Goal: Task Accomplishment & Management: Use online tool/utility

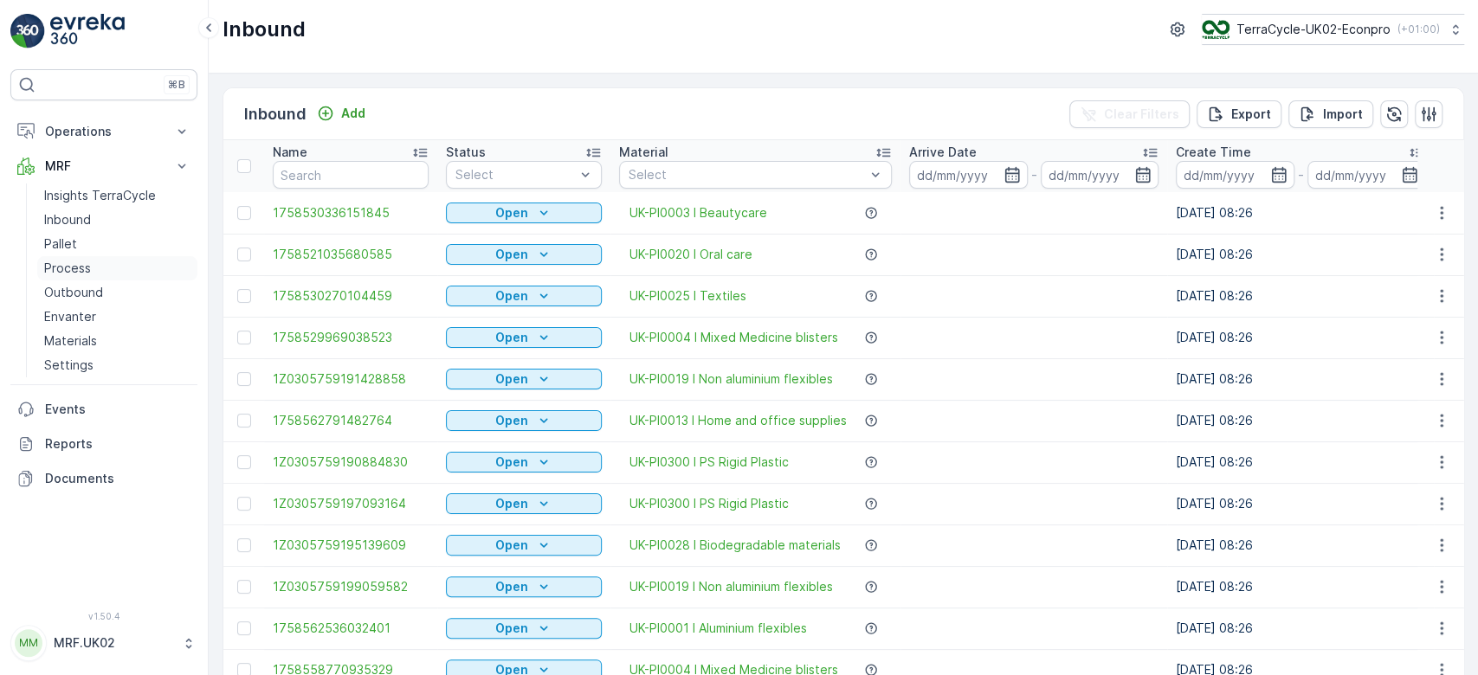
click at [83, 257] on link "Process" at bounding box center [117, 268] width 160 height 24
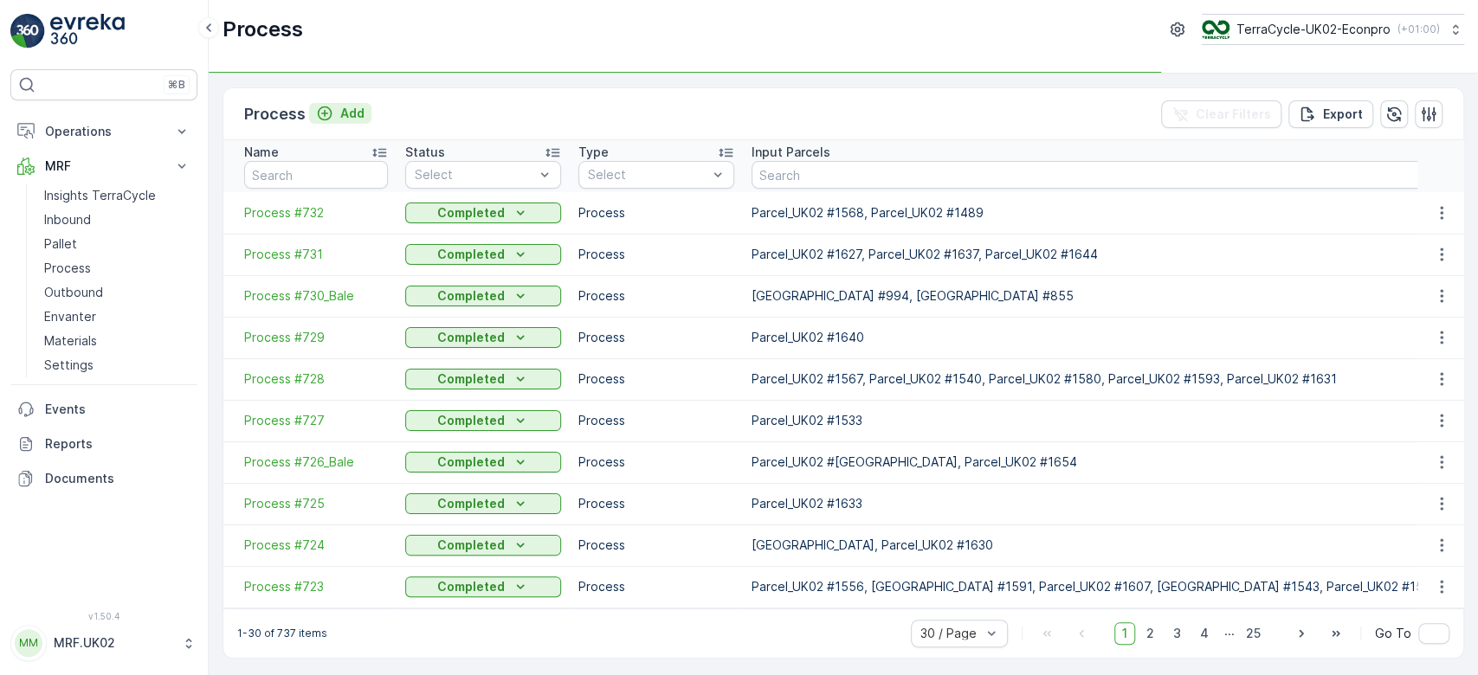
click at [355, 103] on button "Add" at bounding box center [340, 113] width 62 height 21
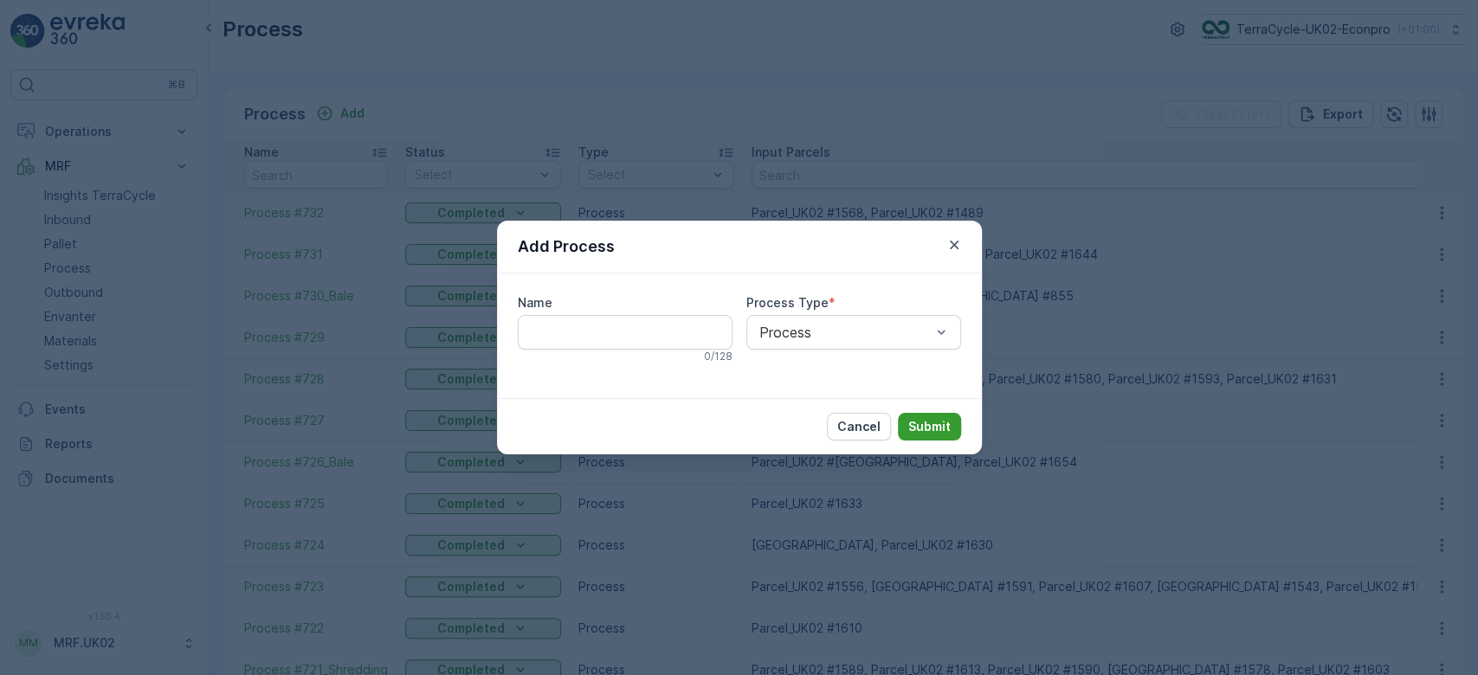
click at [934, 420] on p "Submit" at bounding box center [929, 426] width 42 height 17
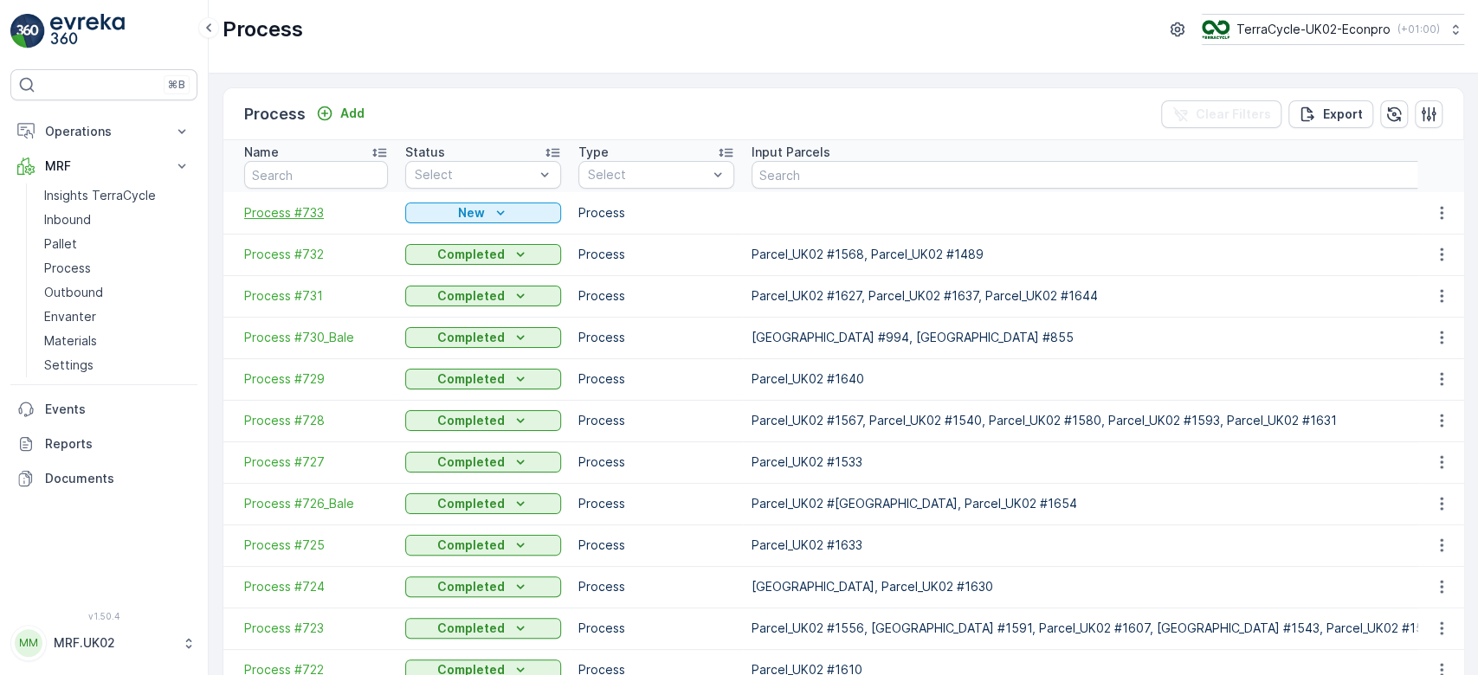
click at [304, 207] on span "Process #733" at bounding box center [316, 212] width 144 height 17
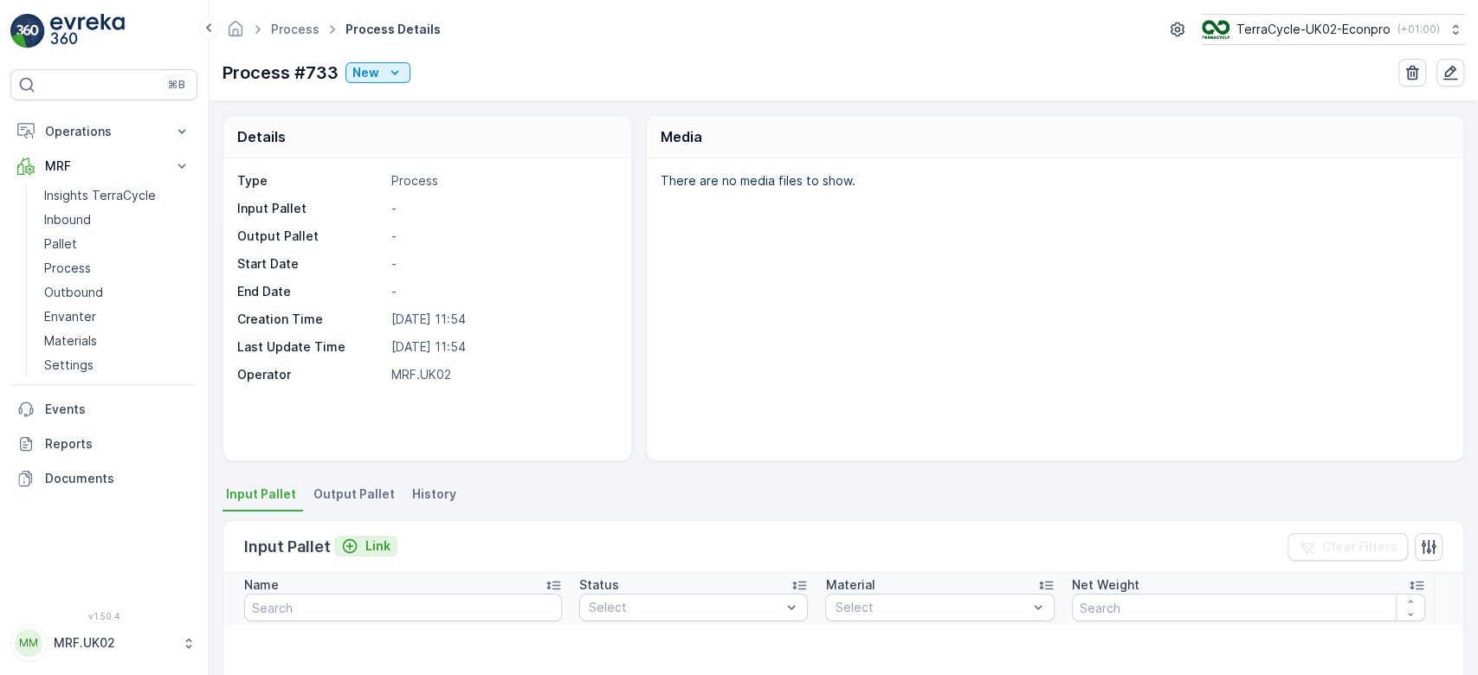
click at [387, 547] on p "Link" at bounding box center [377, 546] width 25 height 17
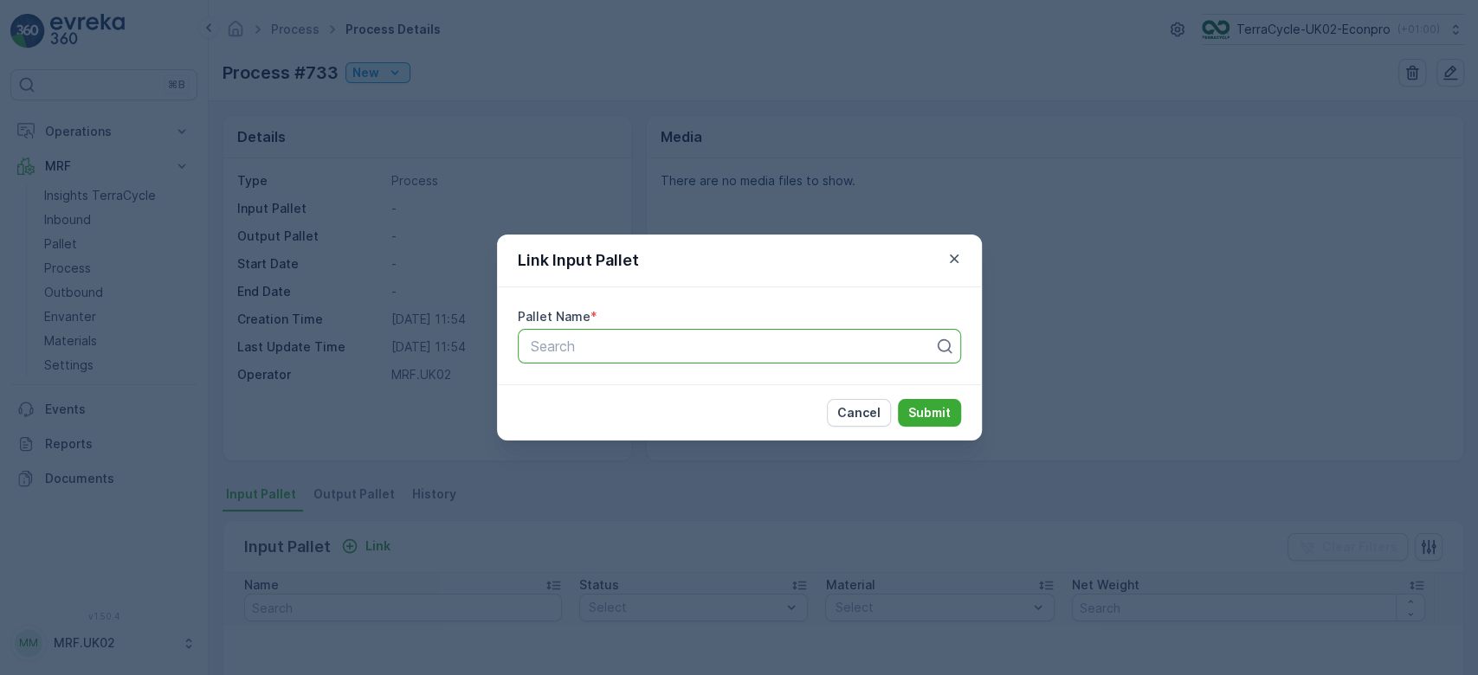
click at [578, 339] on div at bounding box center [732, 347] width 407 height 16
type input "1352"
click at [601, 410] on span "Parcel_UK02 #1352" at bounding box center [590, 418] width 126 height 16
click at [934, 411] on p "Submit" at bounding box center [929, 412] width 42 height 17
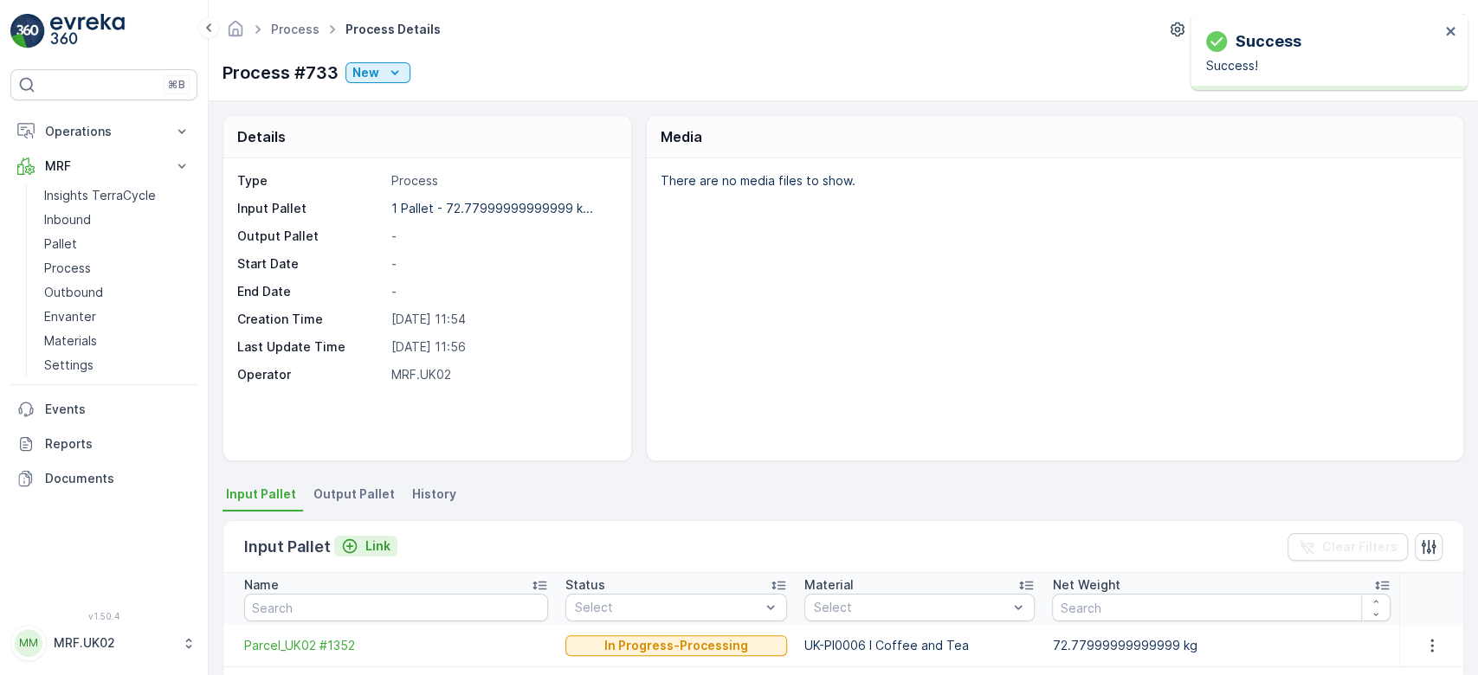
click at [376, 546] on p "Link" at bounding box center [377, 546] width 25 height 17
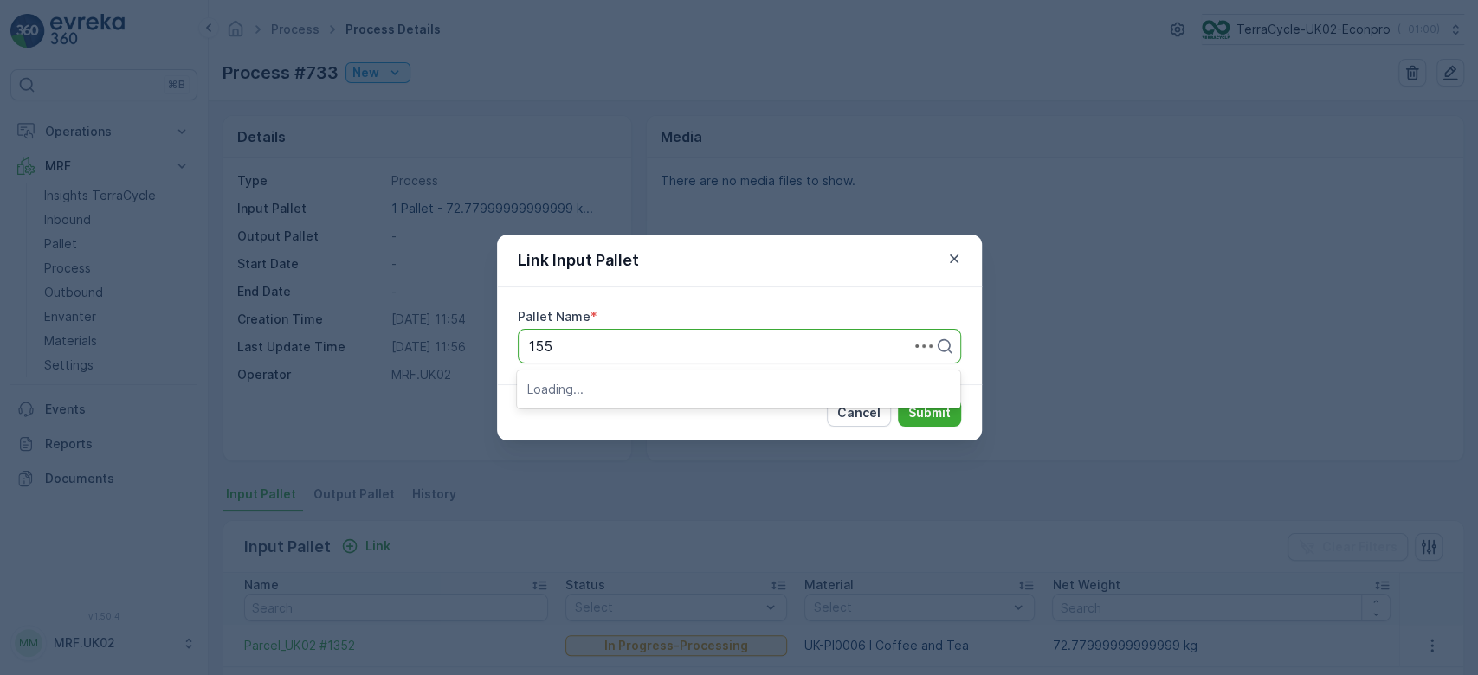
type input "1554"
click at [641, 384] on span "Parcel_UK02 #1554" at bounding box center [590, 389] width 127 height 16
click at [914, 405] on p "Submit" at bounding box center [929, 412] width 42 height 17
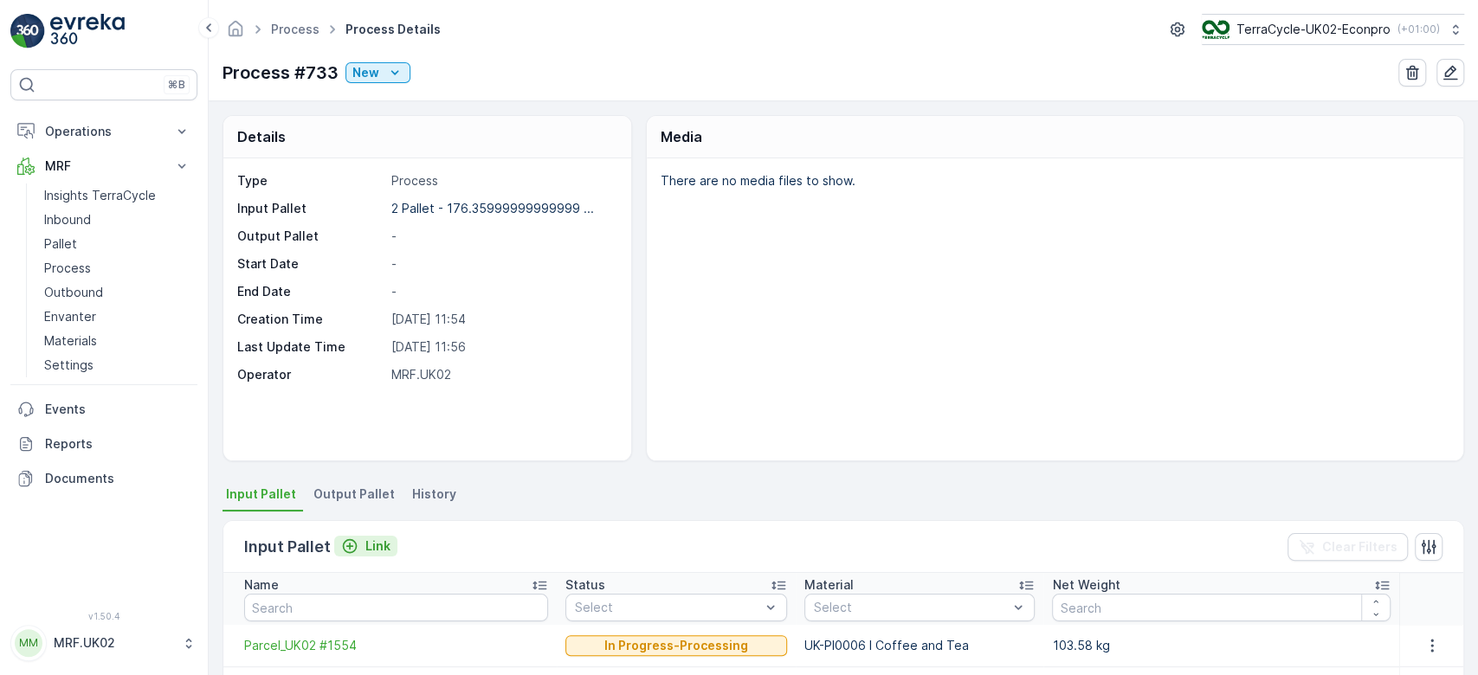
click at [377, 541] on p "Link" at bounding box center [377, 546] width 25 height 17
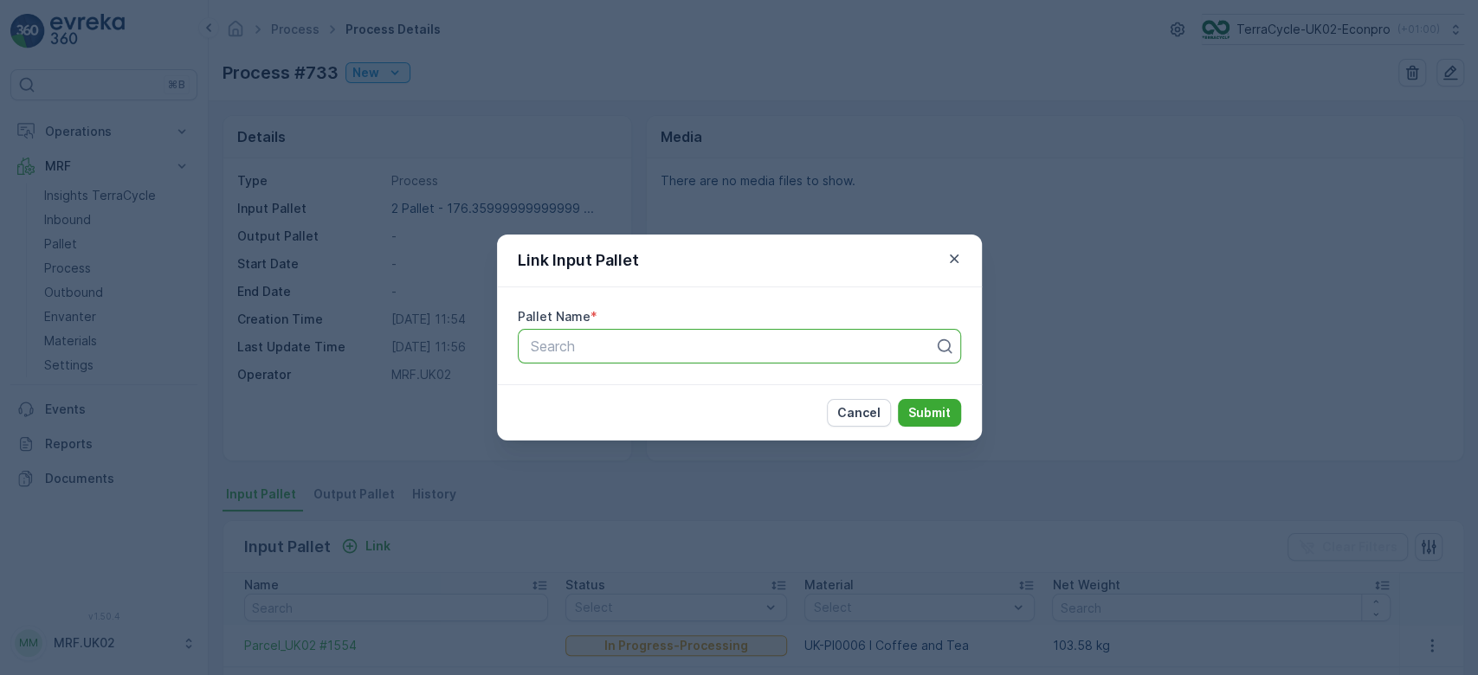
click at [671, 349] on div at bounding box center [732, 347] width 407 height 16
type input "1463"
click at [668, 387] on div "Parcel_UK02 #1463" at bounding box center [738, 389] width 423 height 16
click at [940, 423] on button "Submit" at bounding box center [929, 413] width 63 height 28
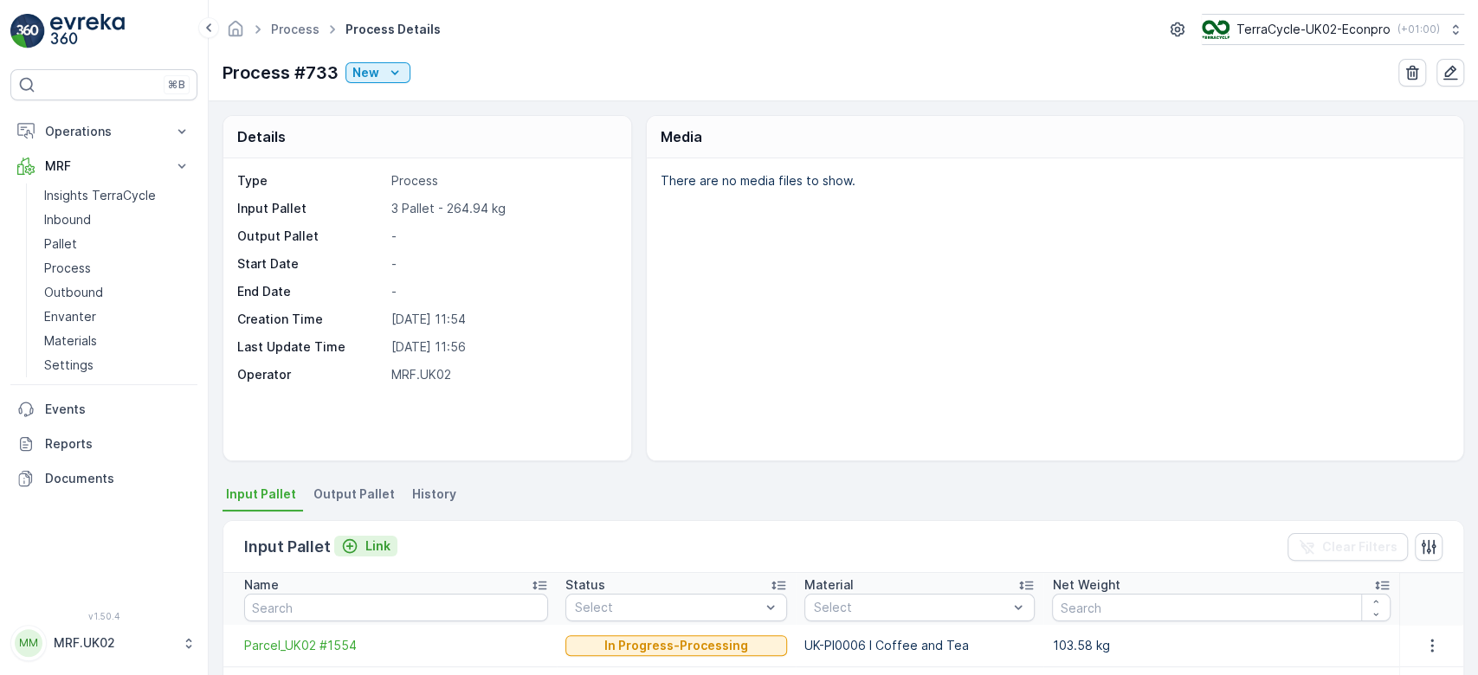
click at [365, 541] on p "Link" at bounding box center [377, 546] width 25 height 17
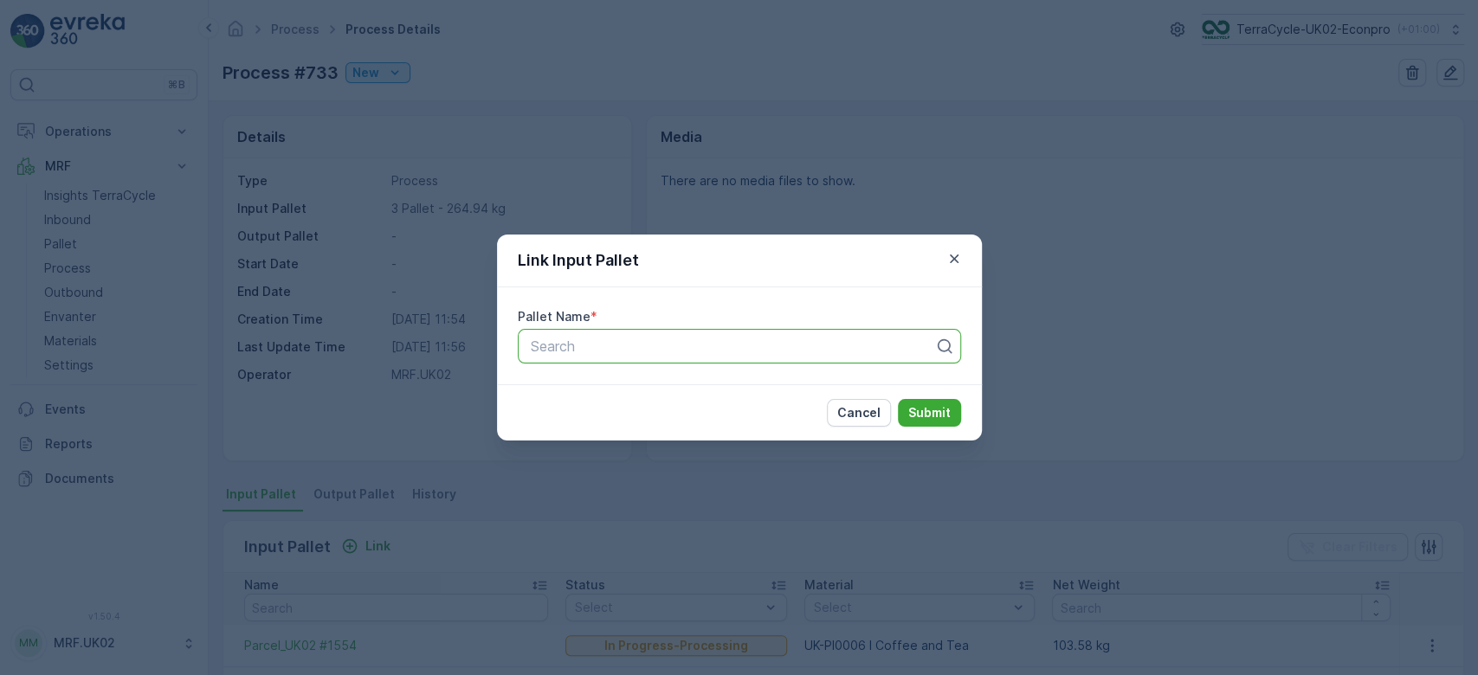
click at [580, 341] on div at bounding box center [732, 347] width 407 height 16
type input "1594"
click at [589, 428] on div "Parcel_UK02 #1594" at bounding box center [738, 418] width 443 height 29
click at [917, 407] on p "Submit" at bounding box center [929, 412] width 42 height 17
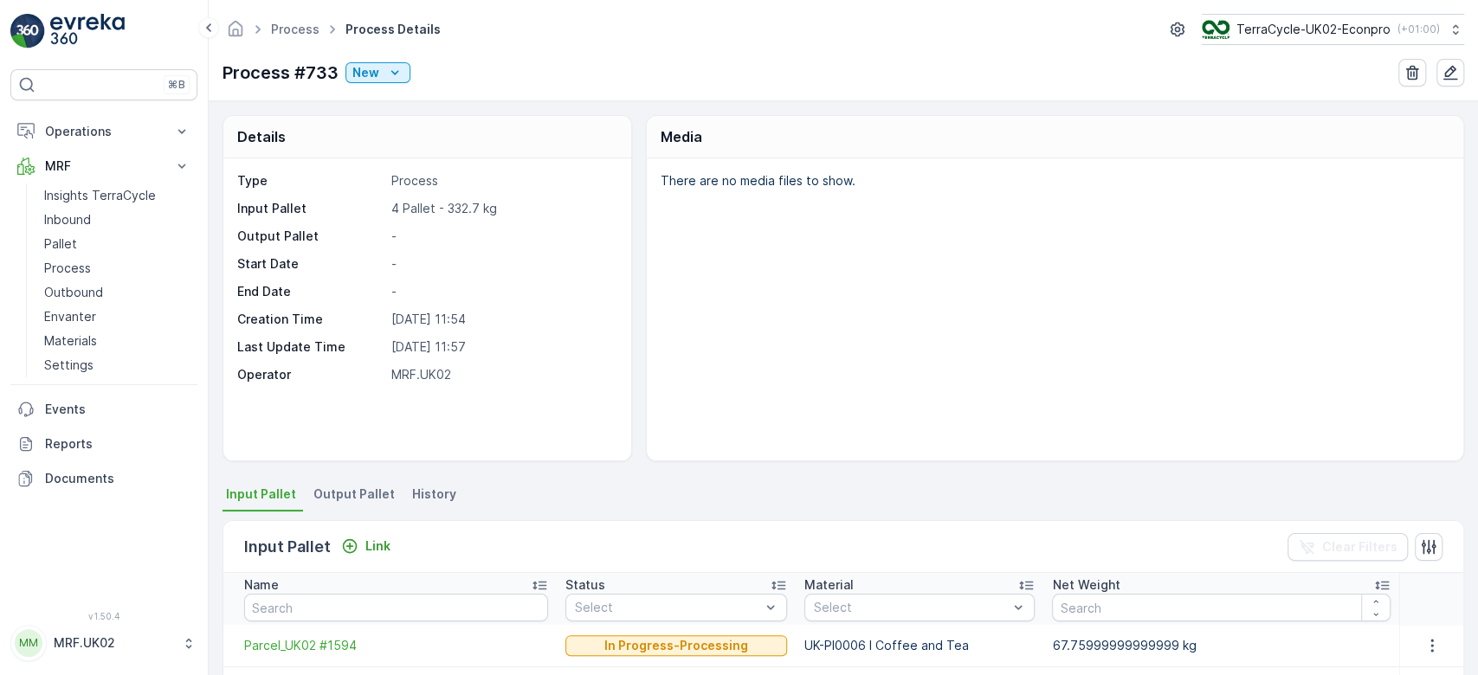
click at [1464, 139] on div "Details Type Process Input Pallet 4 Pallet - 332.7 kg Output Pallet - Start Dat…" at bounding box center [844, 388] width 1270 height 574
click at [1282, 332] on div "There are no media files to show." at bounding box center [1055, 309] width 817 height 302
click at [94, 236] on link "Pallet" at bounding box center [117, 244] width 160 height 24
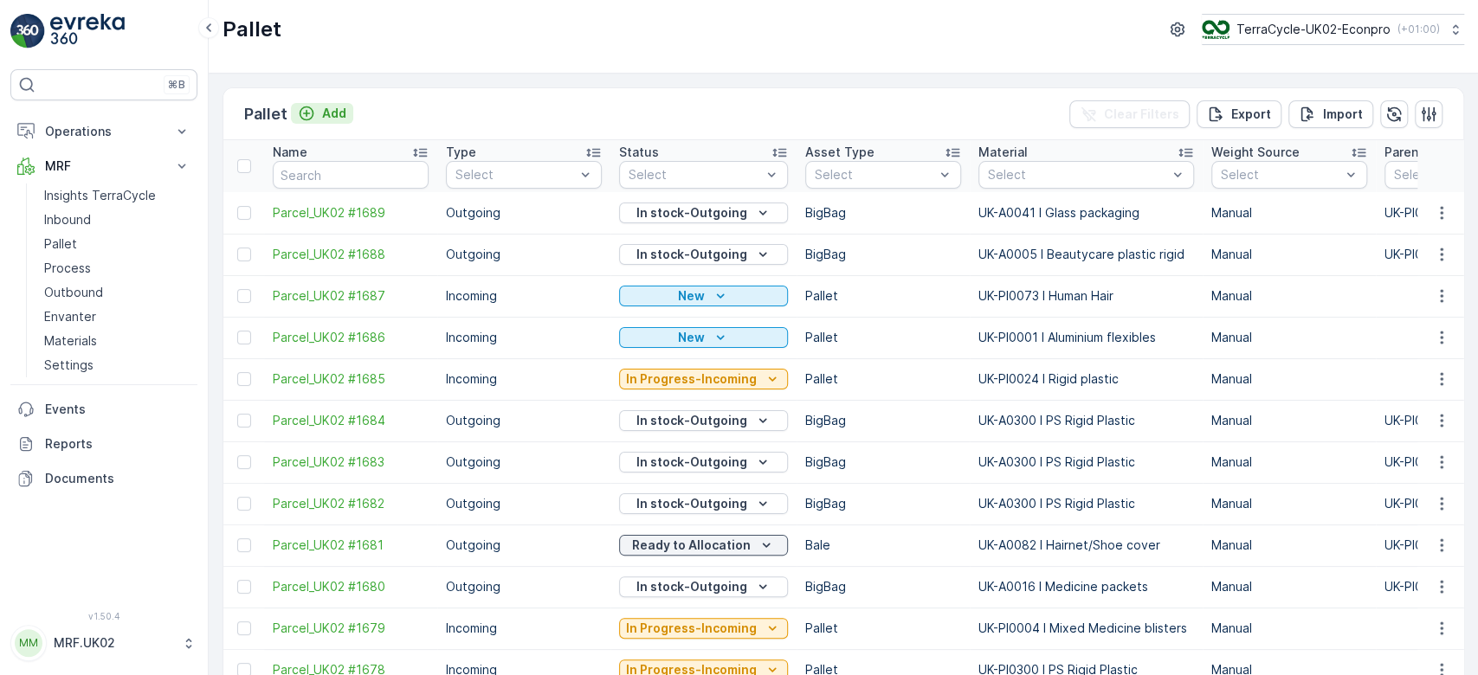
click at [339, 114] on p "Add" at bounding box center [334, 113] width 24 height 17
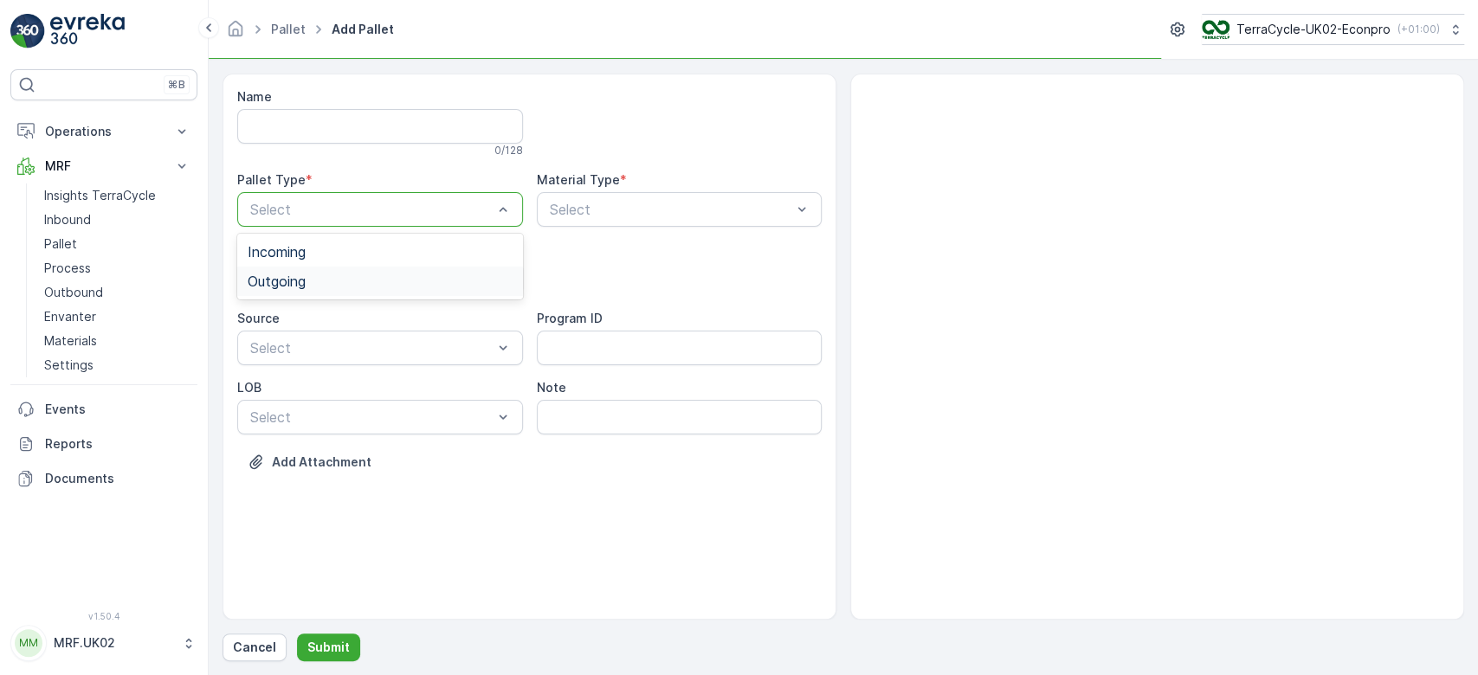
click at [342, 284] on div "Outgoing" at bounding box center [380, 282] width 265 height 16
click at [327, 402] on div "BigBag" at bounding box center [380, 410] width 265 height 16
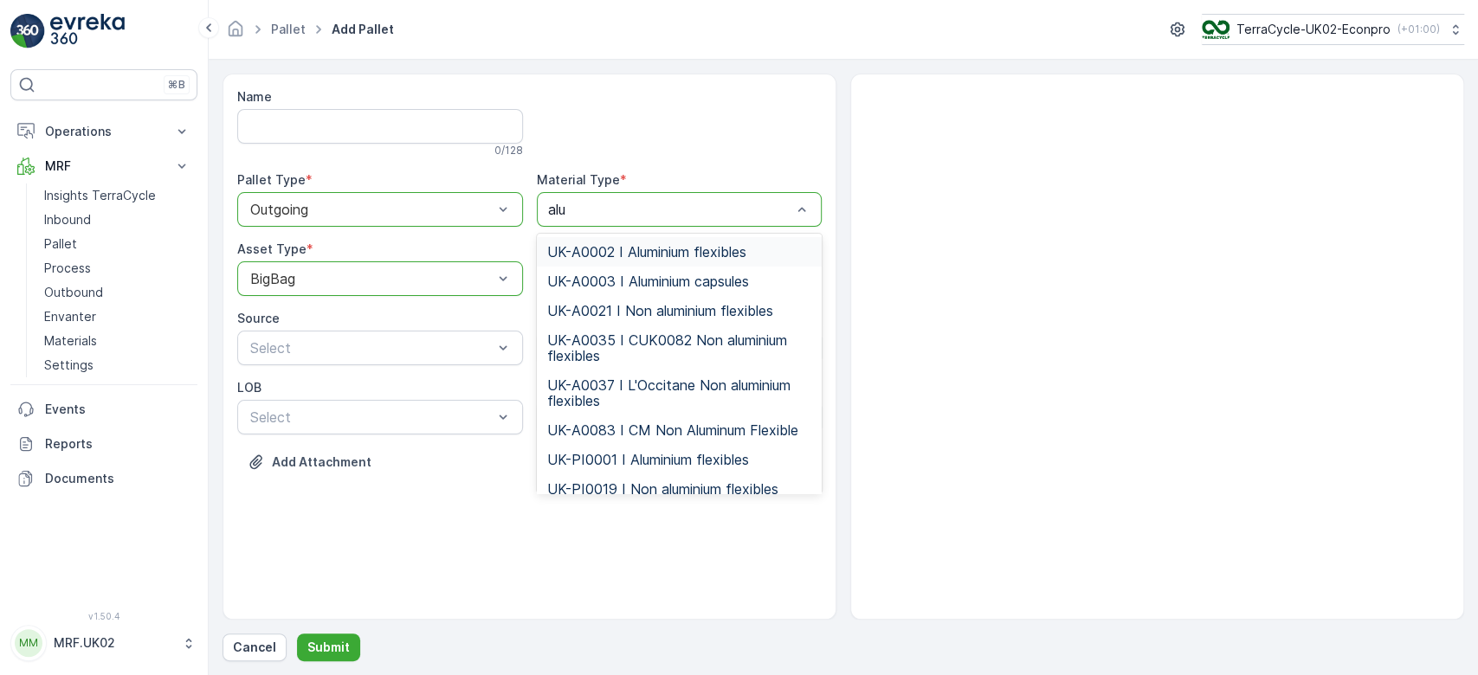
type input "alum"
click at [641, 246] on span "UK-A0002 I Aluminium flexibles" at bounding box center [646, 252] width 199 height 16
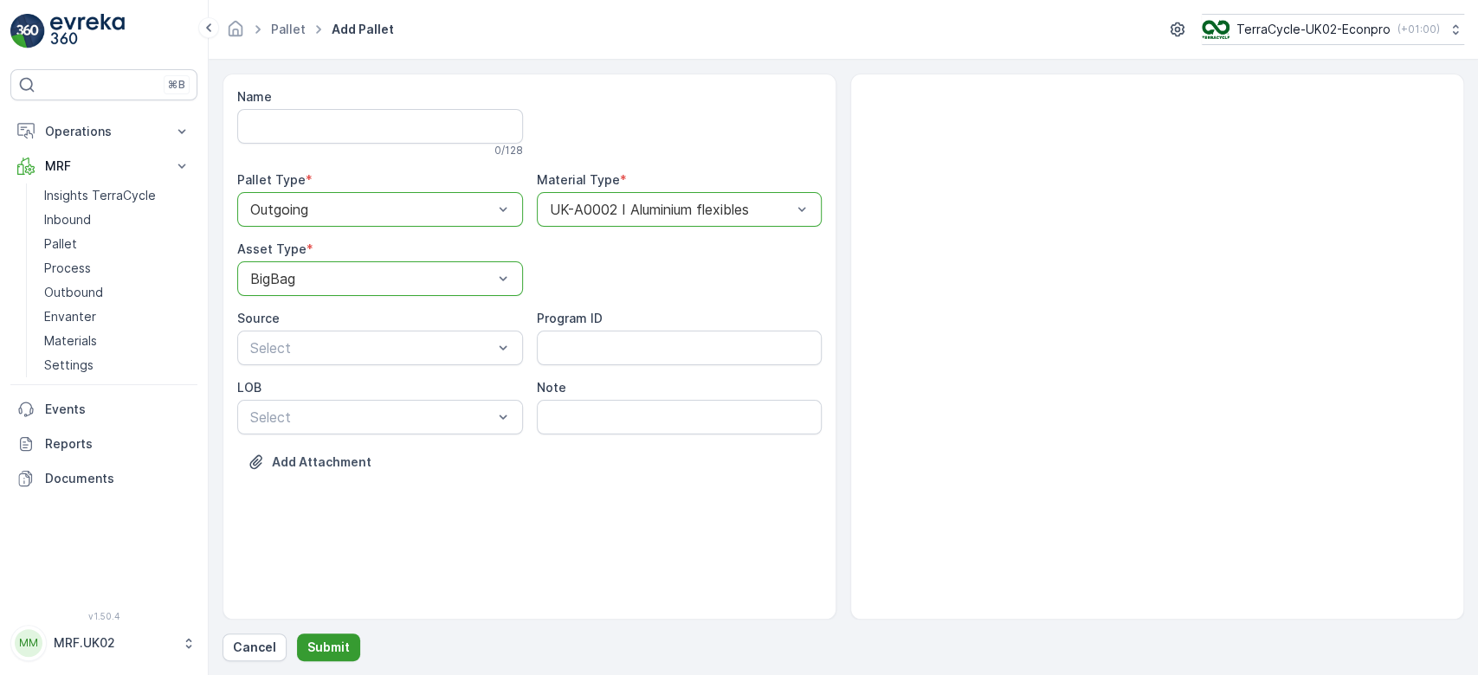
click at [353, 654] on button "Submit" at bounding box center [328, 648] width 63 height 28
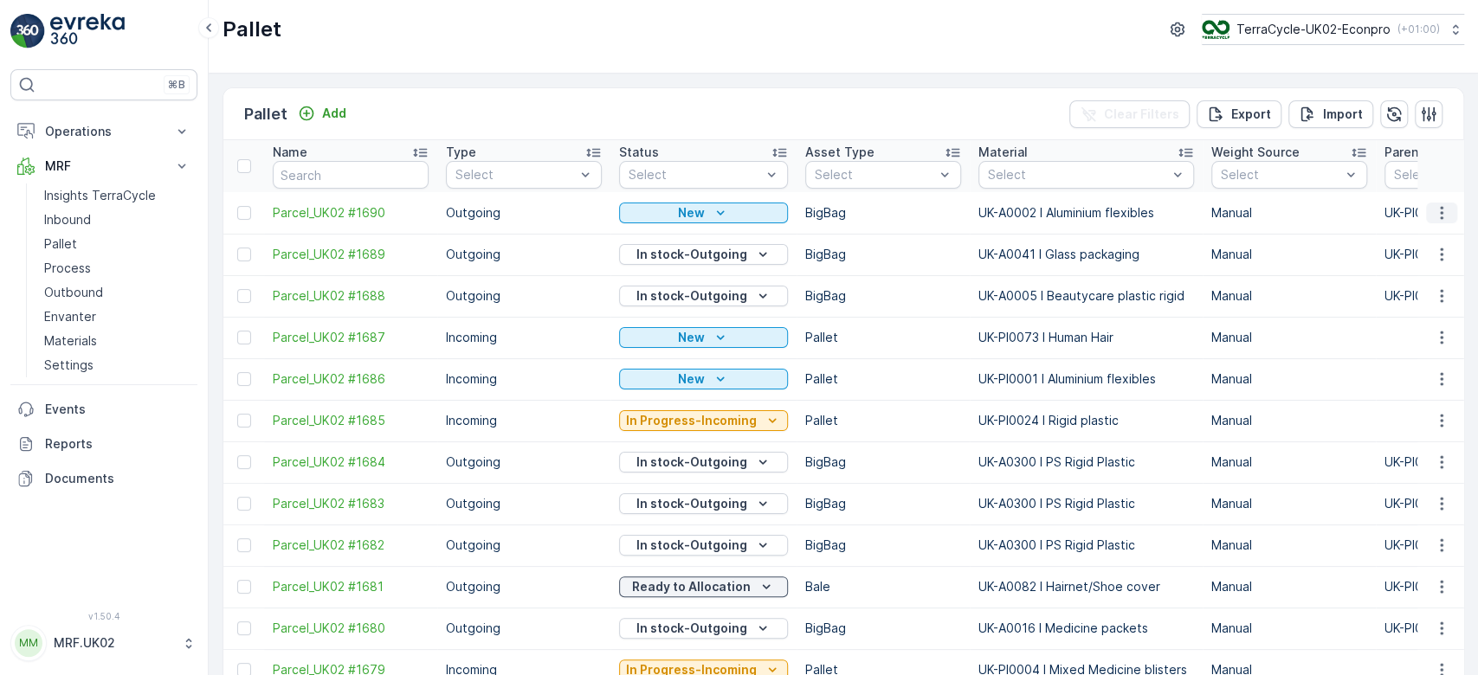
click at [1440, 208] on icon "button" at bounding box center [1441, 212] width 17 height 17
click at [1404, 329] on span "Print QR" at bounding box center [1395, 334] width 48 height 17
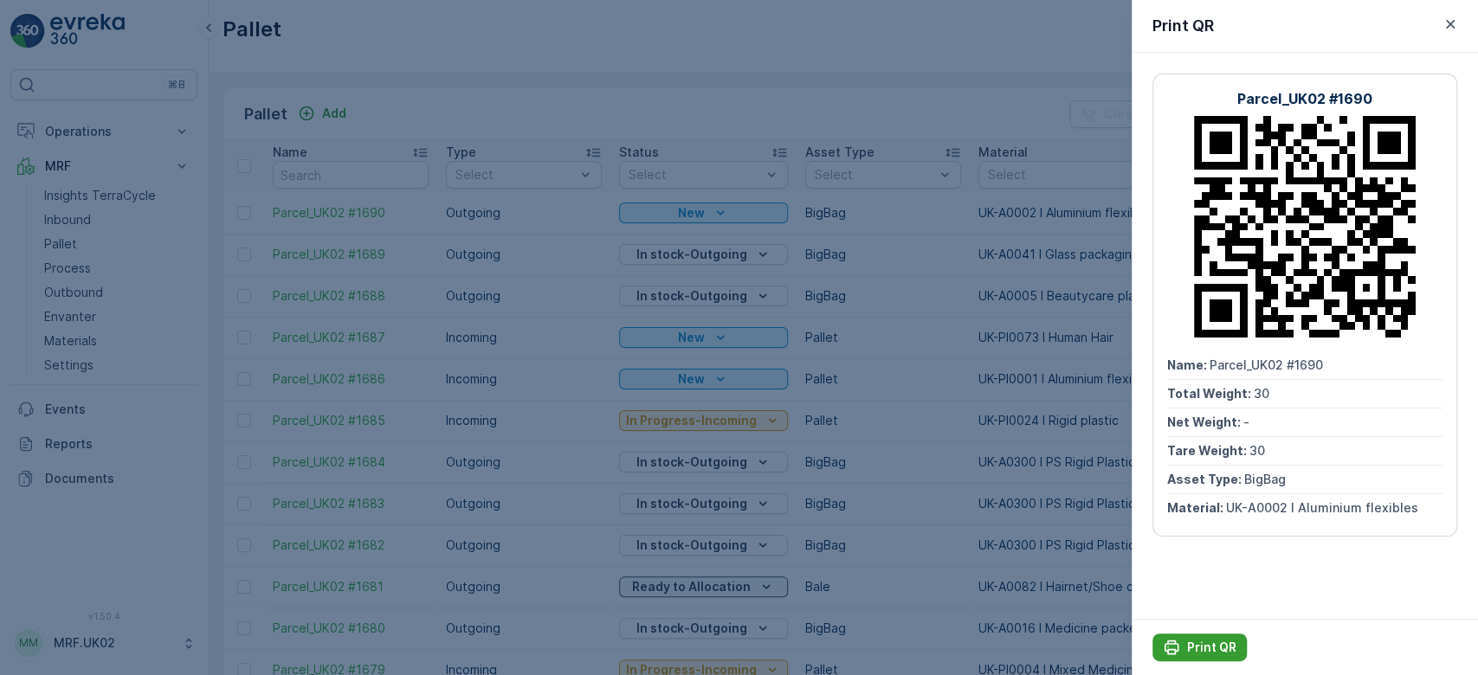
click at [1209, 649] on p "Print QR" at bounding box center [1211, 647] width 49 height 17
click at [882, 397] on div at bounding box center [739, 337] width 1478 height 675
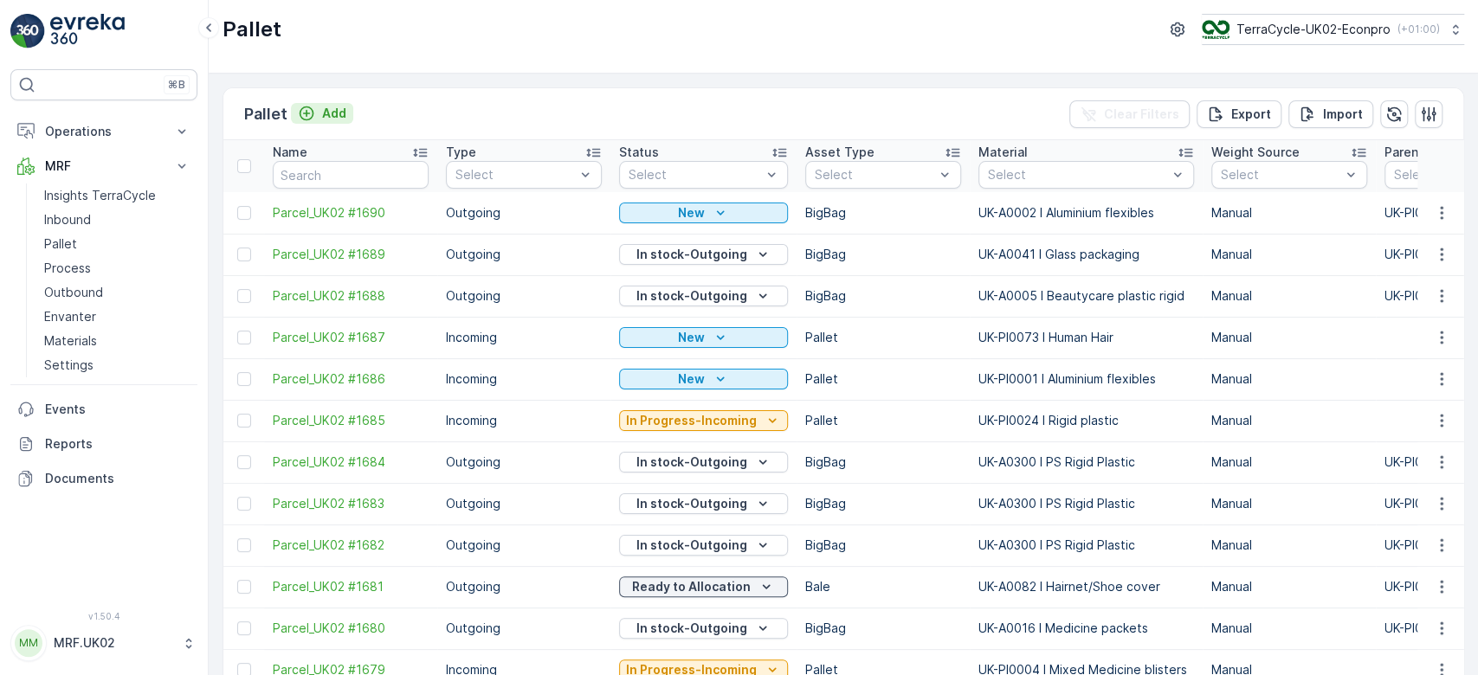
click at [331, 107] on p "Add" at bounding box center [334, 113] width 24 height 17
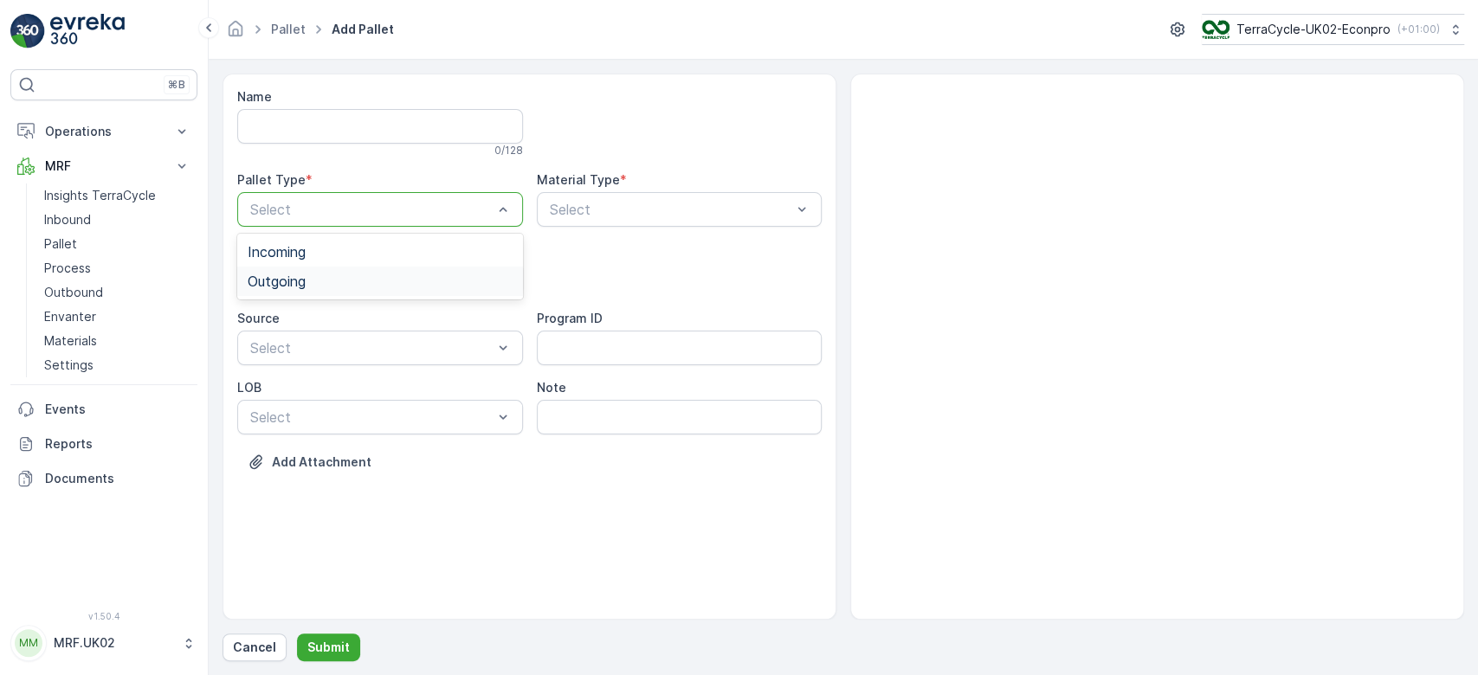
click at [396, 267] on div "Outgoing" at bounding box center [380, 281] width 286 height 29
drag, startPoint x: 396, startPoint y: 266, endPoint x: 406, endPoint y: 313, distance: 48.7
click at [406, 296] on Type "5 results available. Use Up and Down to choose options, press Enter to select t…" at bounding box center [380, 279] width 286 height 35
click at [406, 313] on div "FD Pallet" at bounding box center [380, 321] width 265 height 16
click at [394, 281] on div at bounding box center [372, 279] width 246 height 16
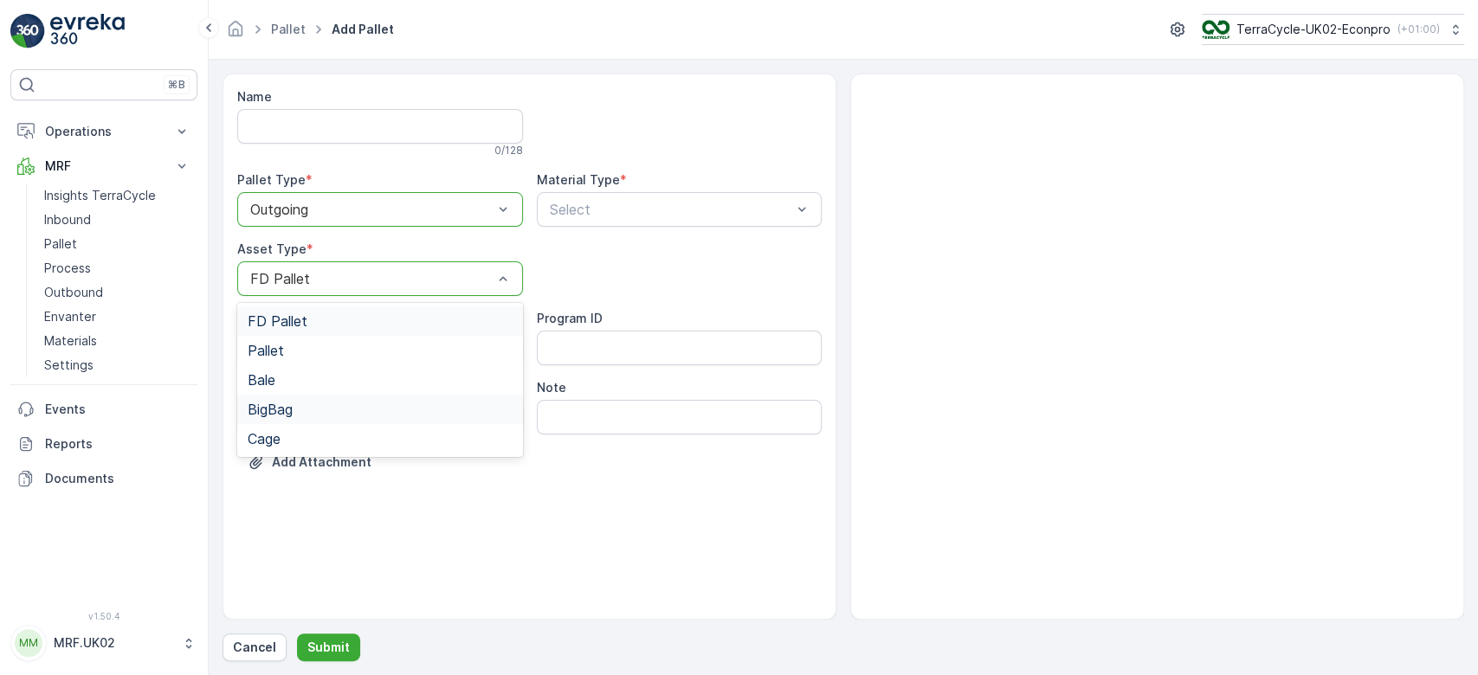
click at [347, 405] on div "BigBag" at bounding box center [380, 410] width 265 height 16
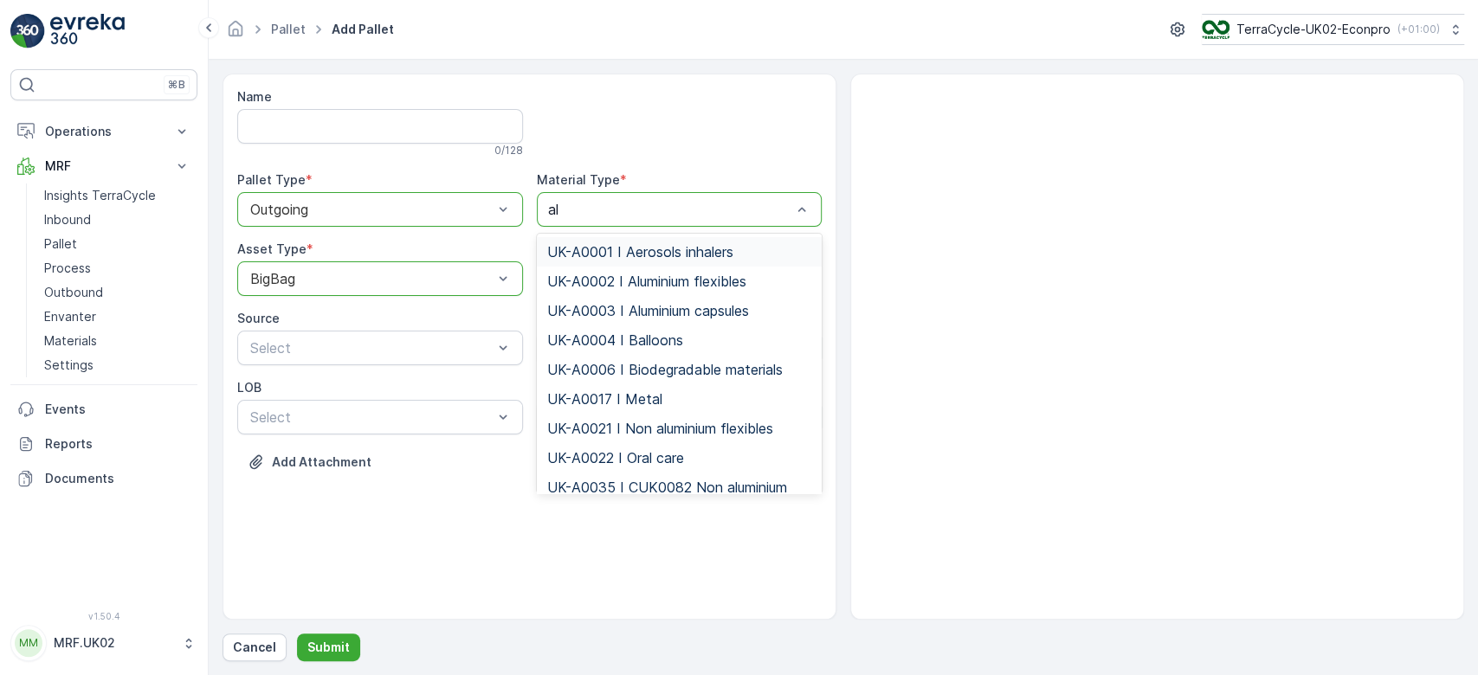
type input "alu"
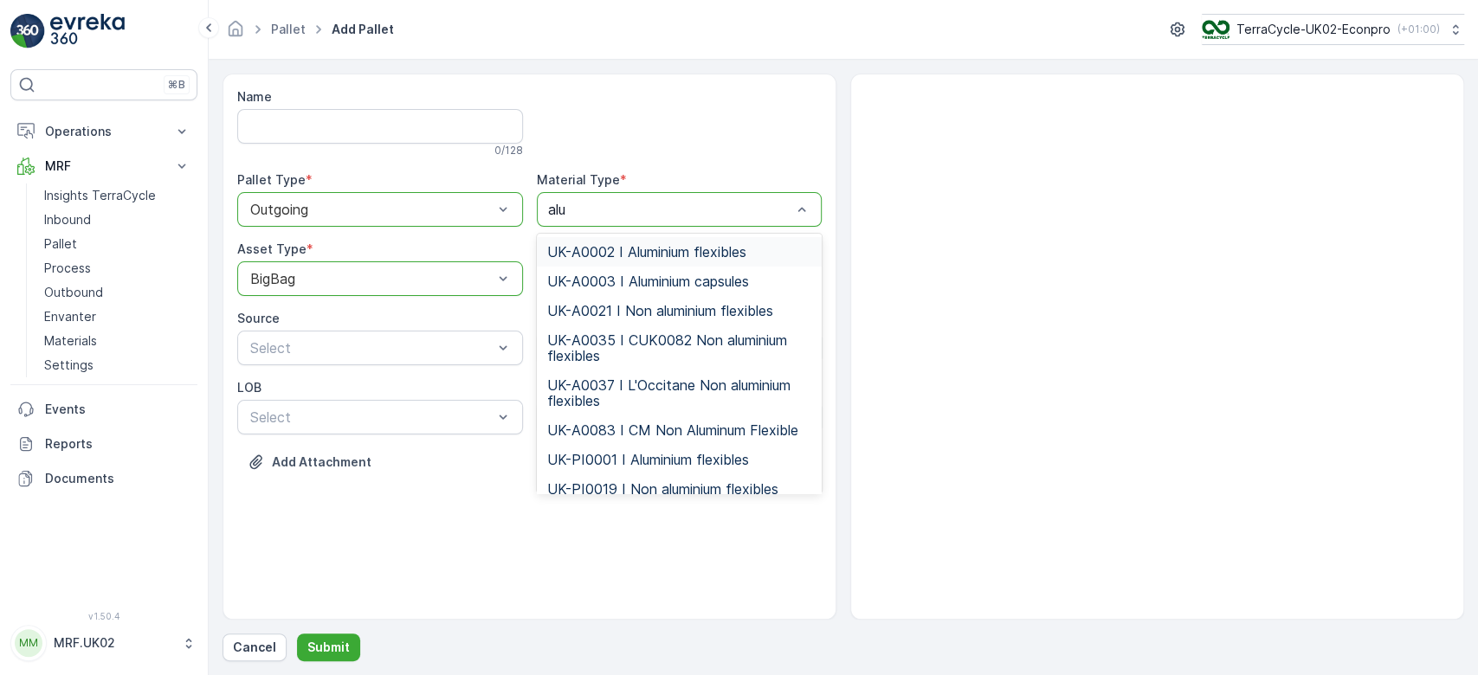
click at [616, 253] on span "UK-A0002 I Aluminium flexibles" at bounding box center [646, 252] width 199 height 16
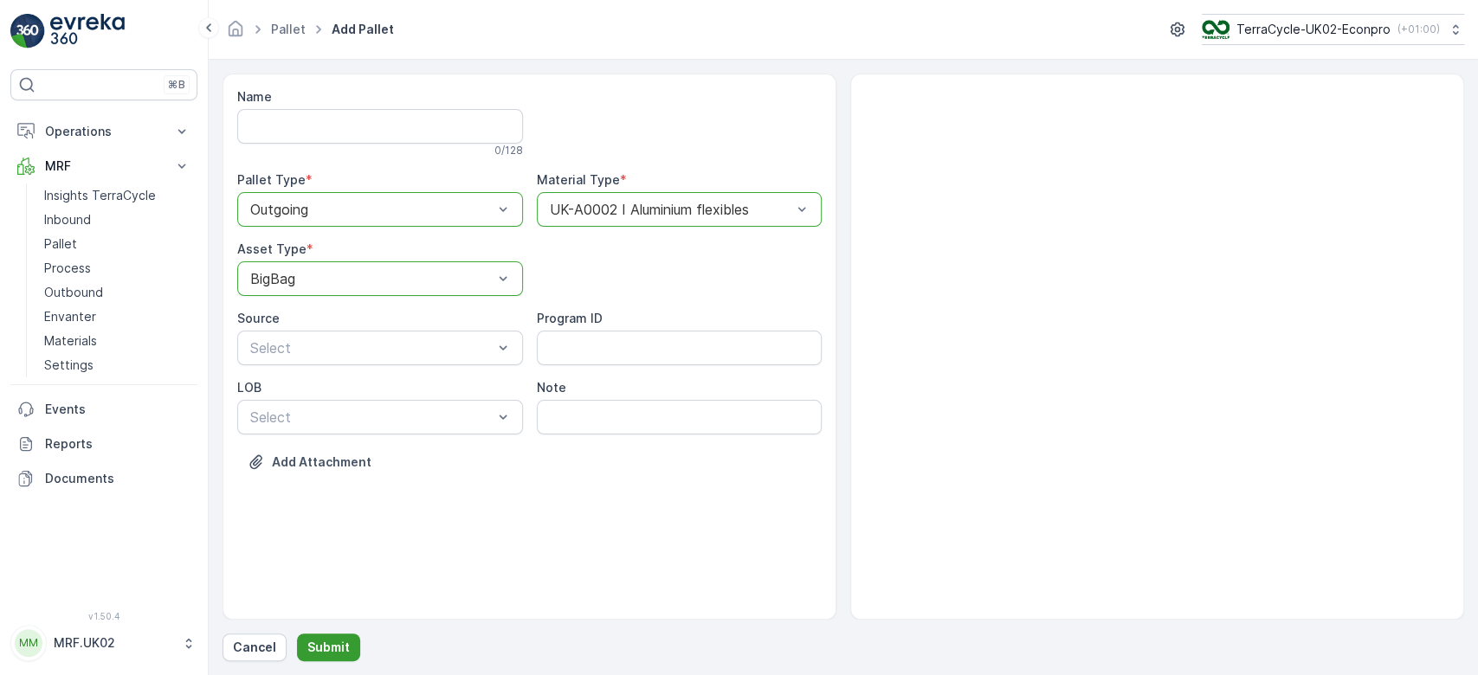
click at [338, 654] on p "Submit" at bounding box center [328, 647] width 42 height 17
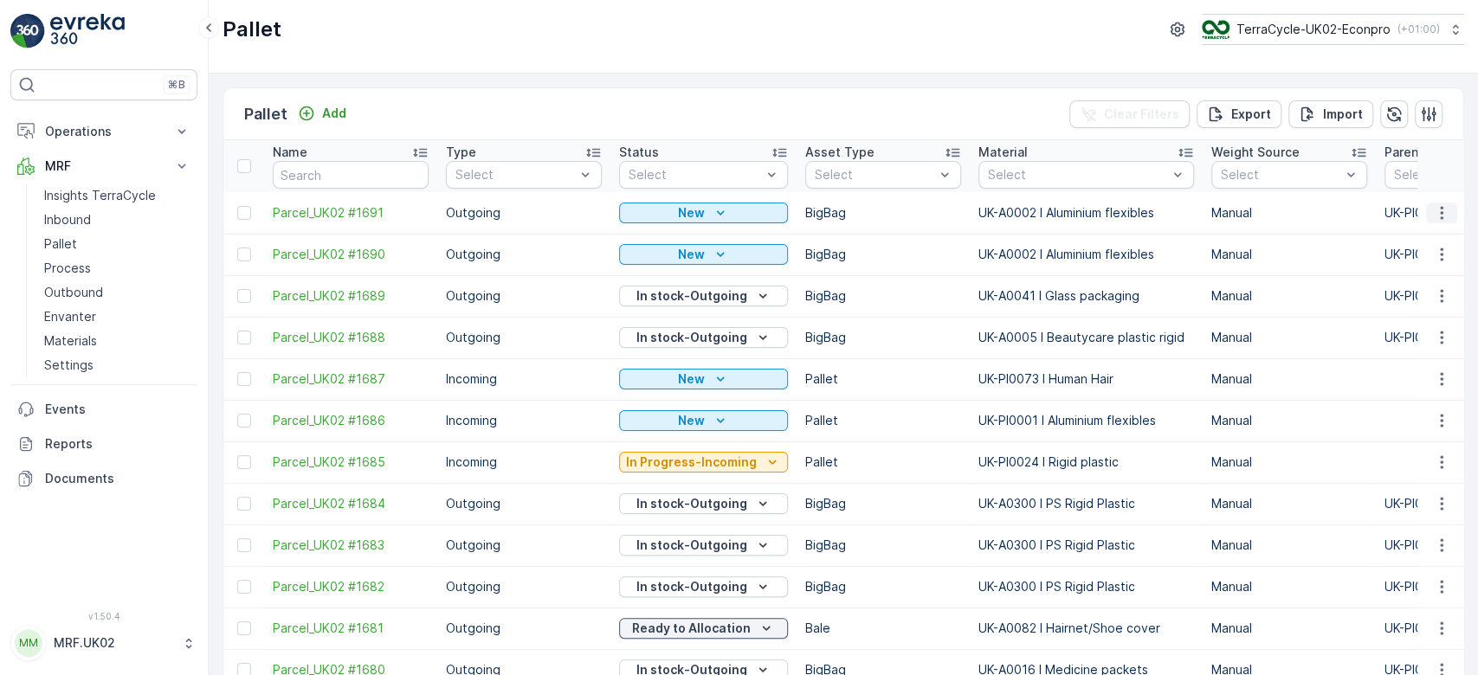
click at [1436, 205] on icon "button" at bounding box center [1441, 212] width 17 height 17
click at [1398, 336] on span "Print QR" at bounding box center [1395, 334] width 48 height 17
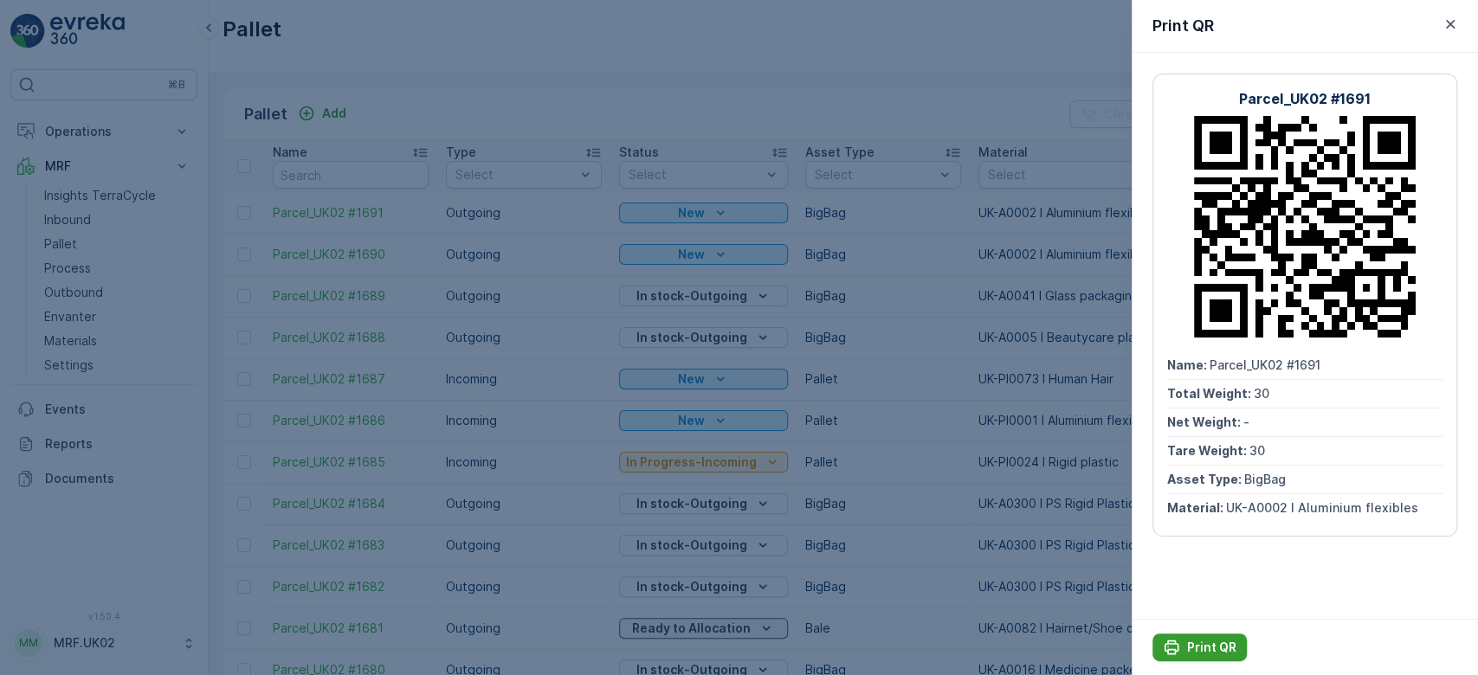
click at [1187, 648] on p "Print QR" at bounding box center [1211, 647] width 49 height 17
click at [385, 45] on div at bounding box center [739, 337] width 1478 height 675
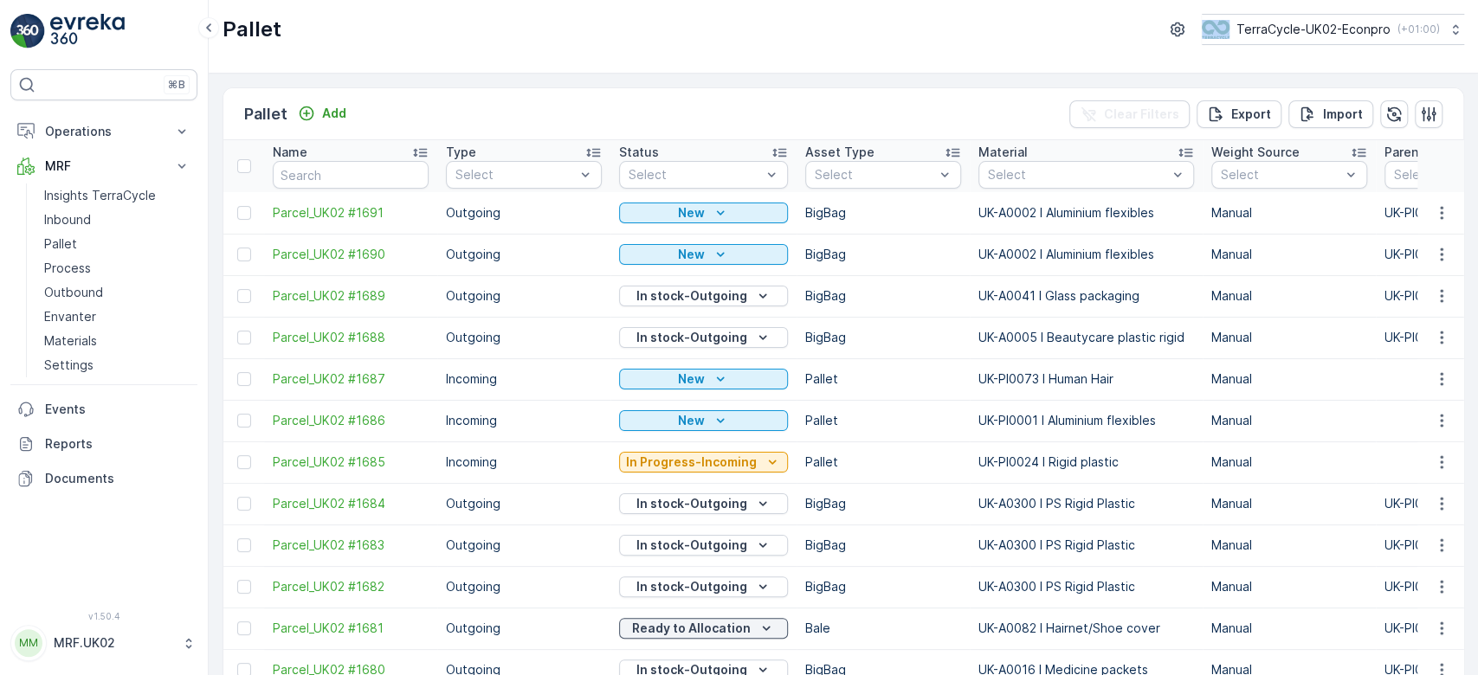
click at [385, 45] on div "Pallet TerraCycle-UK02-Econpro ( +01:00 )" at bounding box center [844, 37] width 1270 height 74
click at [329, 114] on p "Add" at bounding box center [334, 113] width 24 height 17
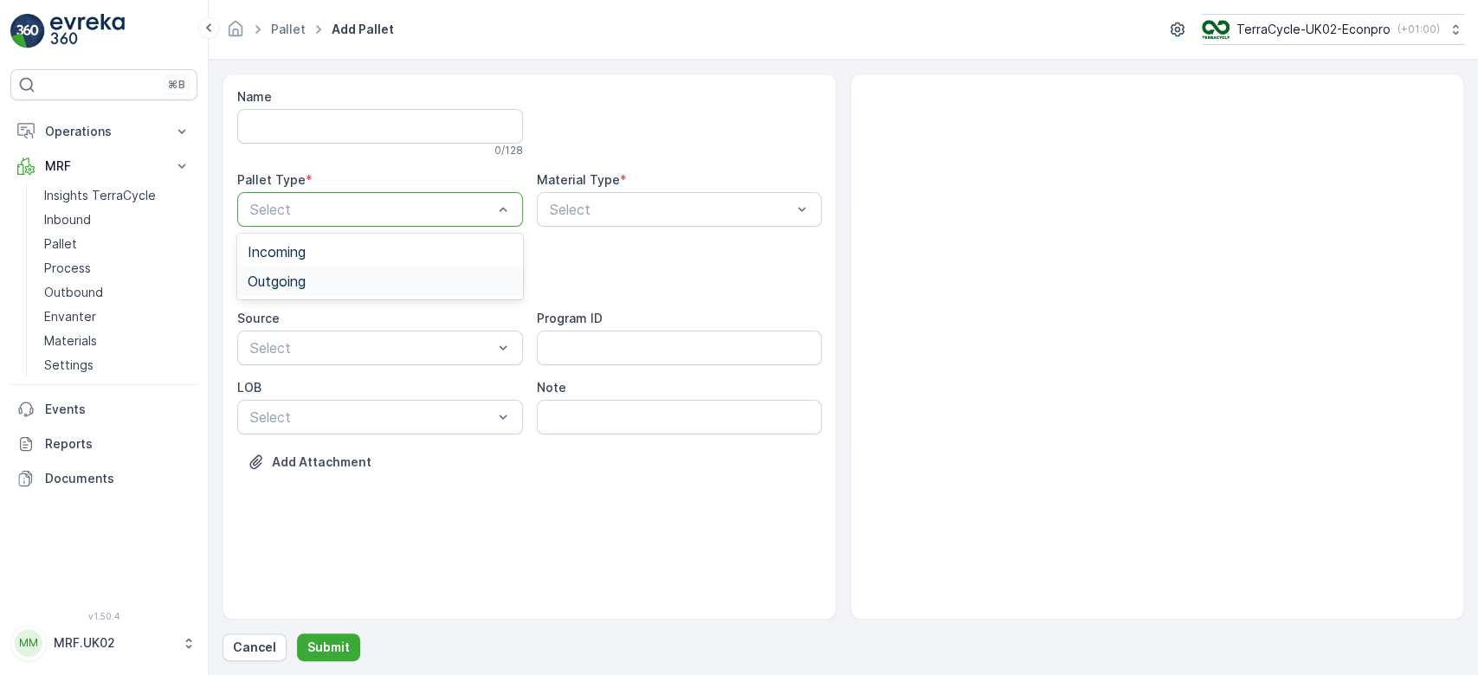
drag, startPoint x: 346, startPoint y: 208, endPoint x: 339, endPoint y: 281, distance: 74.0
click at [339, 281] on div "Outgoing" at bounding box center [380, 282] width 265 height 16
click at [305, 404] on div "BigBag" at bounding box center [380, 410] width 265 height 16
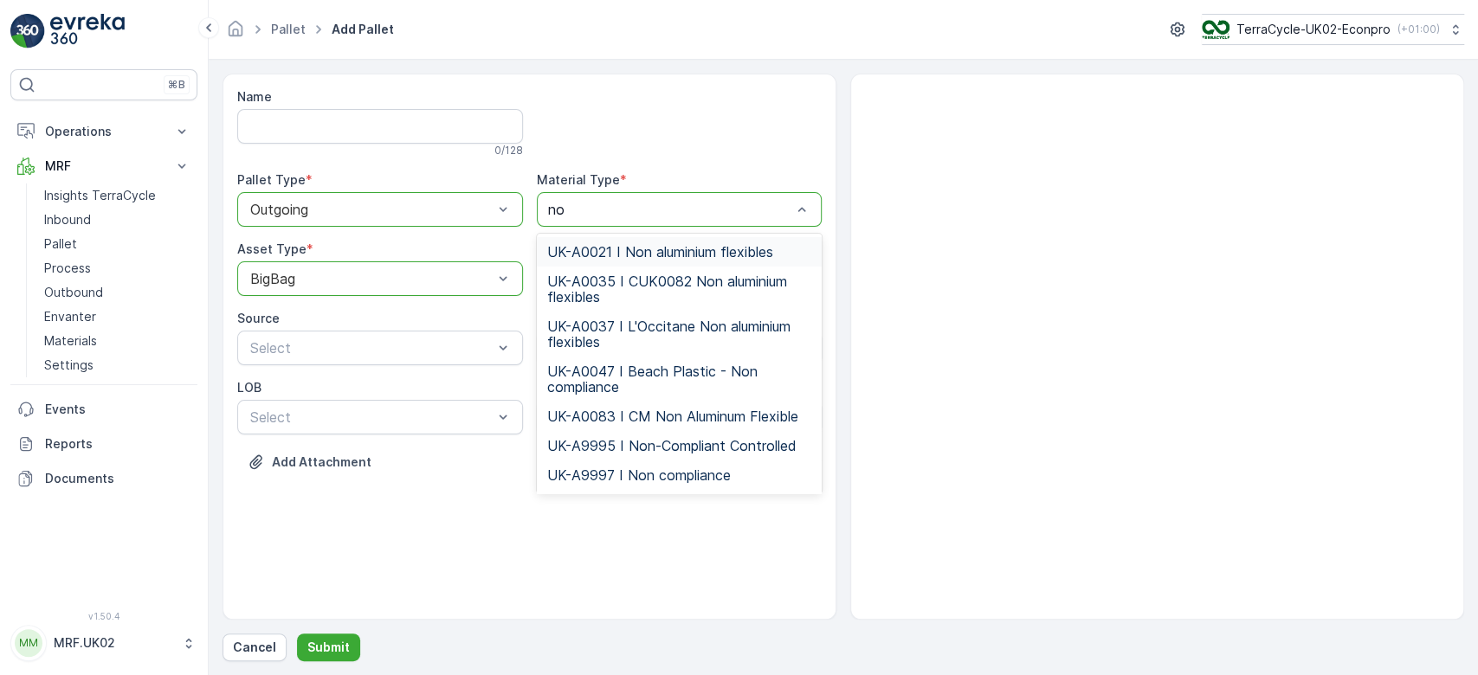
type input "non"
click at [697, 250] on span "UK-A0021 I Non aluminium flexibles" at bounding box center [660, 252] width 226 height 16
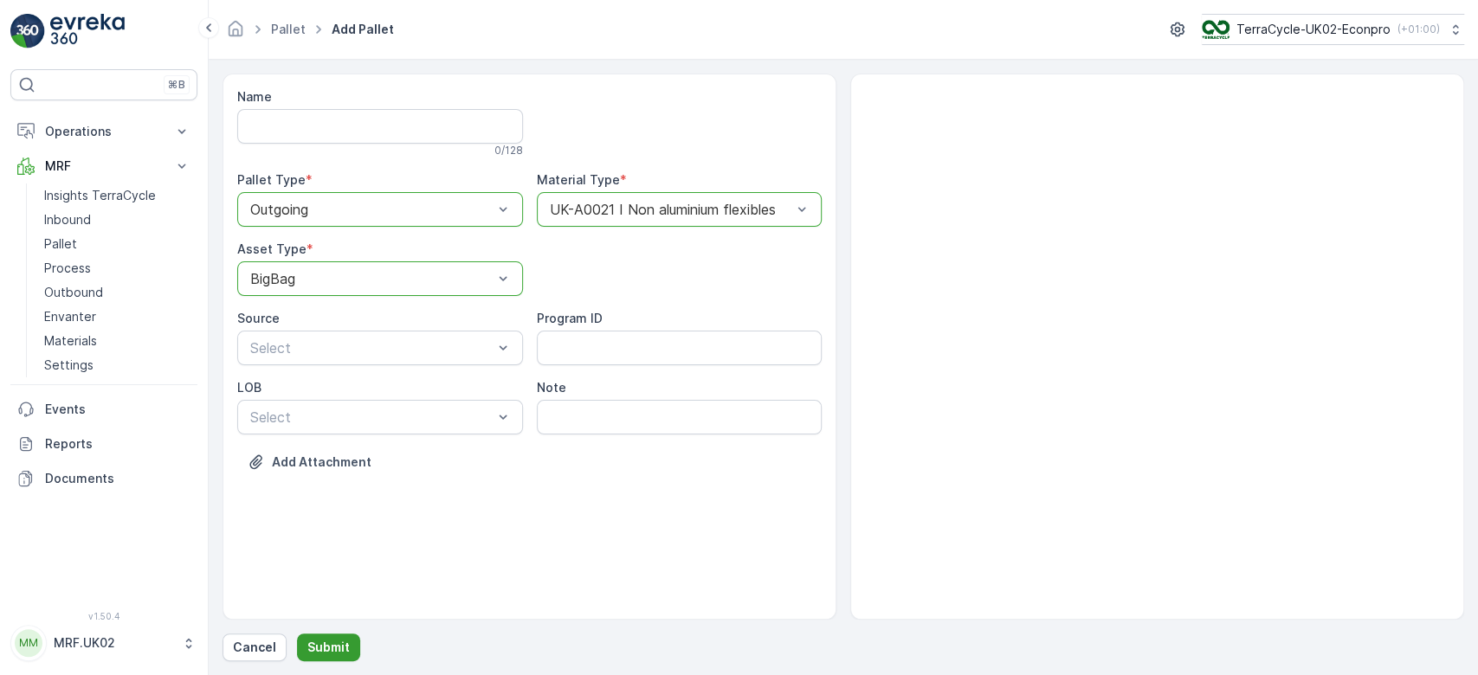
click at [347, 636] on button "Submit" at bounding box center [328, 648] width 63 height 28
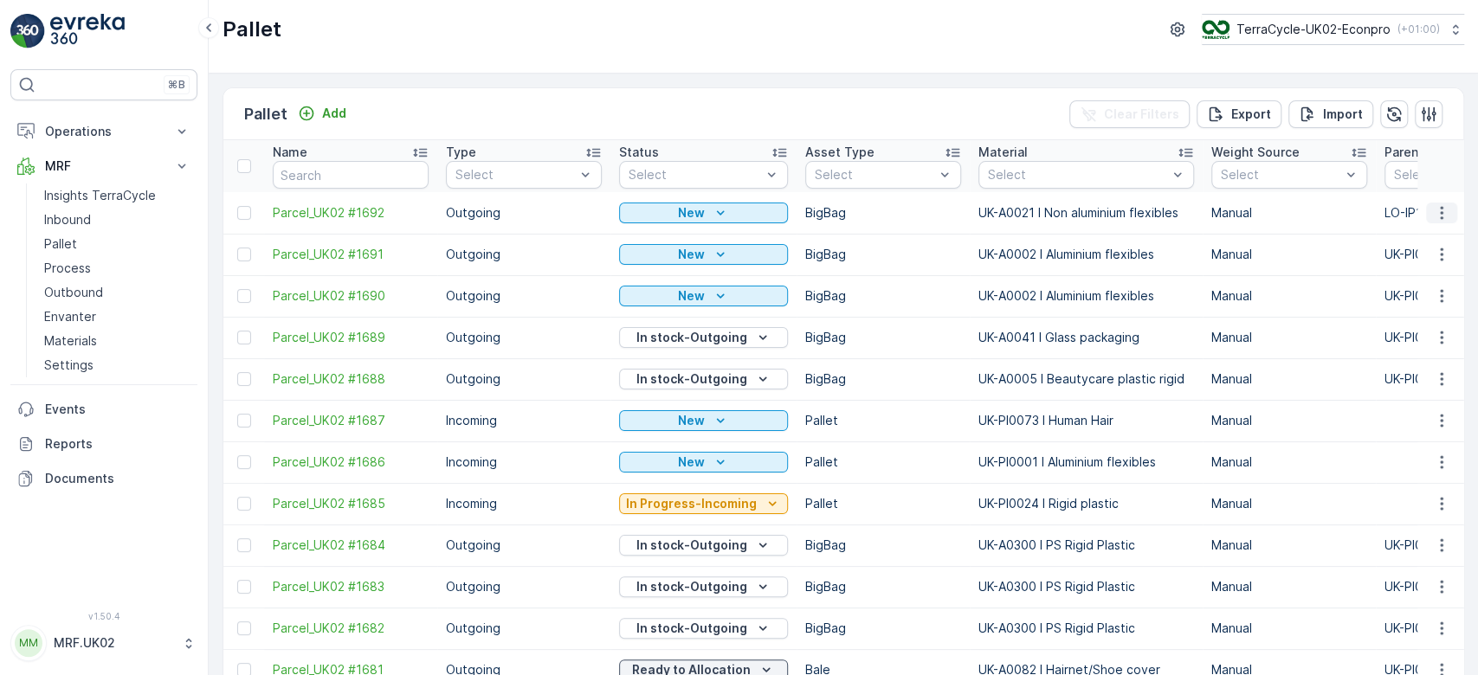
click at [1441, 211] on icon "button" at bounding box center [1441, 212] width 17 height 17
click at [1410, 333] on span "Print QR" at bounding box center [1395, 334] width 48 height 17
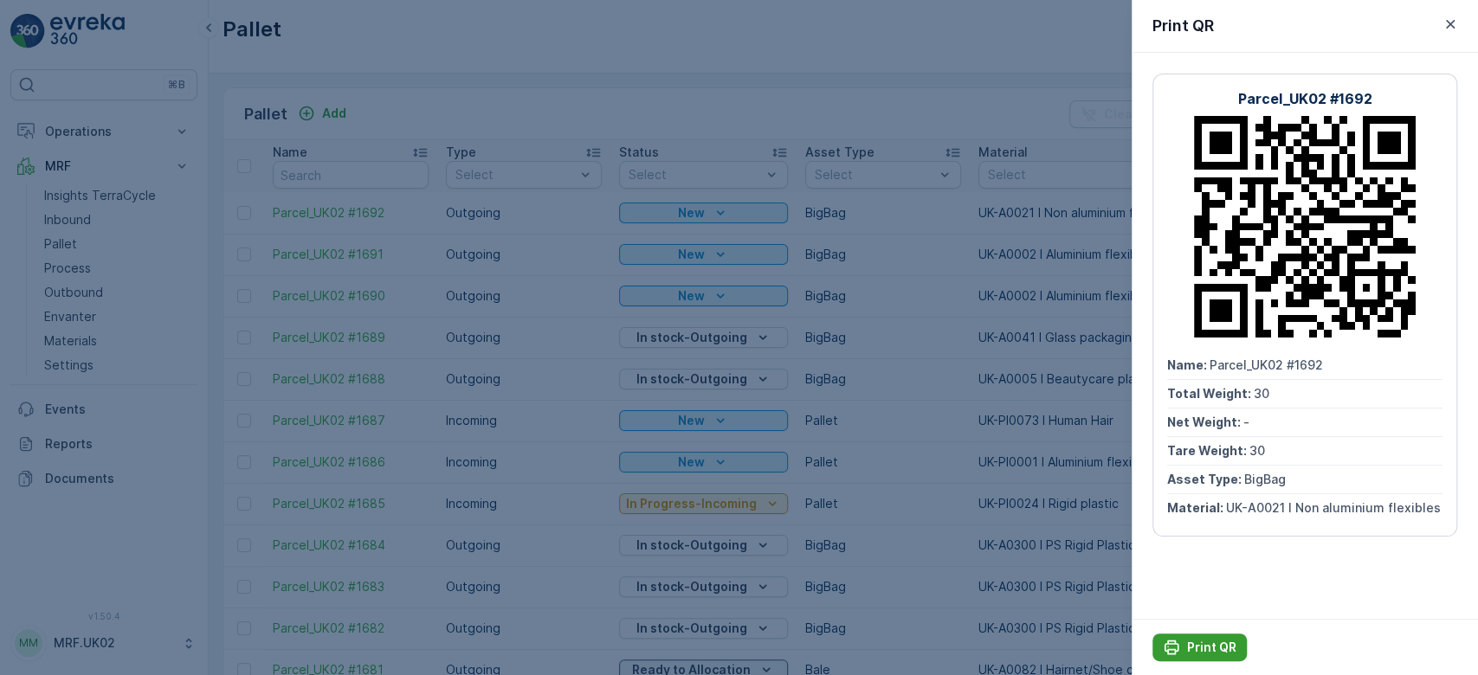
click at [1198, 644] on p "Print QR" at bounding box center [1211, 647] width 49 height 17
click at [871, 398] on div at bounding box center [739, 337] width 1478 height 675
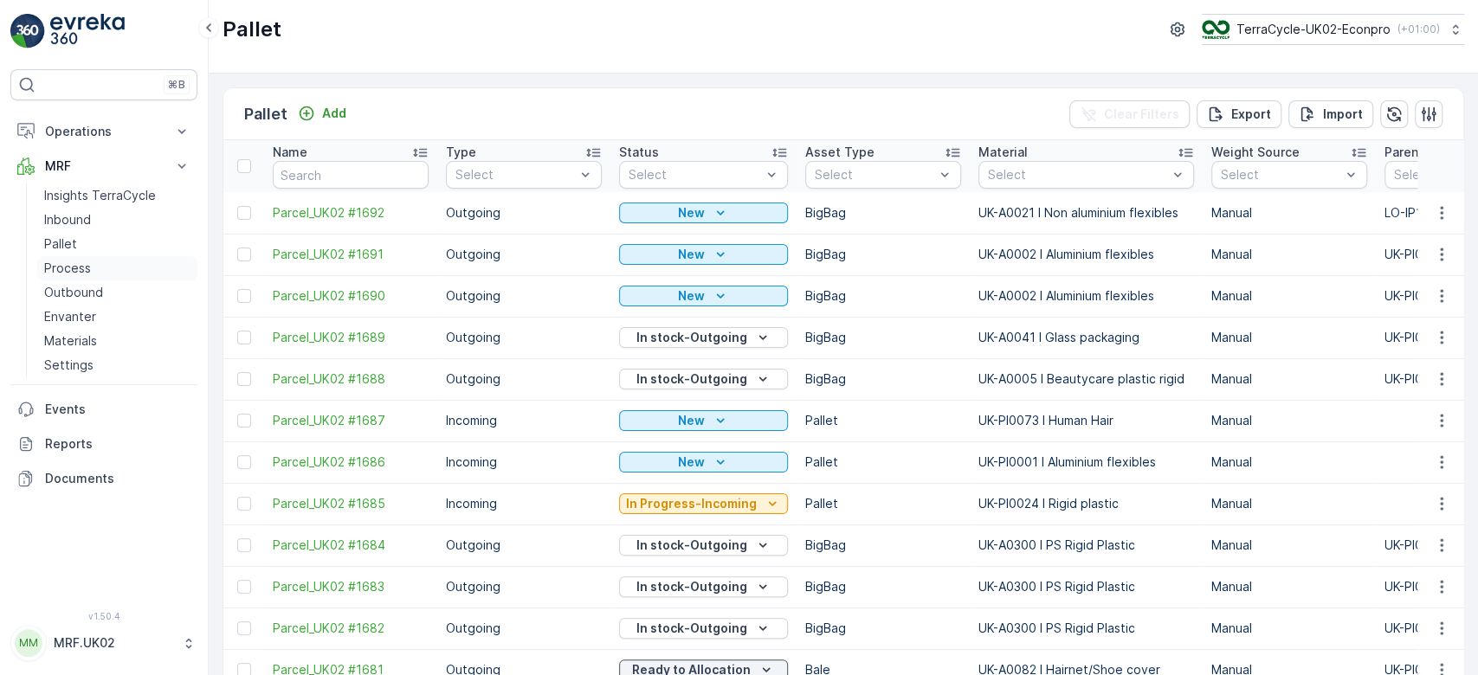
click at [106, 267] on link "Process" at bounding box center [117, 268] width 160 height 24
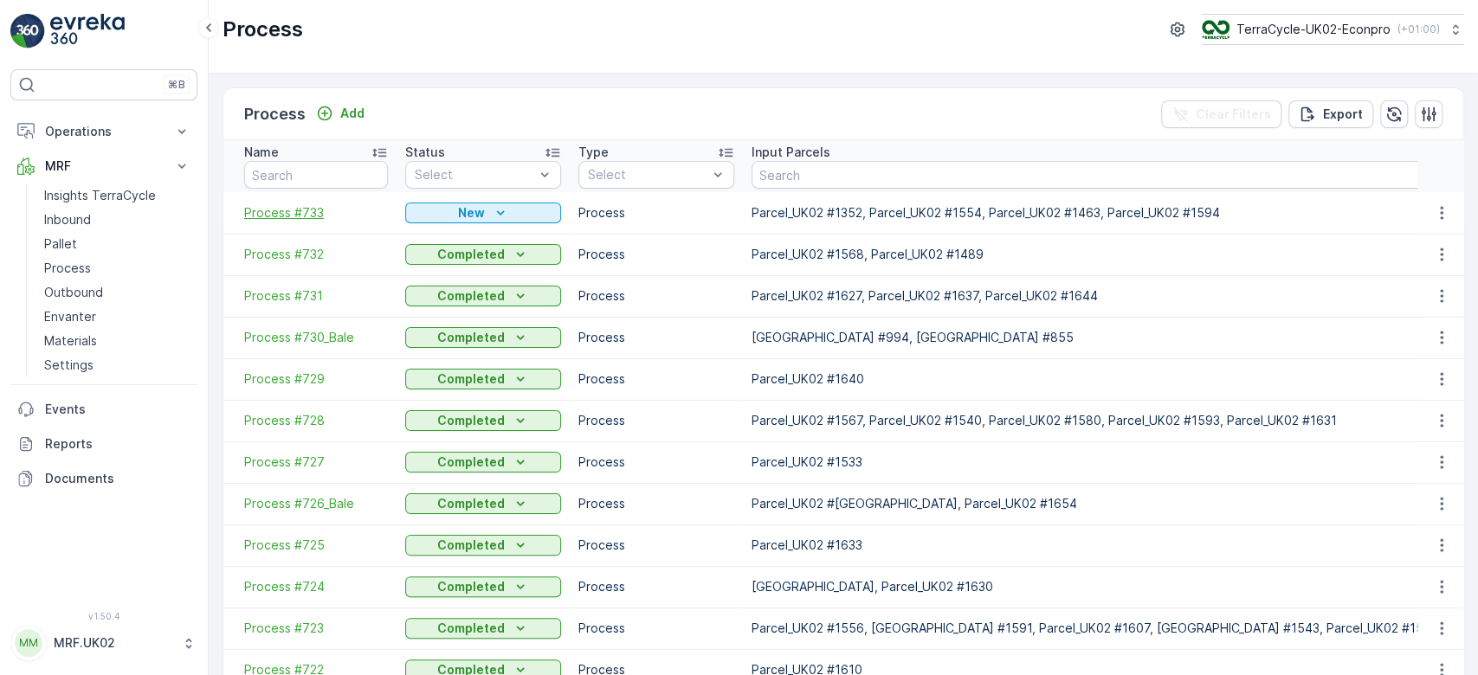
click at [287, 210] on span "Process #733" at bounding box center [316, 212] width 144 height 17
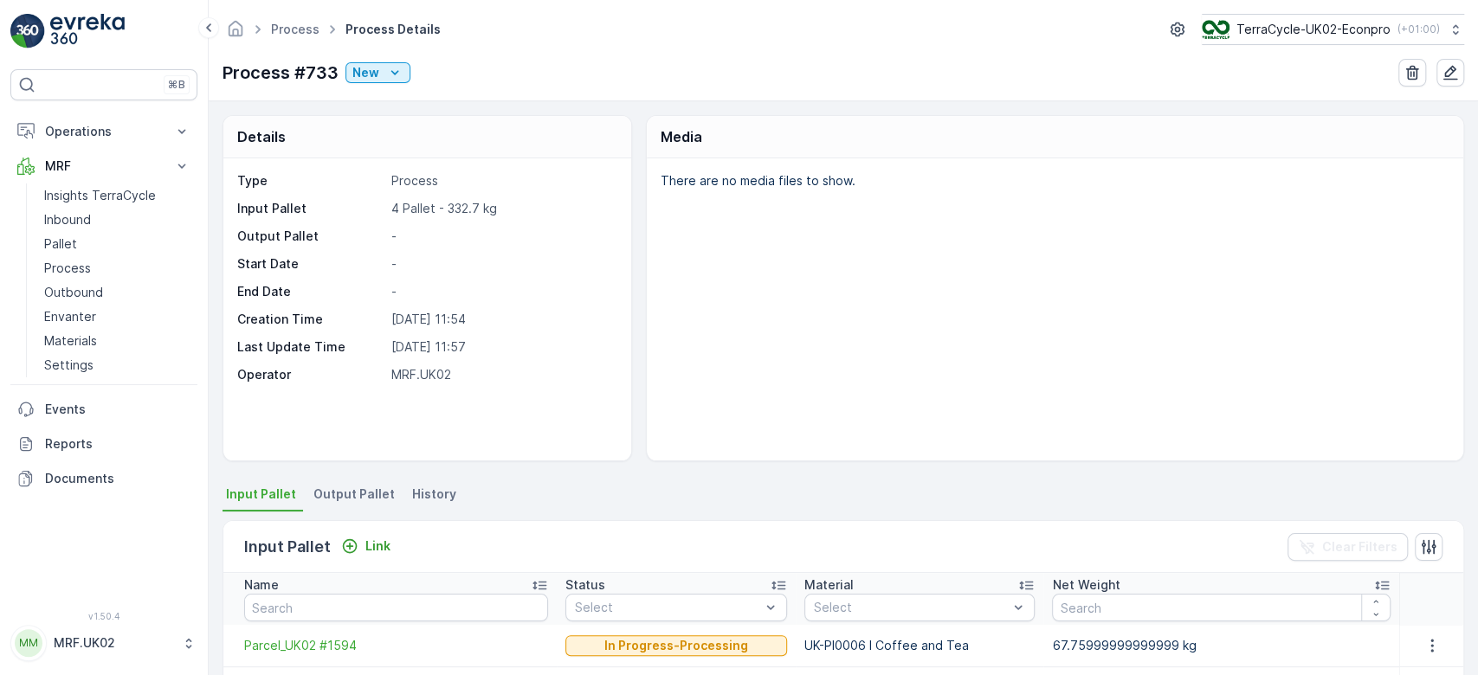
click at [373, 498] on span "Output Pallet" at bounding box center [353, 494] width 81 height 17
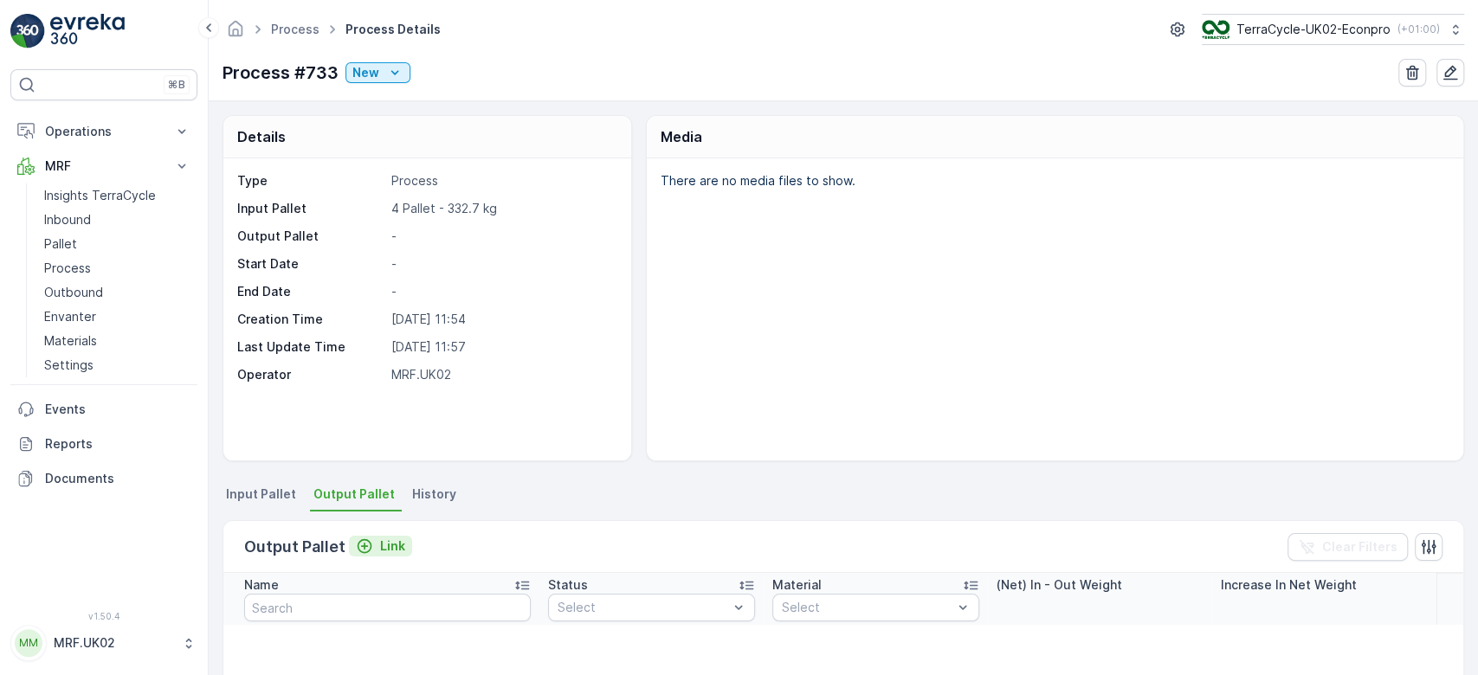
click at [391, 539] on p "Link" at bounding box center [392, 546] width 25 height 17
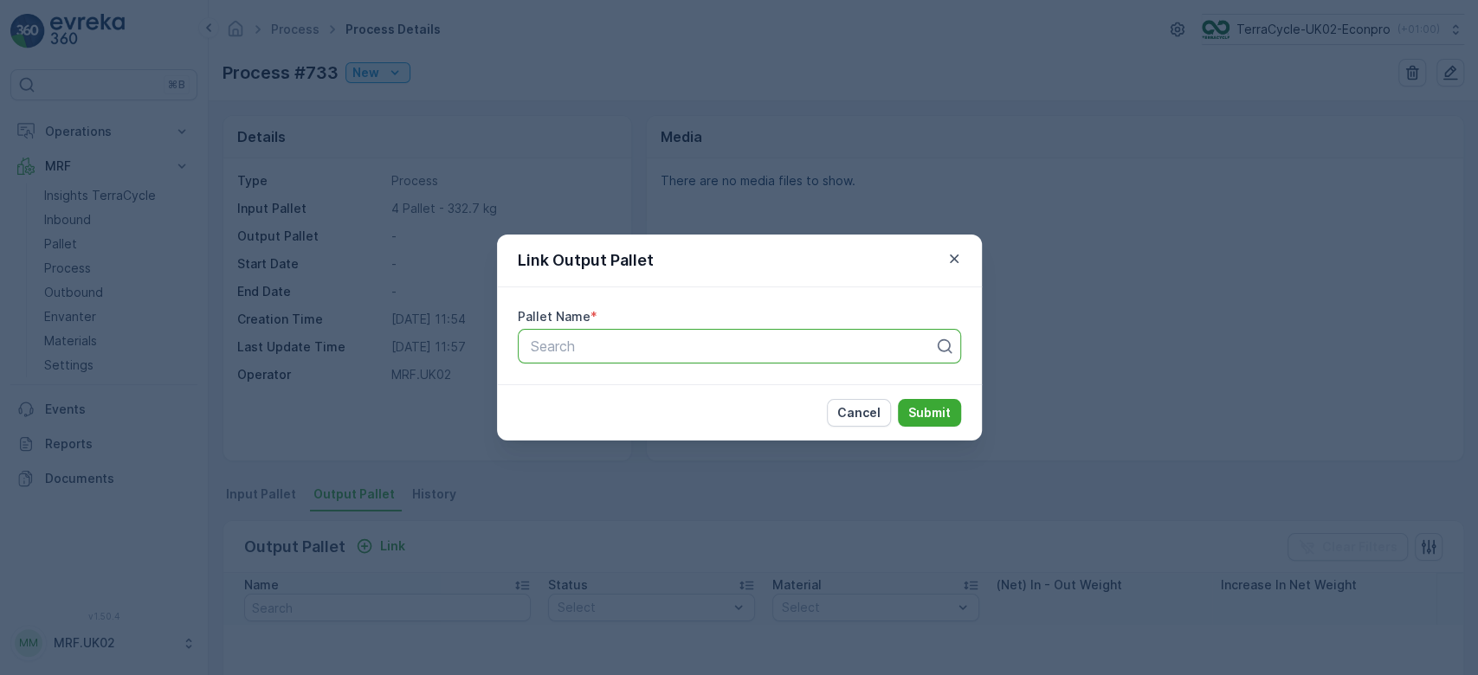
click at [578, 352] on div at bounding box center [732, 347] width 407 height 16
type input "1690"
click at [645, 384] on span "Parcel_UK02 #1690" at bounding box center [590, 389] width 127 height 16
click at [921, 405] on p "Submit" at bounding box center [929, 412] width 42 height 17
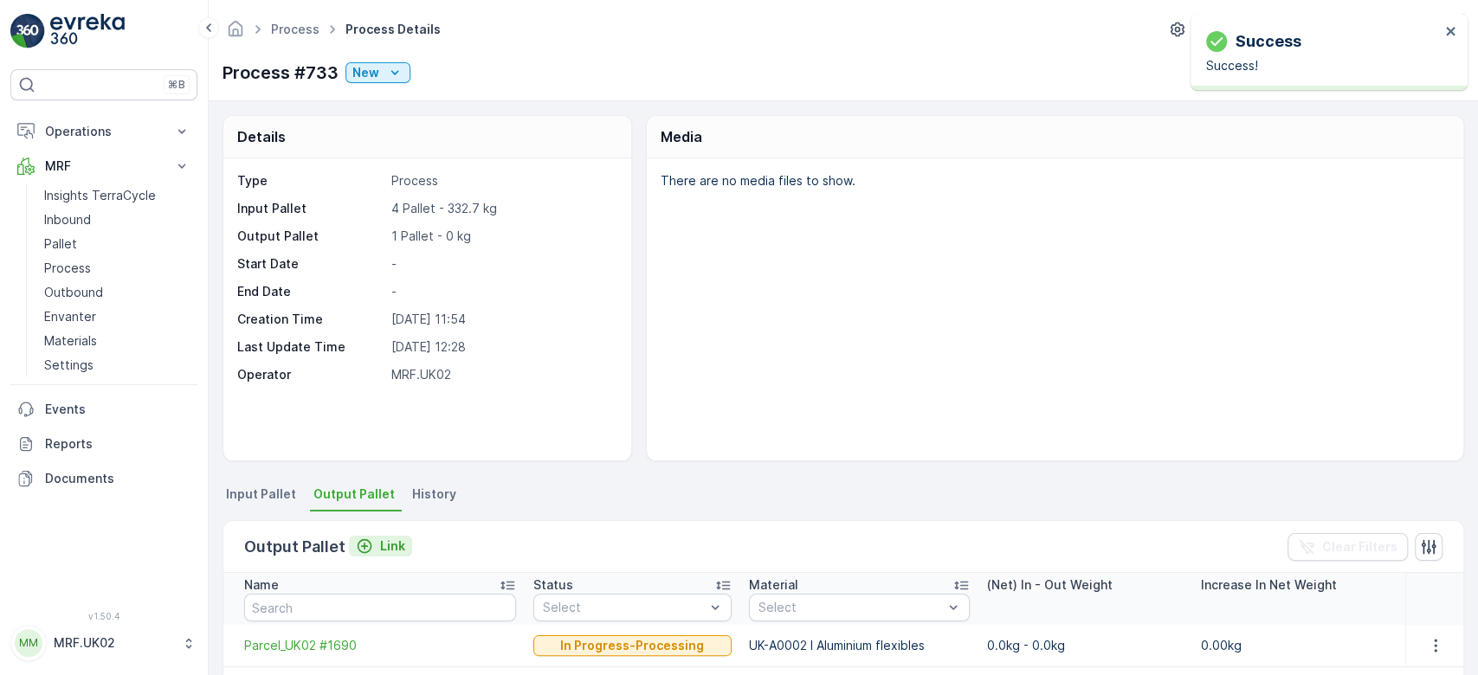
click at [391, 540] on p "Link" at bounding box center [392, 546] width 25 height 17
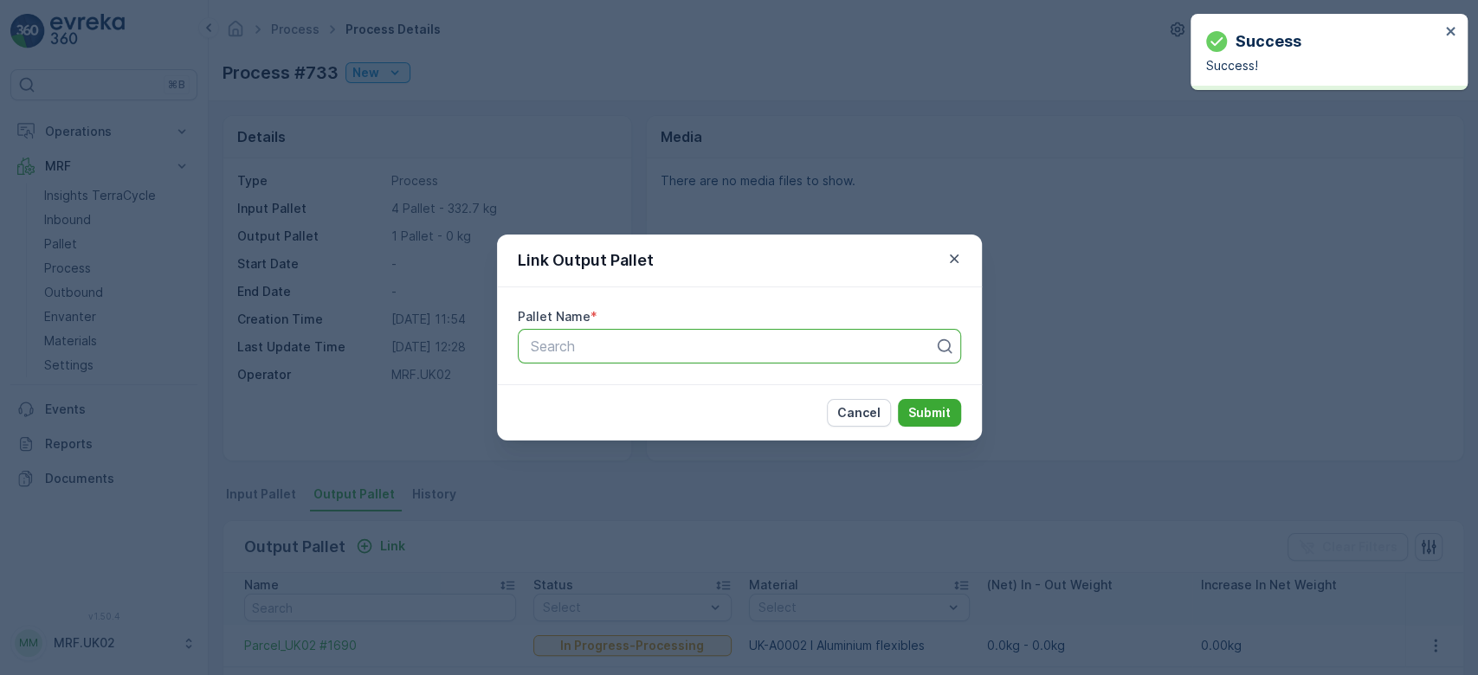
click at [570, 333] on div "Search" at bounding box center [739, 346] width 443 height 35
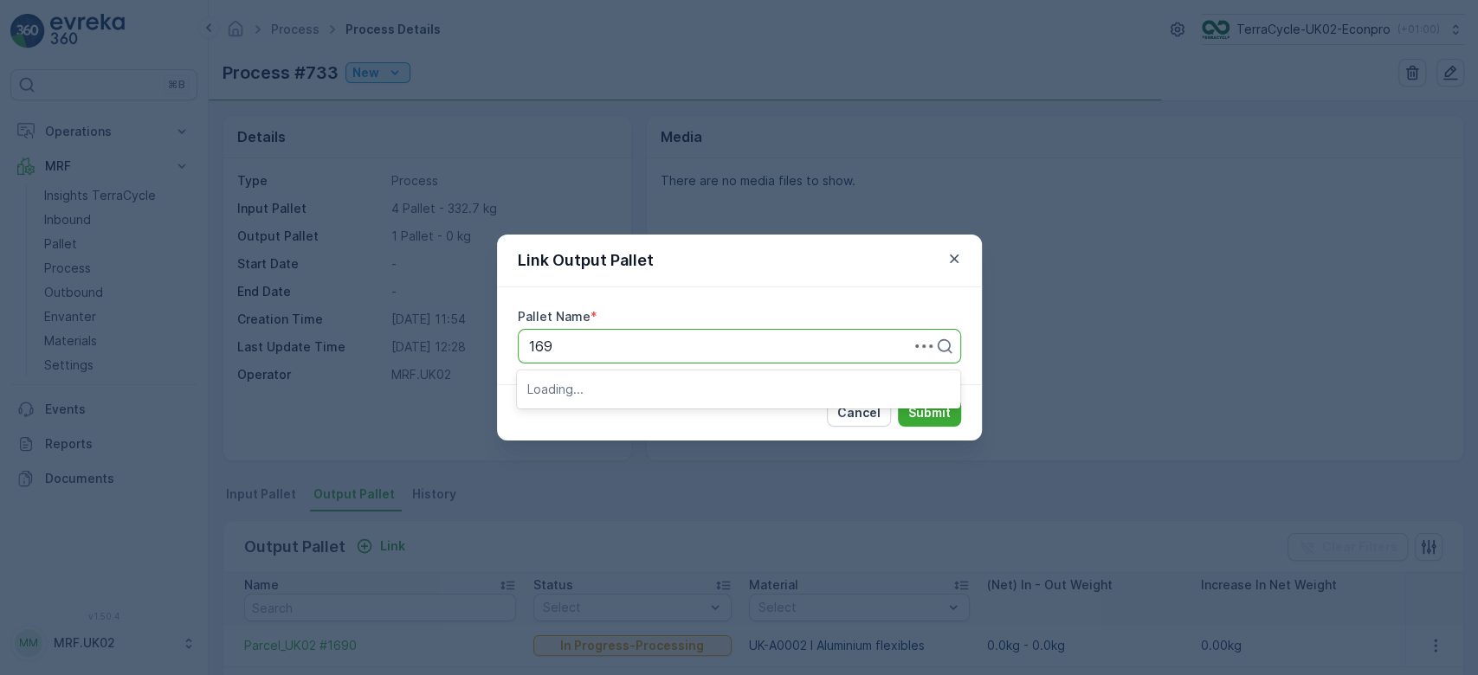
type input "1691"
click at [608, 416] on span "Parcel_UK02 #1691" at bounding box center [589, 418] width 125 height 16
click at [942, 427] on div "Cancel Submit" at bounding box center [739, 412] width 485 height 56
click at [953, 410] on button "Submit" at bounding box center [929, 413] width 63 height 28
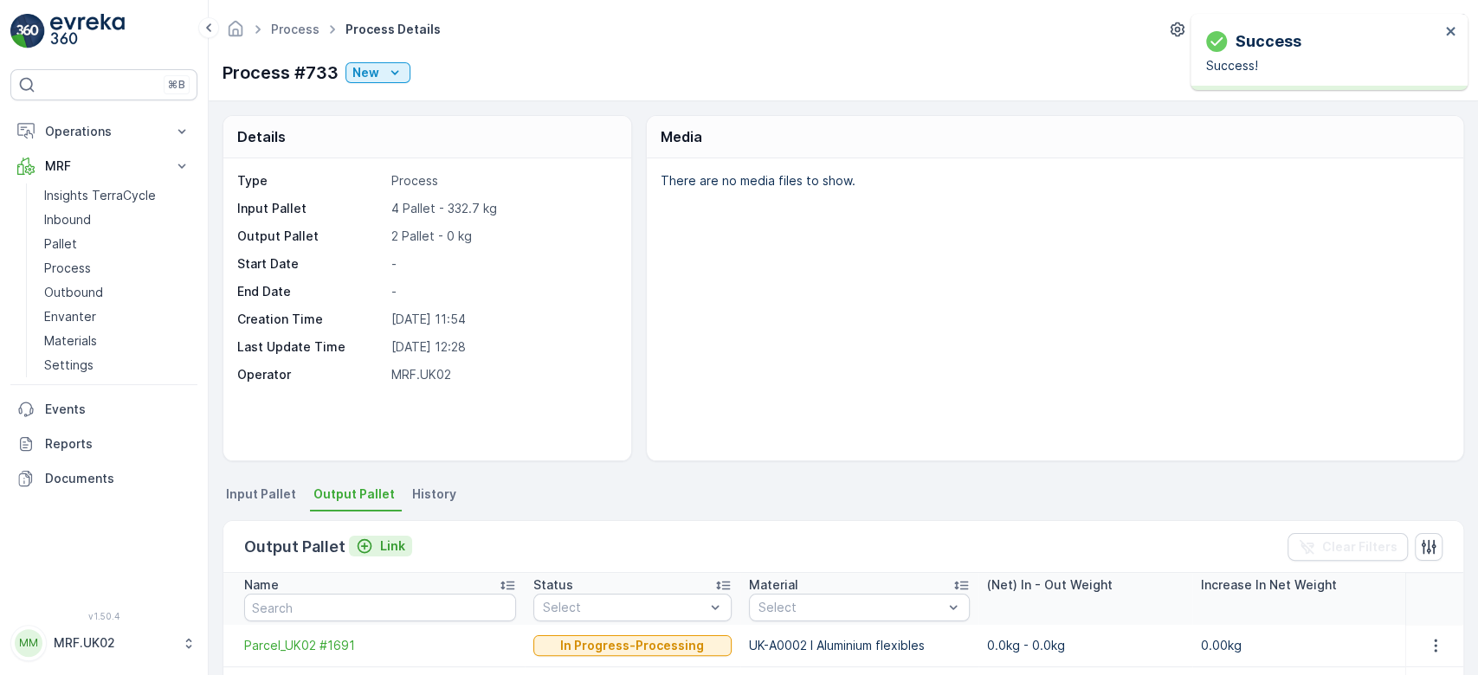
click at [391, 547] on p "Link" at bounding box center [392, 546] width 25 height 17
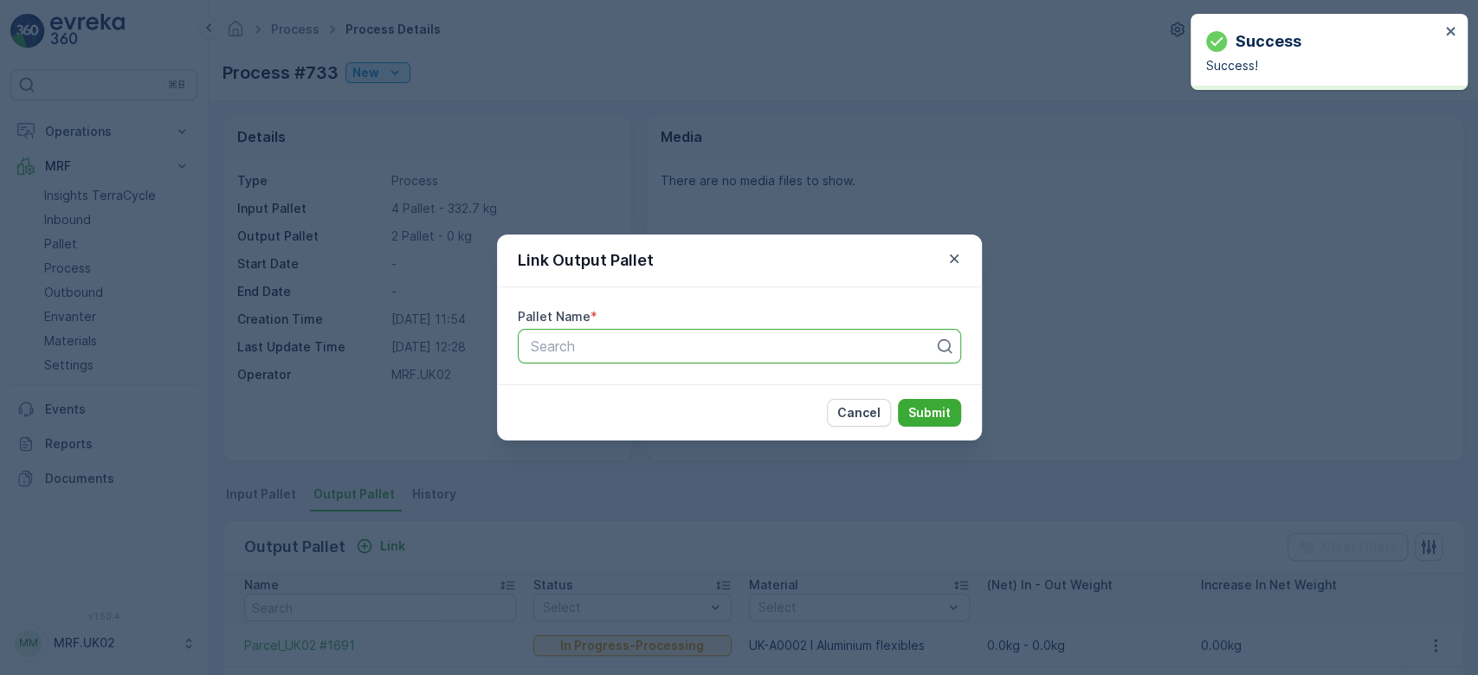
click at [584, 339] on div at bounding box center [732, 347] width 407 height 16
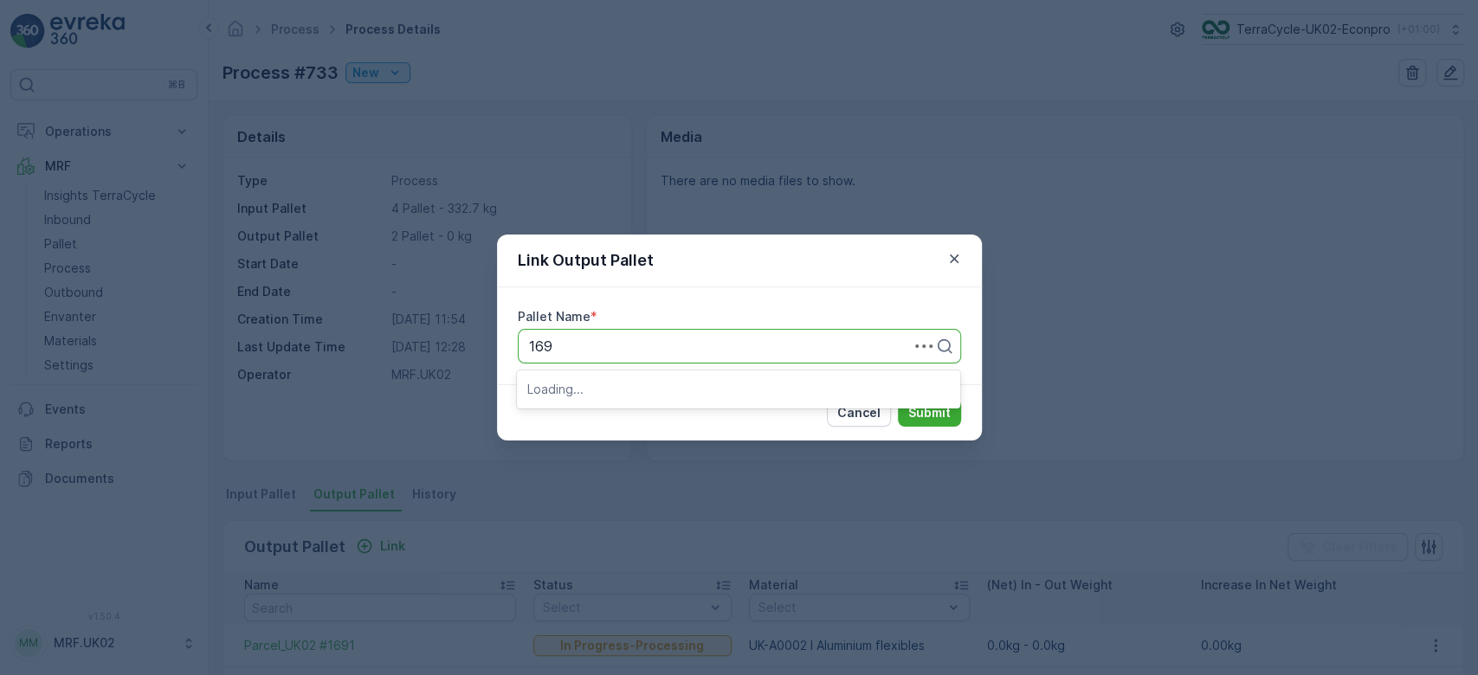
type input "1692"
click at [633, 381] on span "Parcel_UK02 #1692" at bounding box center [590, 389] width 126 height 16
click at [930, 412] on p "Submit" at bounding box center [929, 412] width 42 height 17
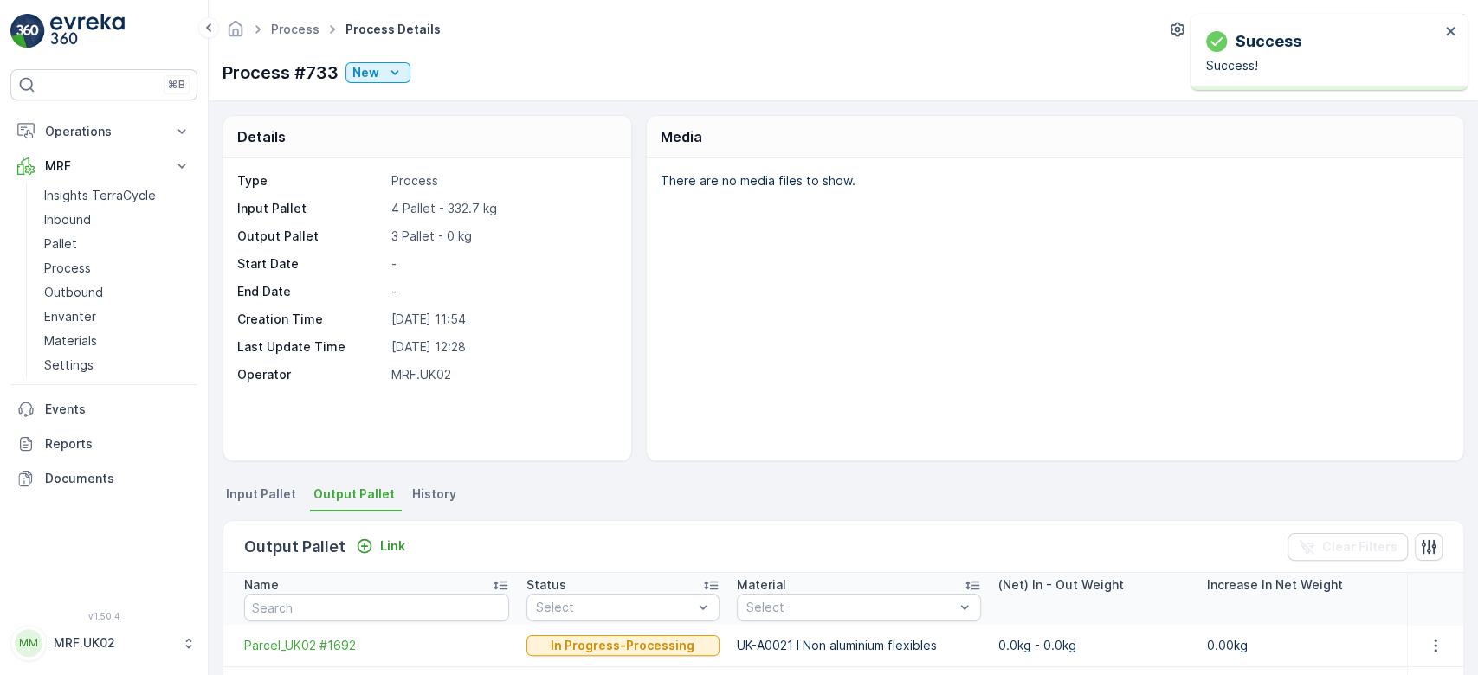
click at [638, 291] on div "Details Type Process Input Pallet 4 Pallet - 332.7 kg Output Pallet 3 Pallet - …" at bounding box center [844, 288] width 1242 height 346
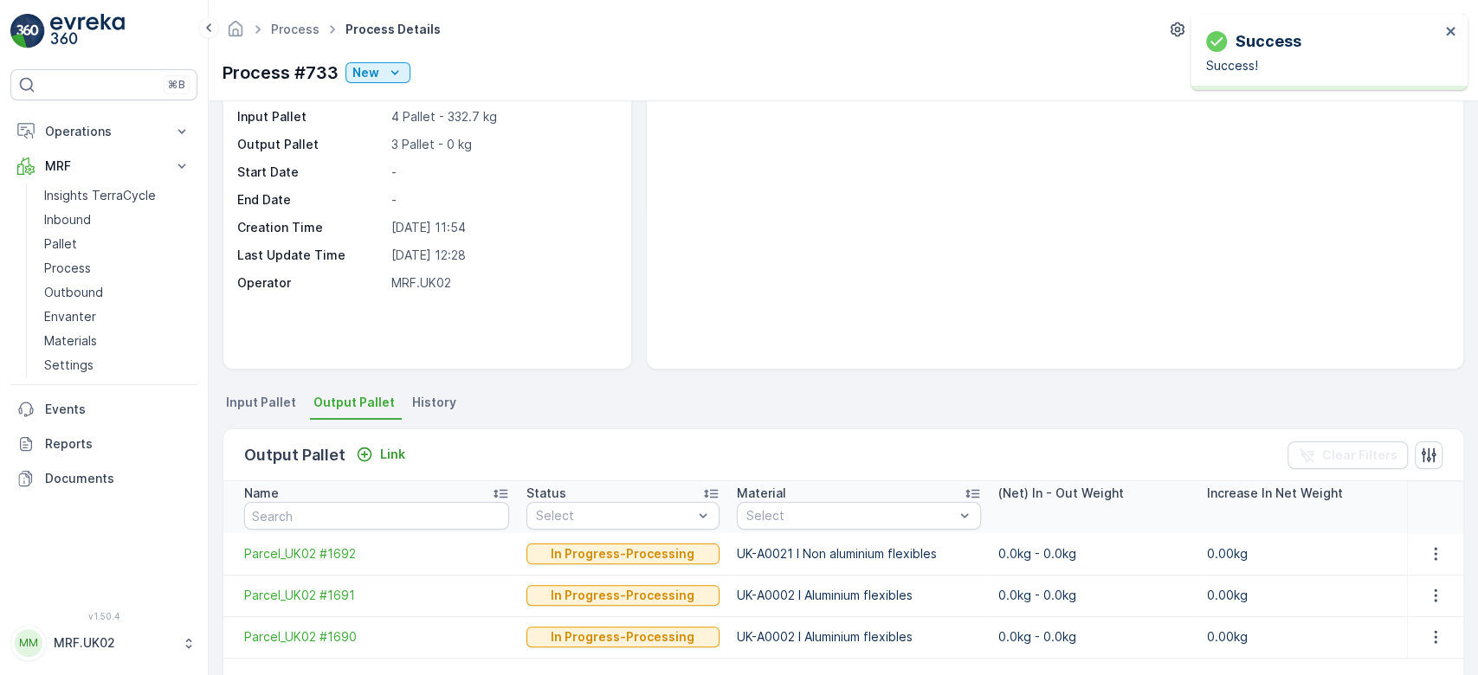
scroll to position [139, 0]
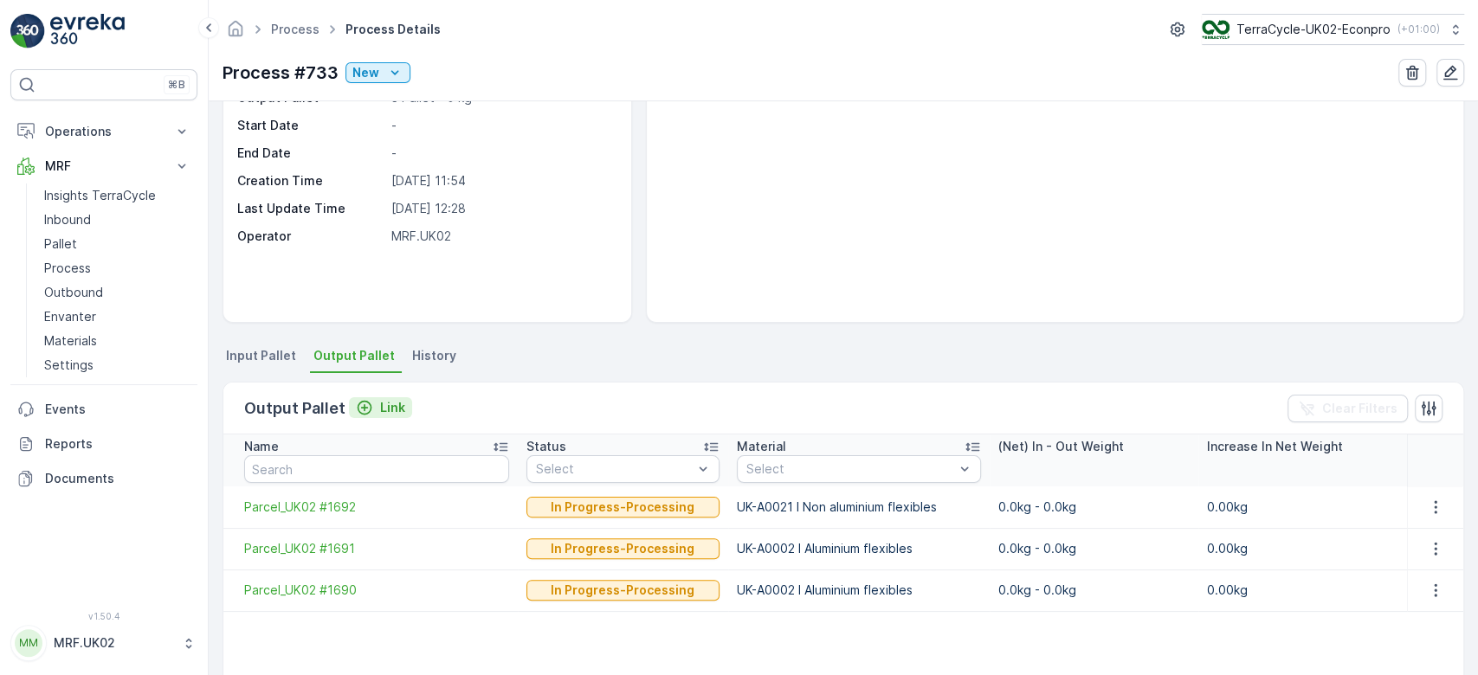
click at [395, 407] on p "Link" at bounding box center [392, 407] width 25 height 17
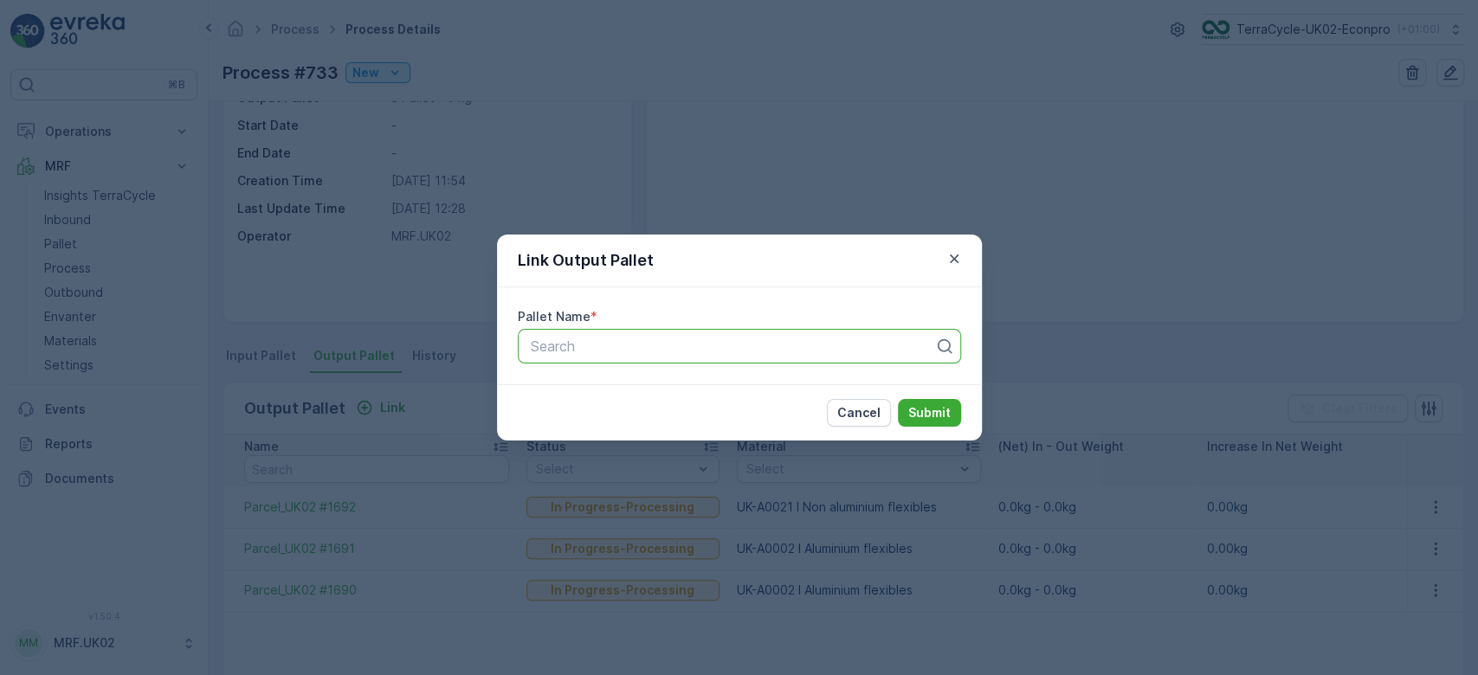
click at [558, 343] on div at bounding box center [732, 347] width 407 height 16
type input "1660"
click at [606, 411] on span "Parcel_UK02 #1660" at bounding box center [590, 418] width 127 height 16
click at [929, 418] on p "Submit" at bounding box center [929, 412] width 42 height 17
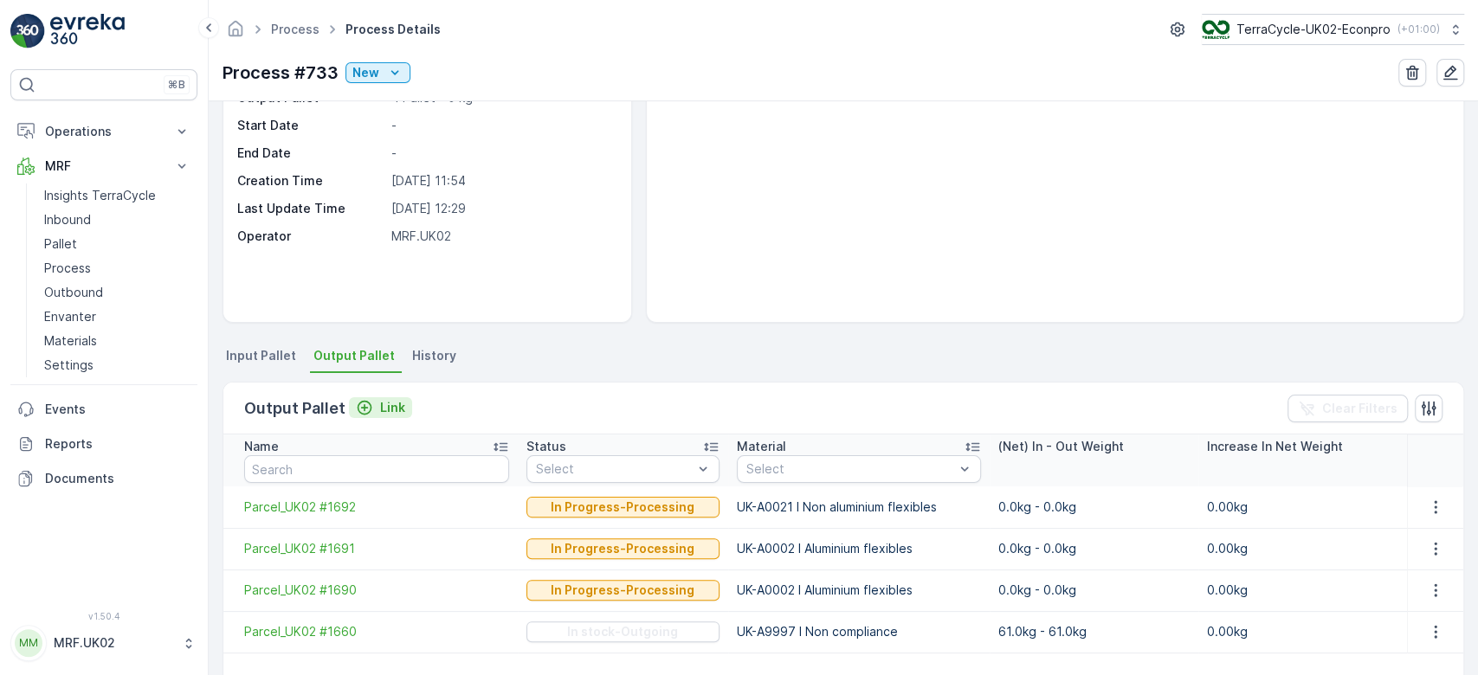
click at [392, 410] on p "Link" at bounding box center [392, 407] width 25 height 17
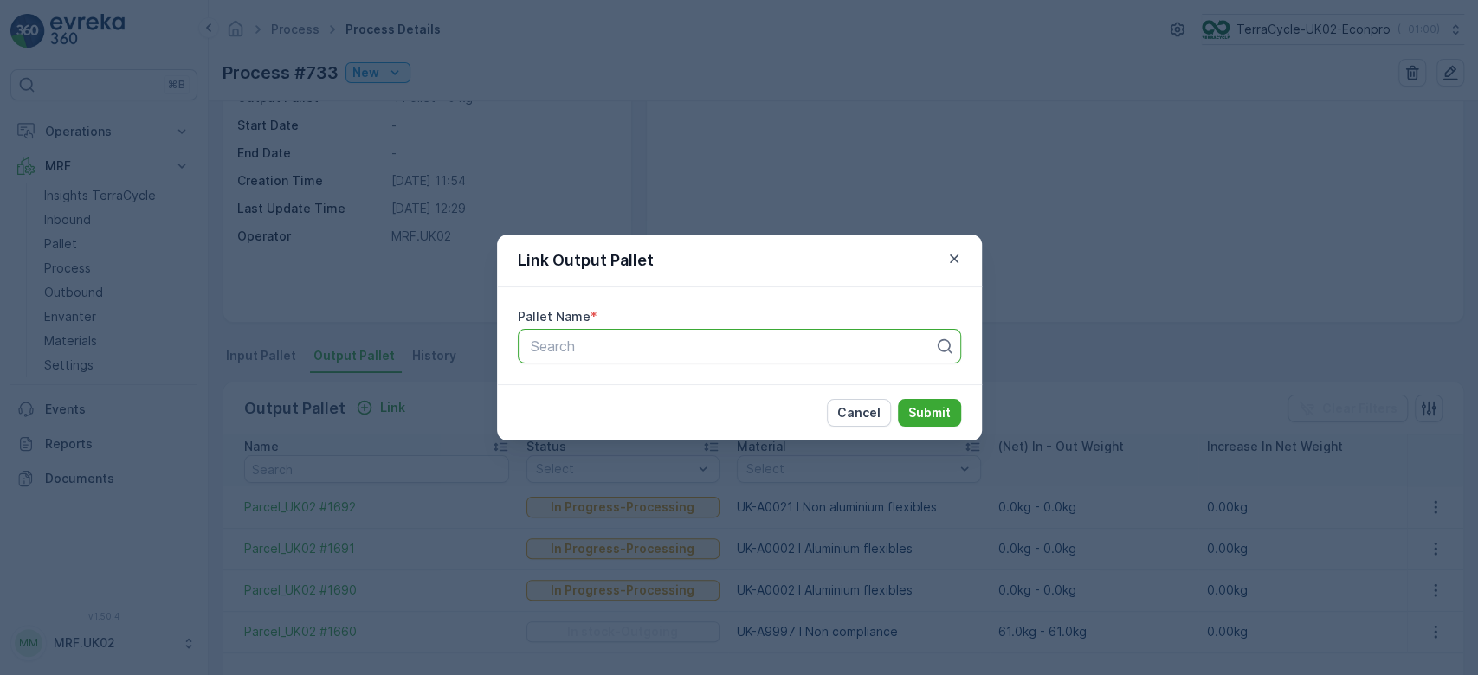
click at [554, 339] on div at bounding box center [732, 347] width 407 height 16
type input "1647"
click at [630, 384] on span "Parcel_UK02 #1647" at bounding box center [590, 389] width 126 height 16
click at [934, 411] on p "Submit" at bounding box center [929, 412] width 42 height 17
click at [951, 255] on icon "button" at bounding box center [954, 258] width 17 height 17
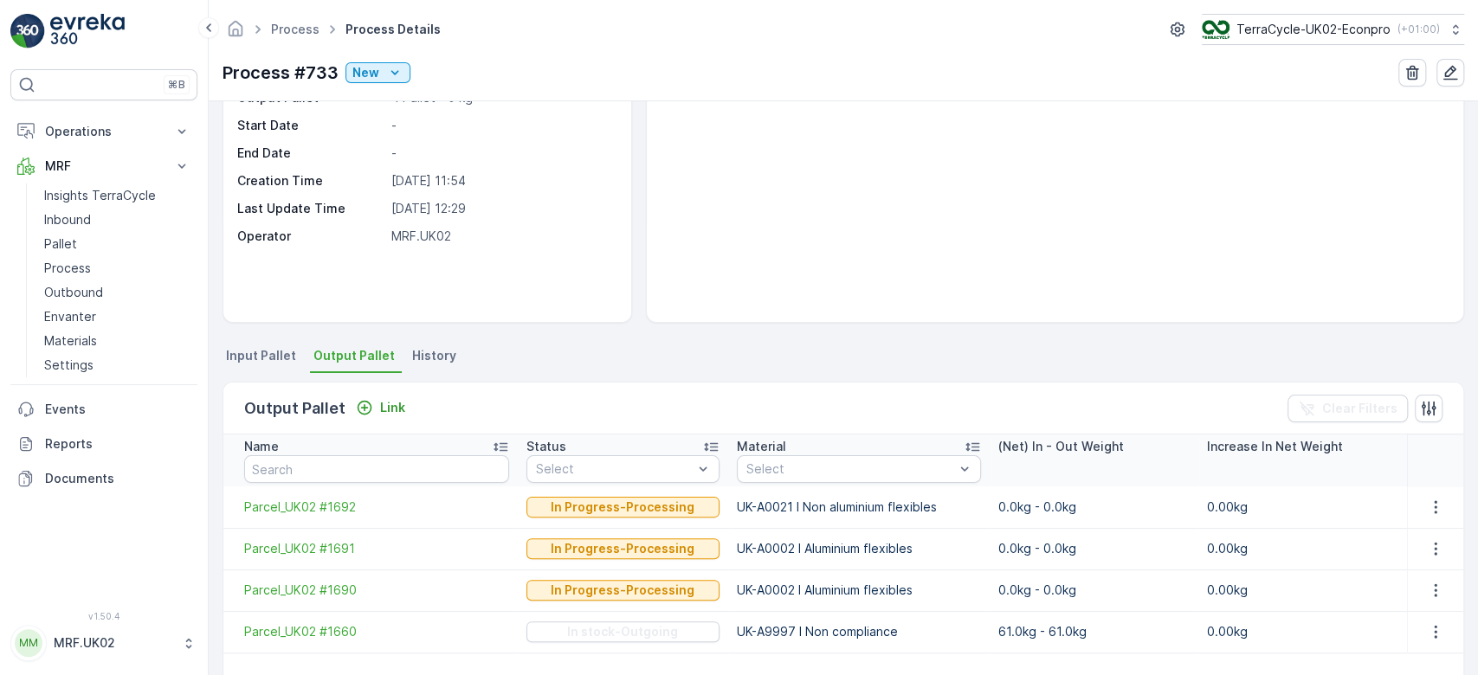
click at [532, 378] on div "Output Pallet Link Clear Filters Name Status Select Material Select (Net) In - …" at bounding box center [844, 651] width 1242 height 557
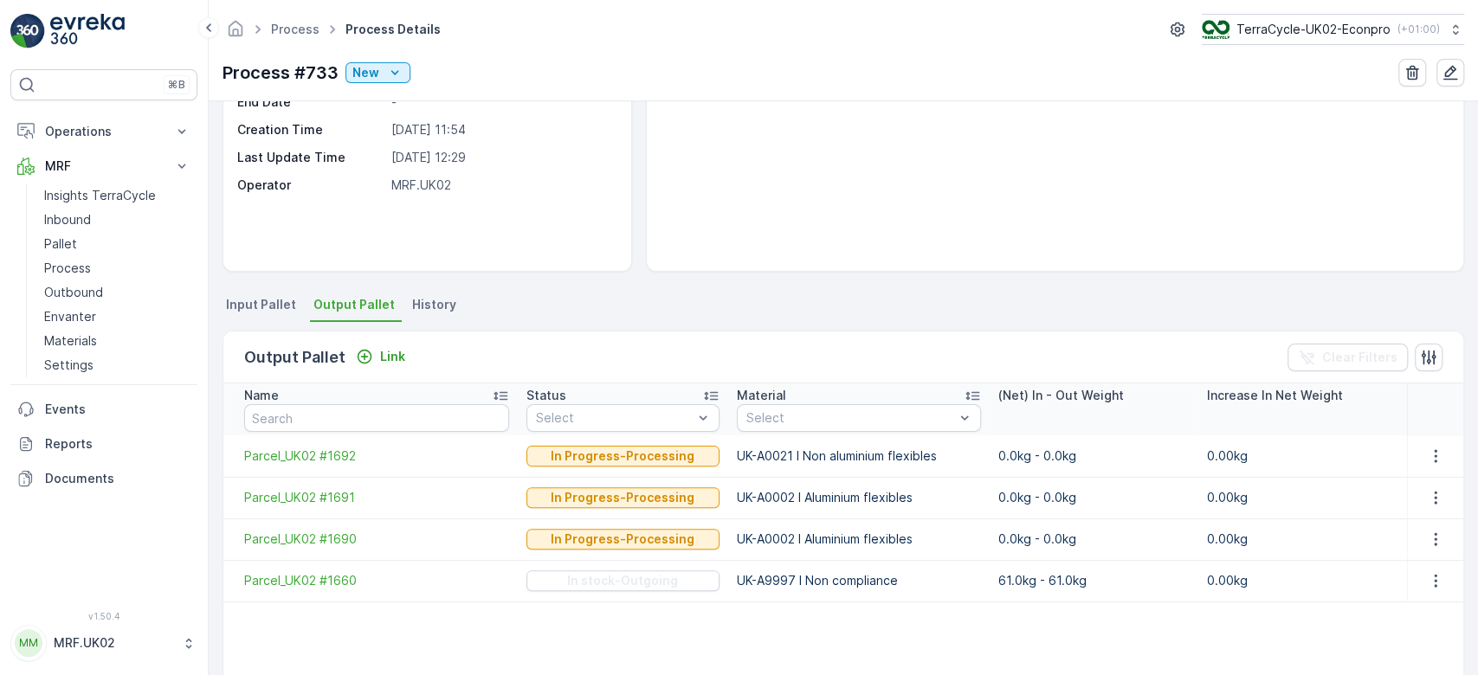
scroll to position [184, 0]
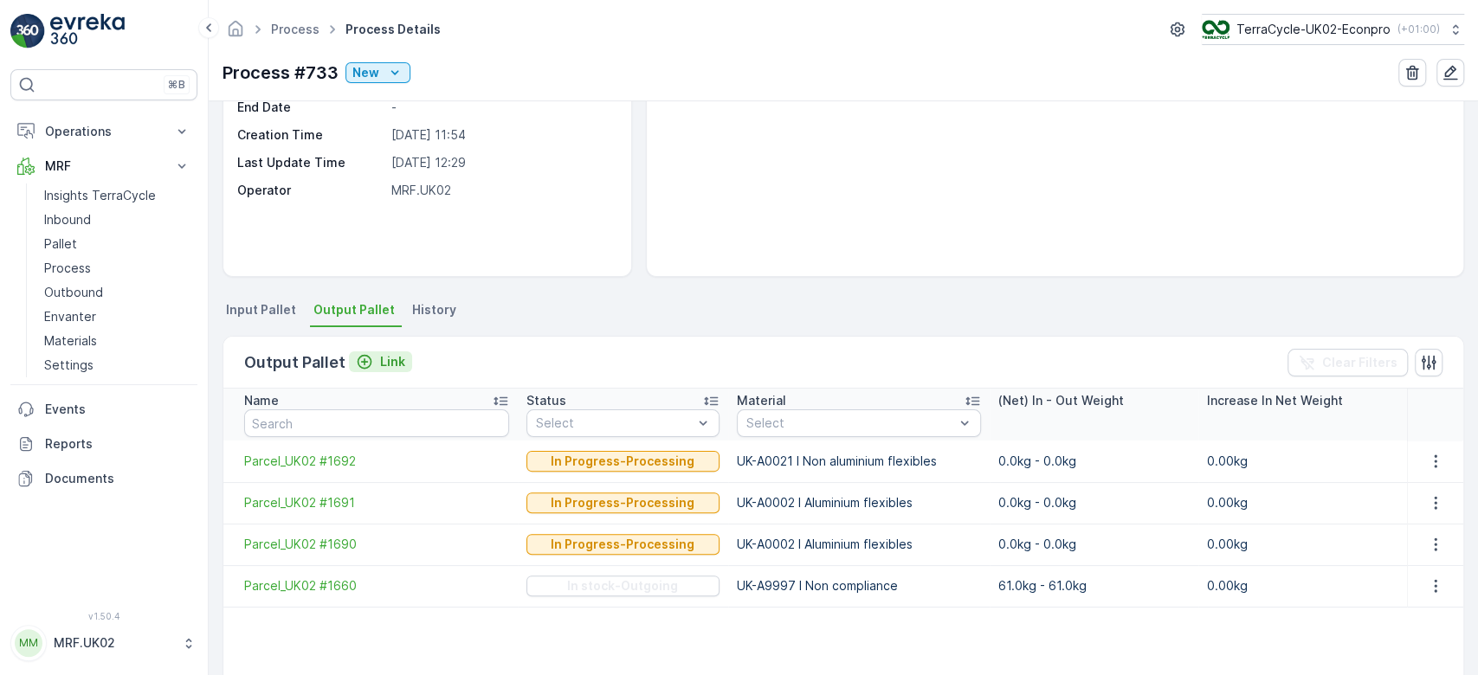
click at [382, 356] on p "Link" at bounding box center [392, 361] width 25 height 17
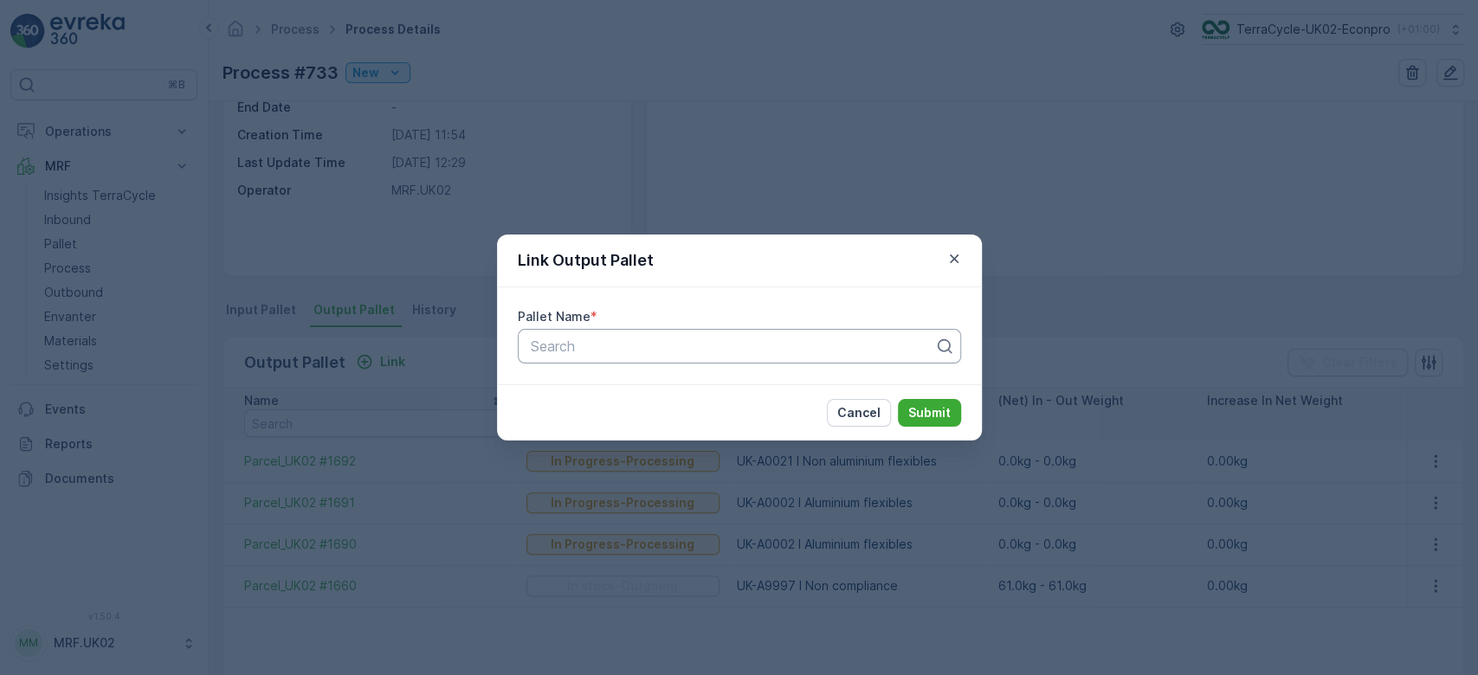
click at [542, 349] on div at bounding box center [732, 347] width 407 height 16
type input "794"
click at [629, 417] on div "Parcel #794" at bounding box center [738, 418] width 423 height 16
click at [934, 412] on p "Submit" at bounding box center [929, 412] width 42 height 17
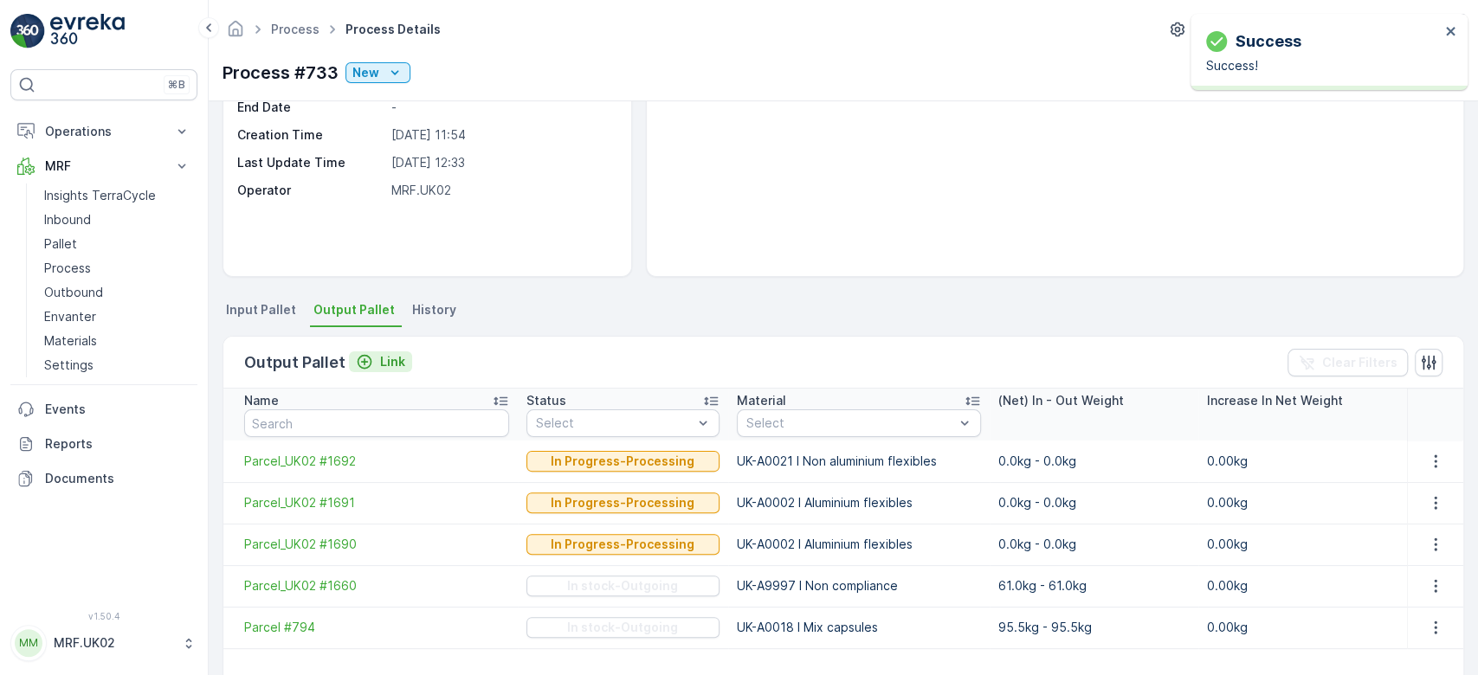
click at [392, 355] on p "Link" at bounding box center [392, 361] width 25 height 17
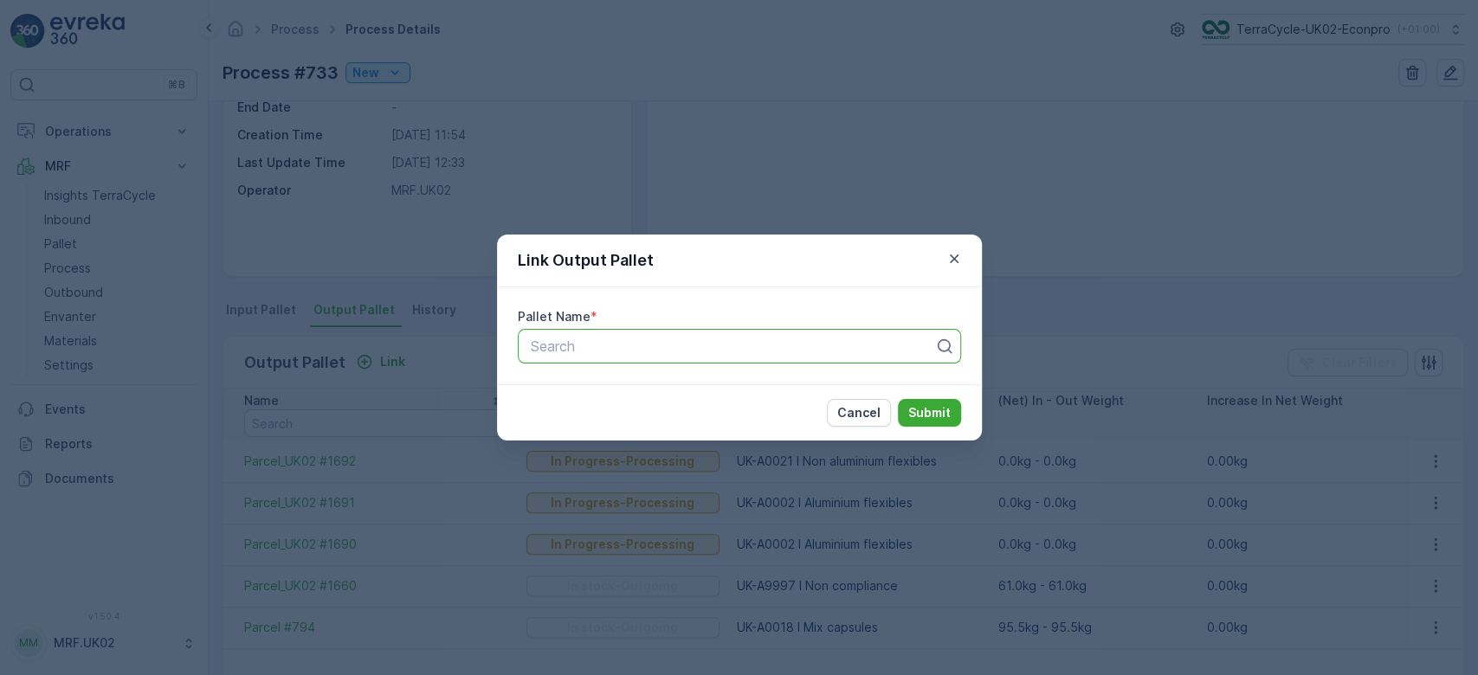
click at [552, 345] on div at bounding box center [732, 347] width 407 height 16
type input "2235"
click at [578, 381] on span "Parcel #2235" at bounding box center [570, 389] width 86 height 16
click at [932, 405] on p "Submit" at bounding box center [929, 412] width 42 height 17
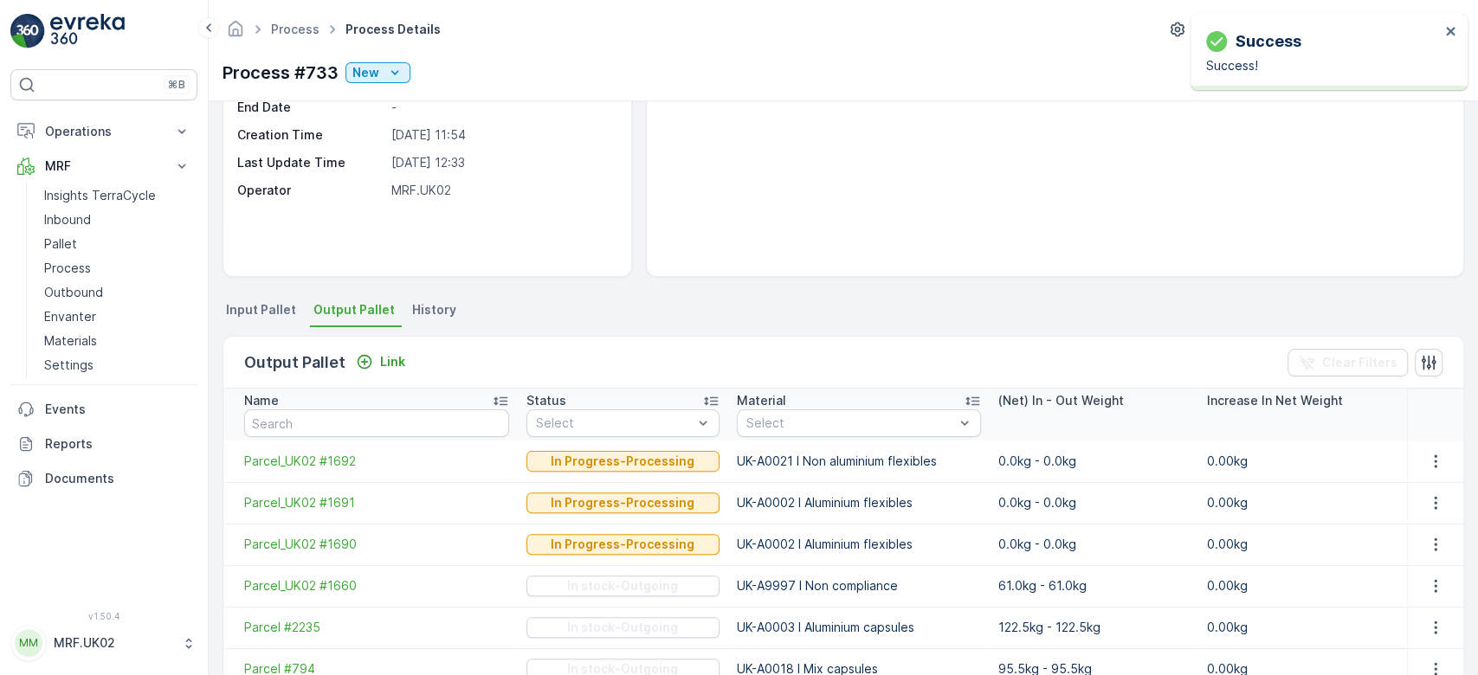
click at [730, 250] on div "There are no media files to show." at bounding box center [1055, 125] width 817 height 302
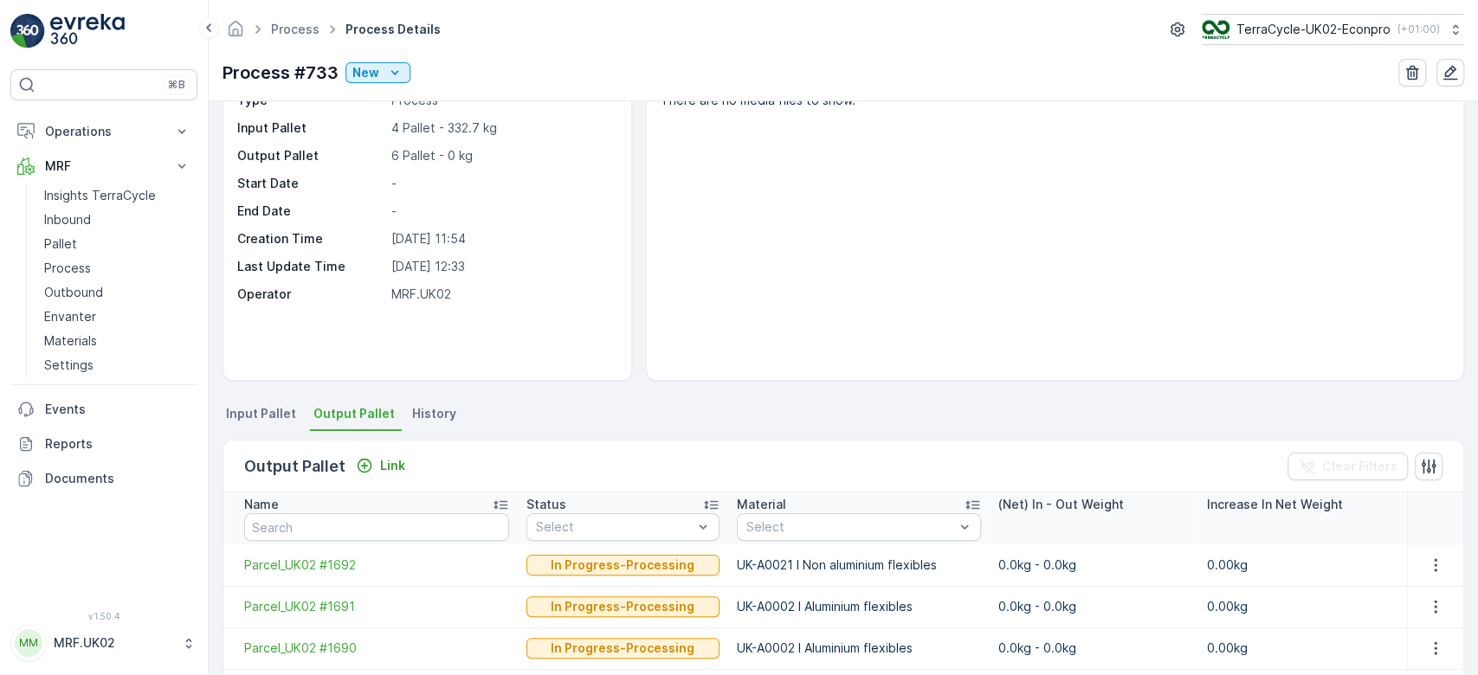
scroll to position [46, 0]
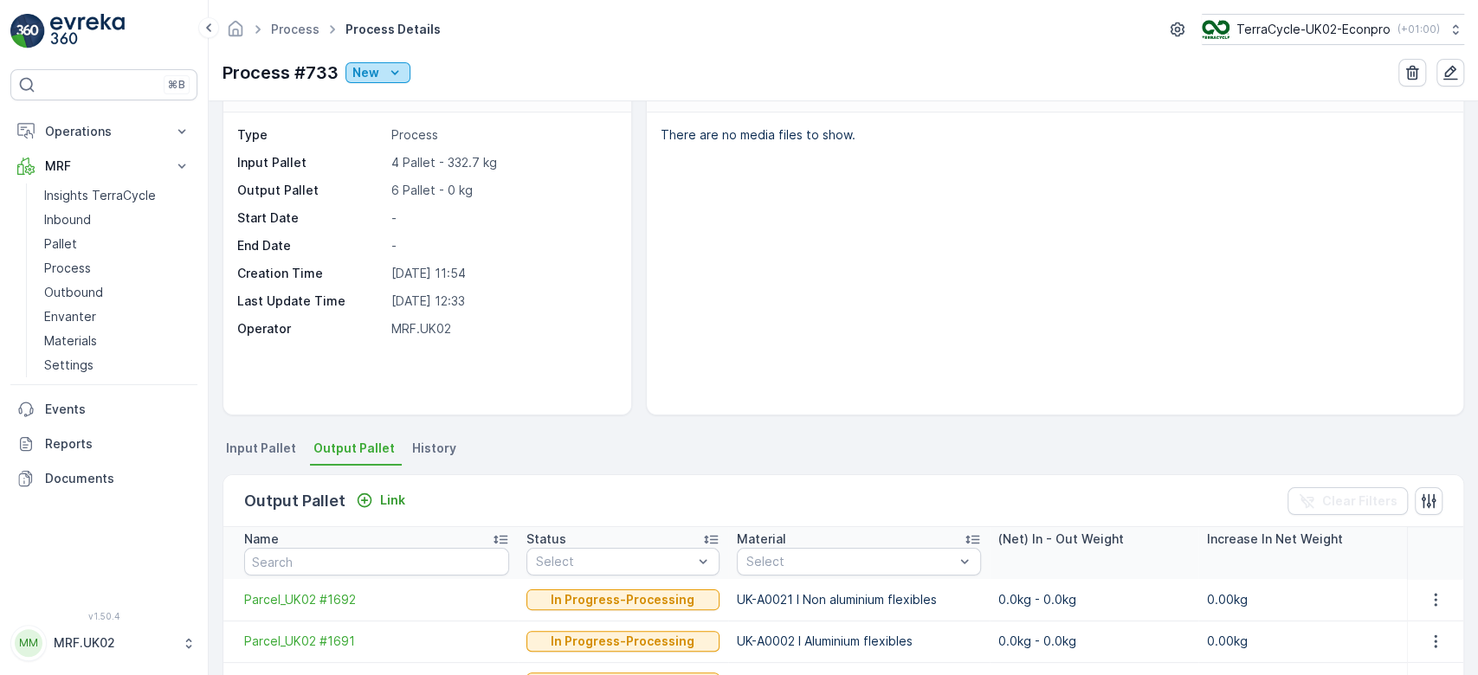
click at [395, 64] on icon "New" at bounding box center [394, 72] width 17 height 17
click at [381, 125] on span "Ready" at bounding box center [373, 121] width 37 height 17
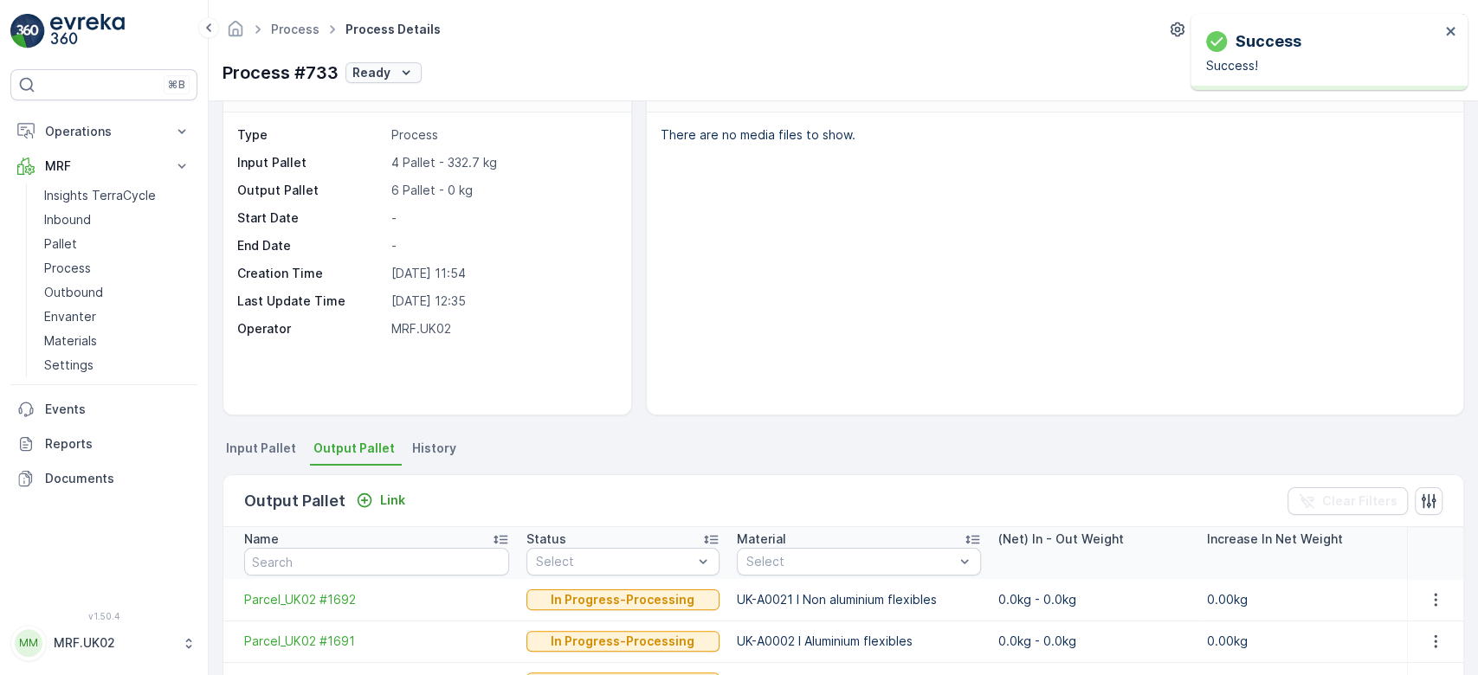
click at [388, 70] on p "Ready" at bounding box center [371, 72] width 38 height 17
click at [395, 139] on span "In progress" at bounding box center [387, 146] width 65 height 17
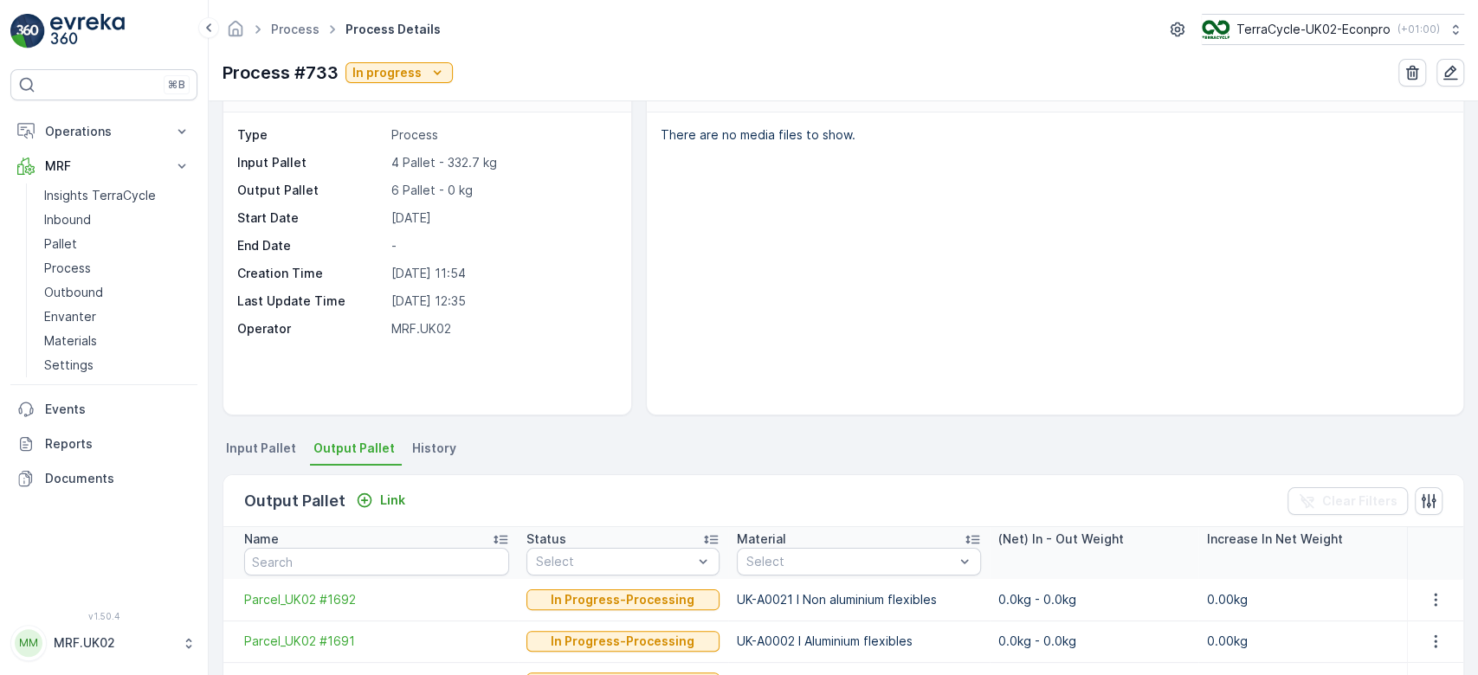
click at [694, 443] on ul "Input Pallet Output Pallet History" at bounding box center [844, 450] width 1242 height 29
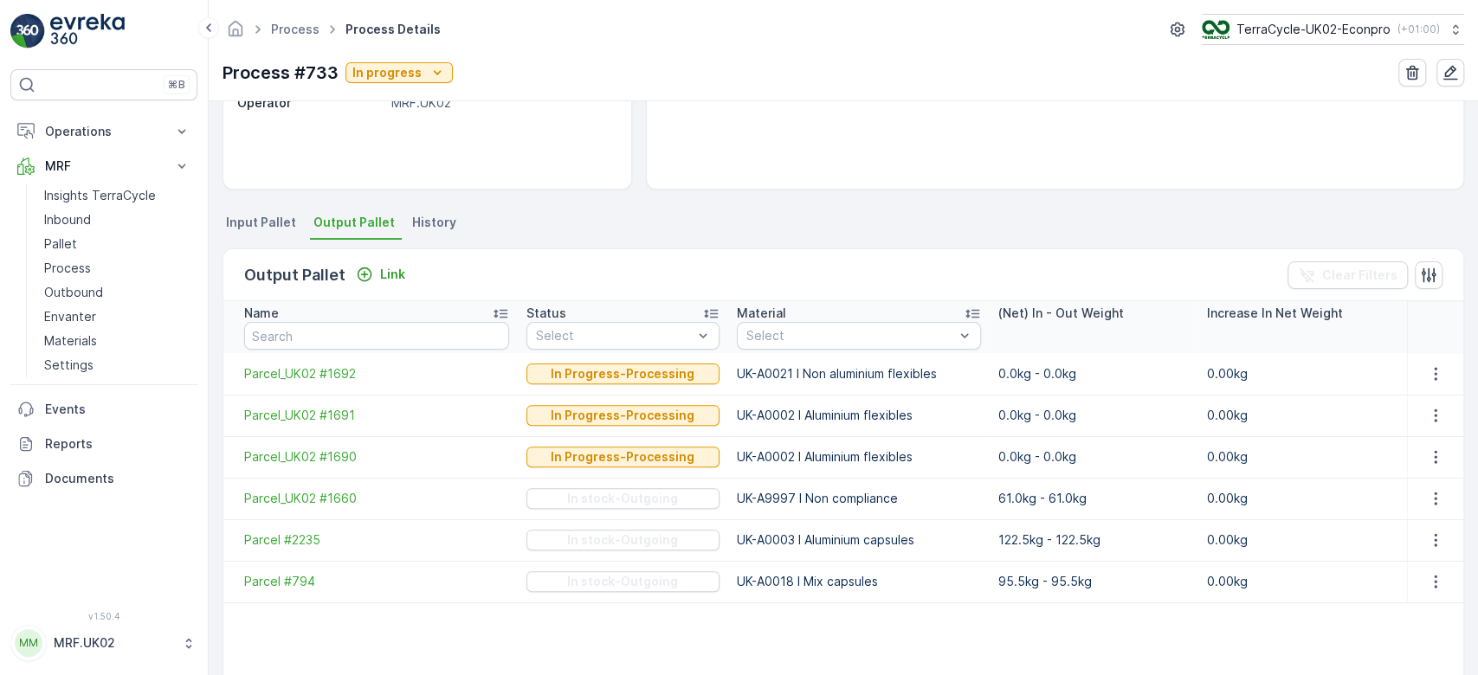
scroll to position [277, 0]
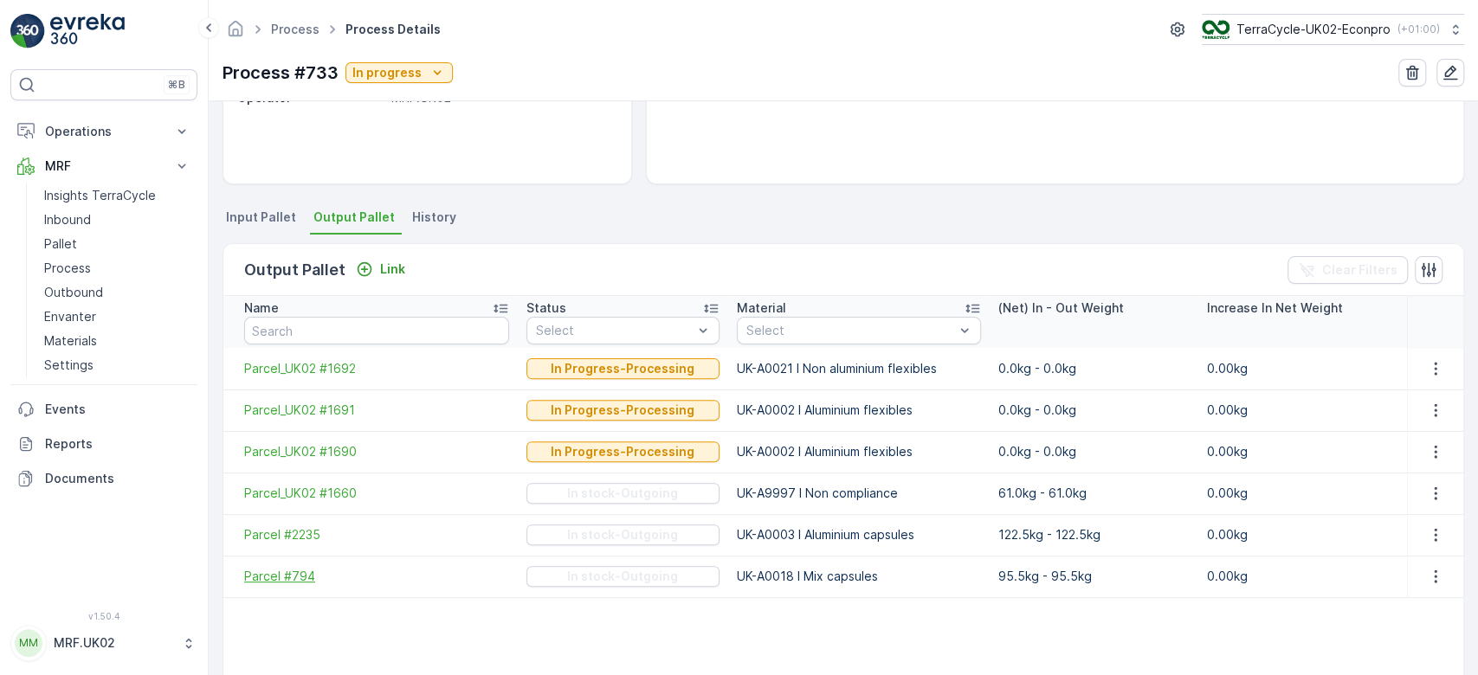
click at [293, 578] on span "Parcel #794" at bounding box center [376, 576] width 265 height 17
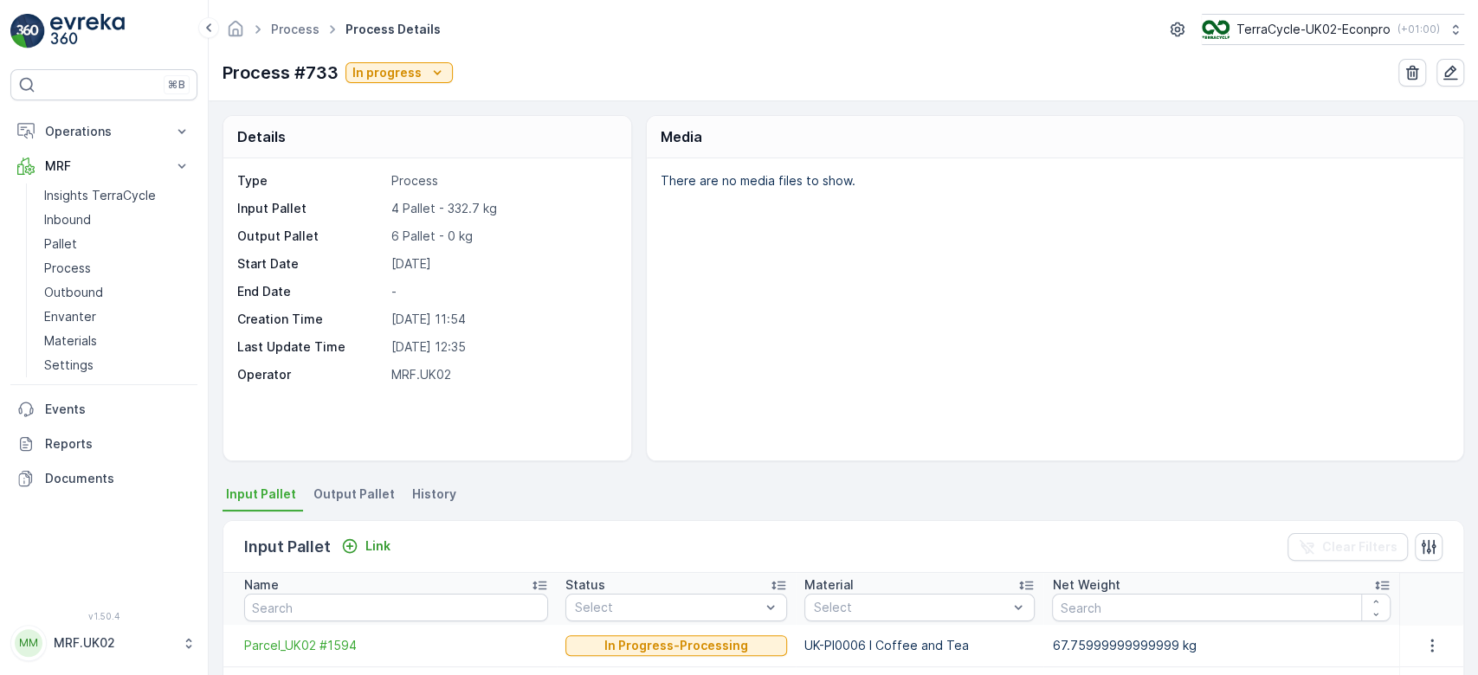
click at [506, 403] on div "Type Process Input Pallet 4 Pallet - 332.7 kg Output Pallet 6 Pallet - 0 kg Sta…" at bounding box center [427, 309] width 408 height 302
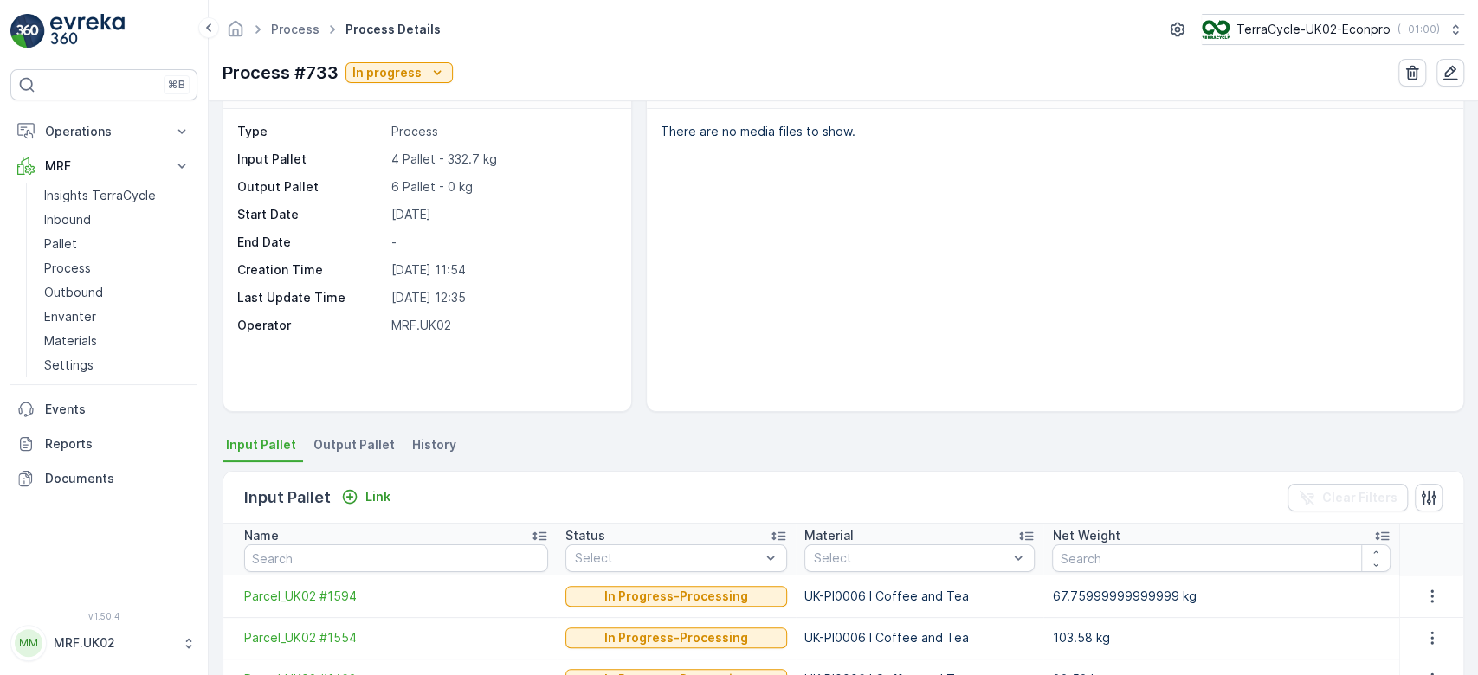
scroll to position [92, 0]
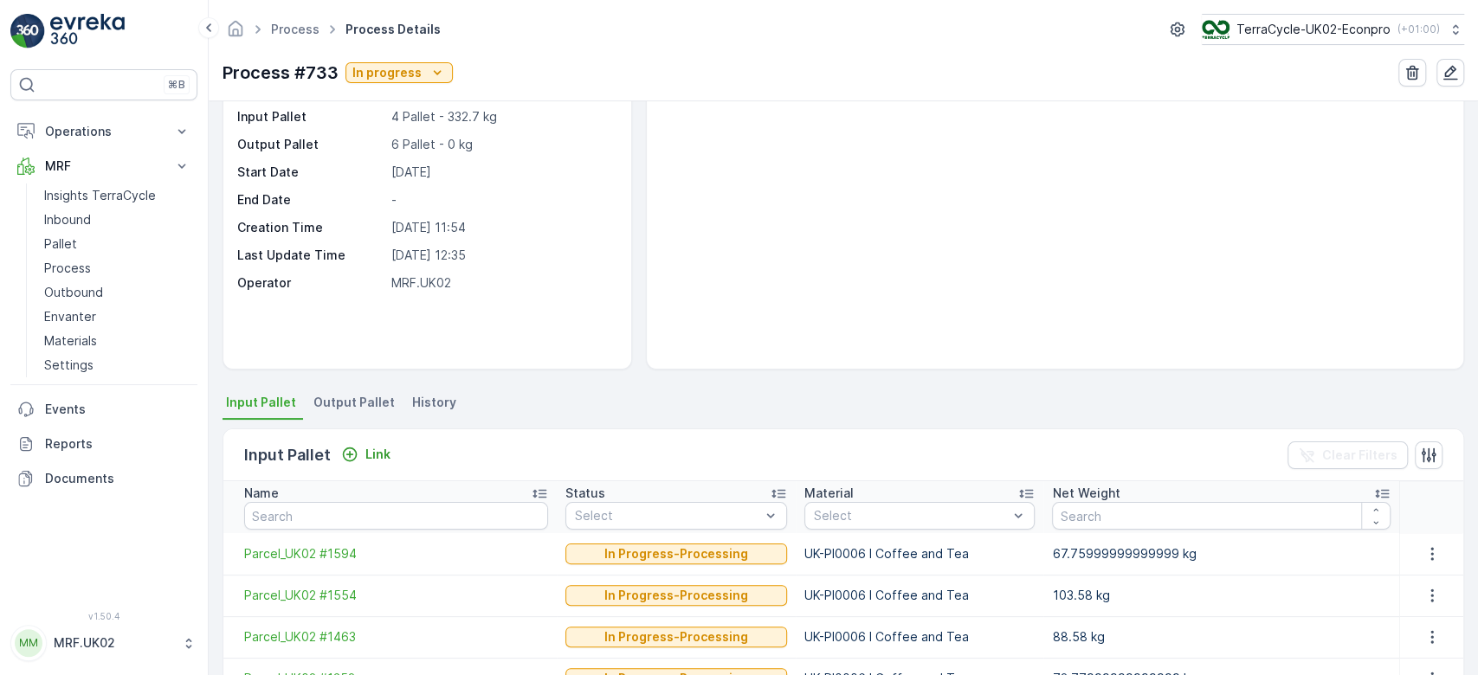
click at [333, 398] on span "Output Pallet" at bounding box center [353, 402] width 81 height 17
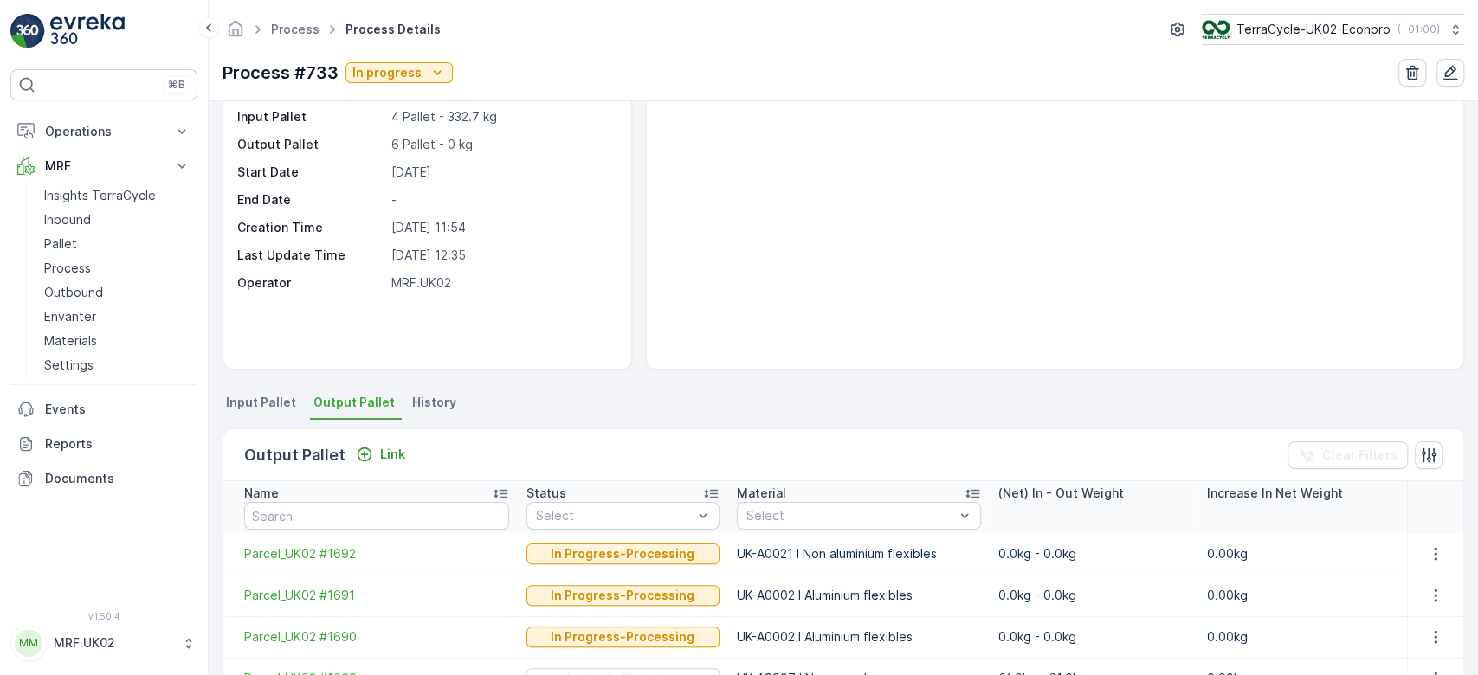
click at [650, 364] on div "There are no media files to show." at bounding box center [1055, 218] width 817 height 302
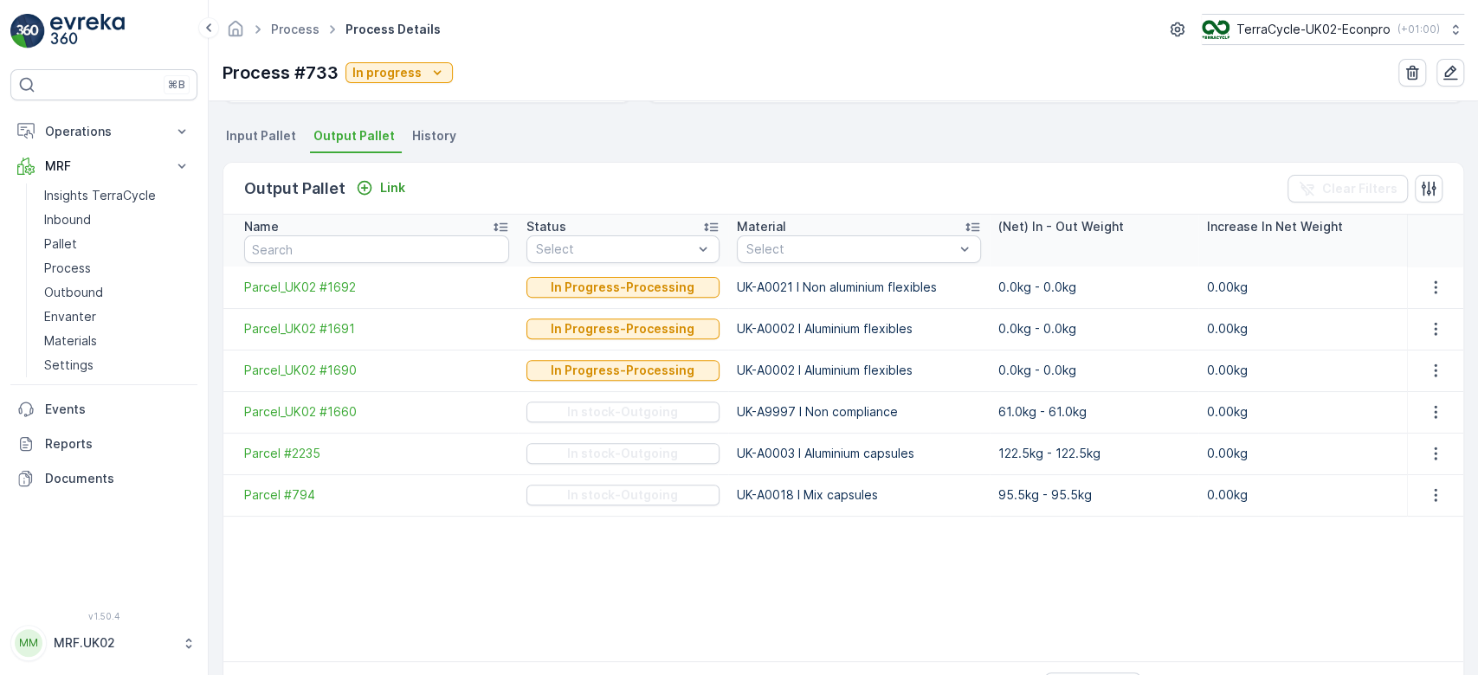
scroll to position [416, 0]
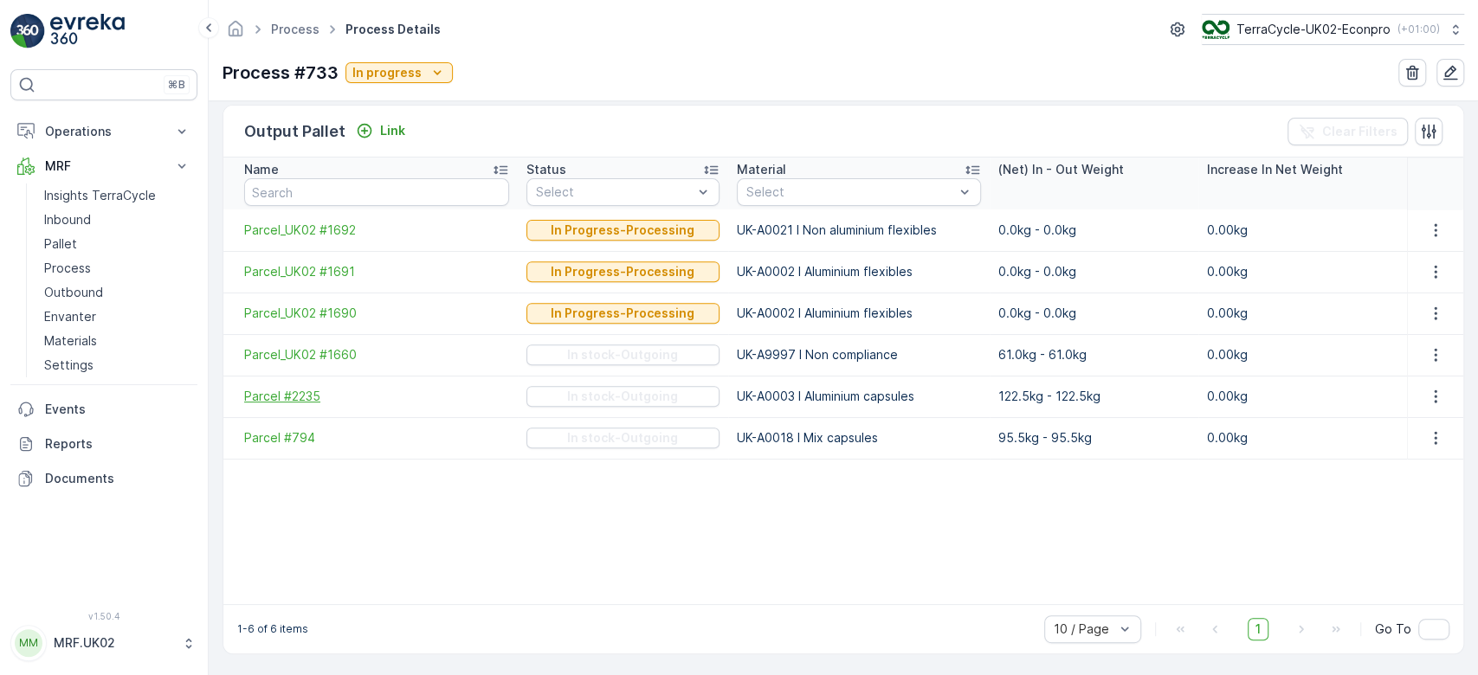
click at [295, 398] on span "Parcel #2235" at bounding box center [376, 396] width 265 height 17
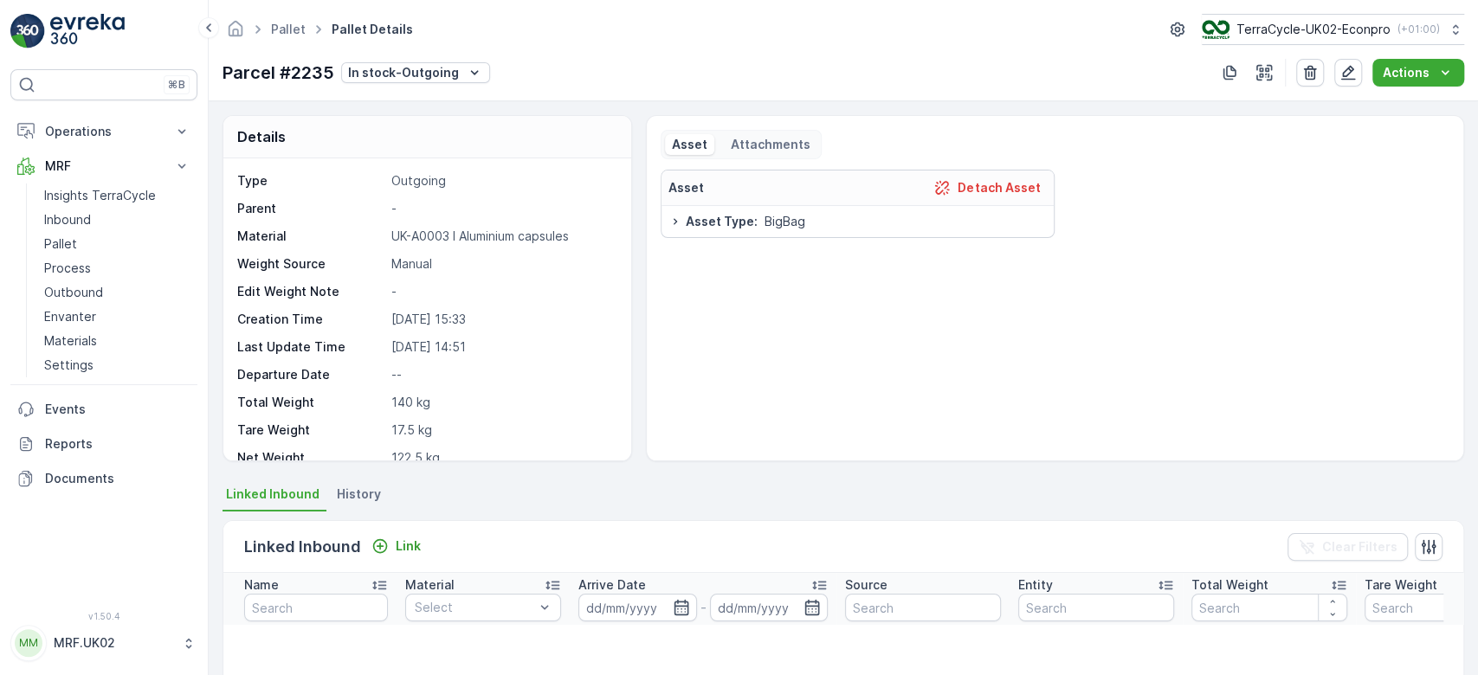
click at [662, 413] on div "Asset Detach Asset Asset Type : BigBag" at bounding box center [1055, 308] width 789 height 277
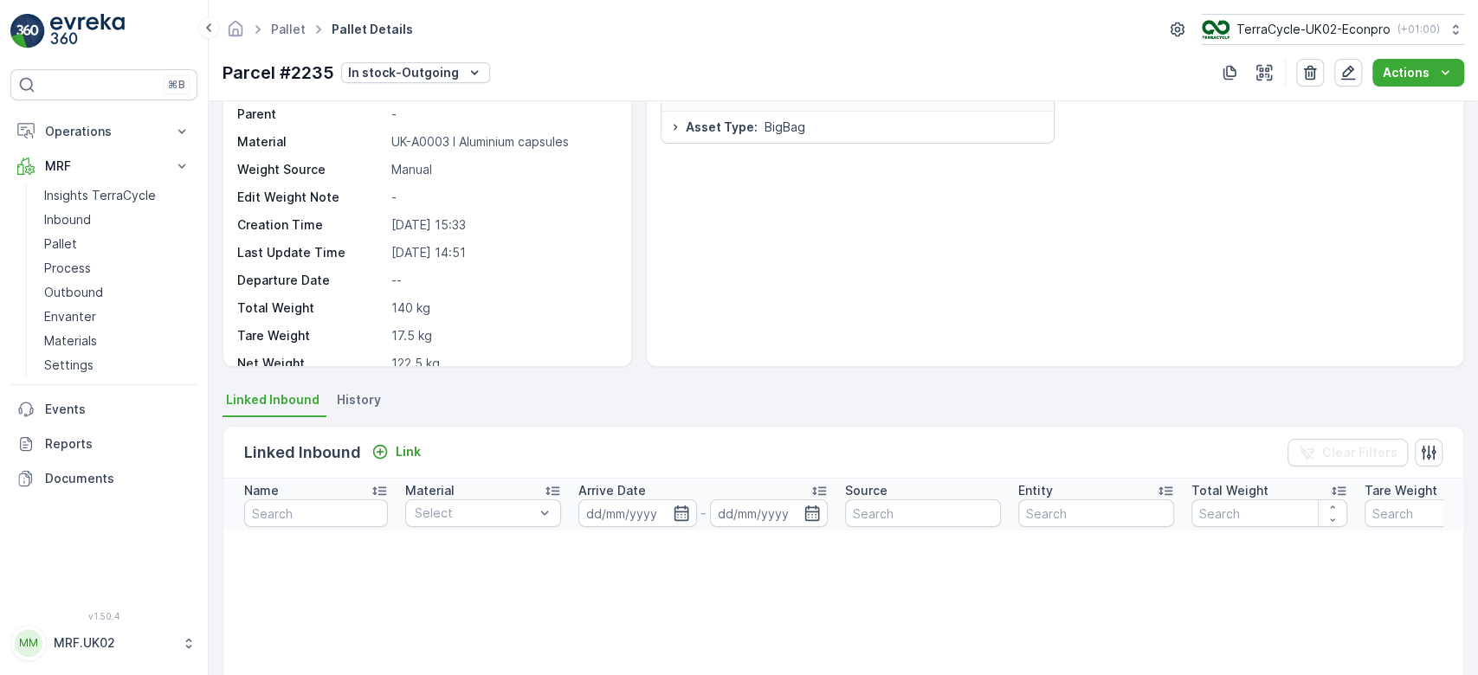
scroll to position [92, 0]
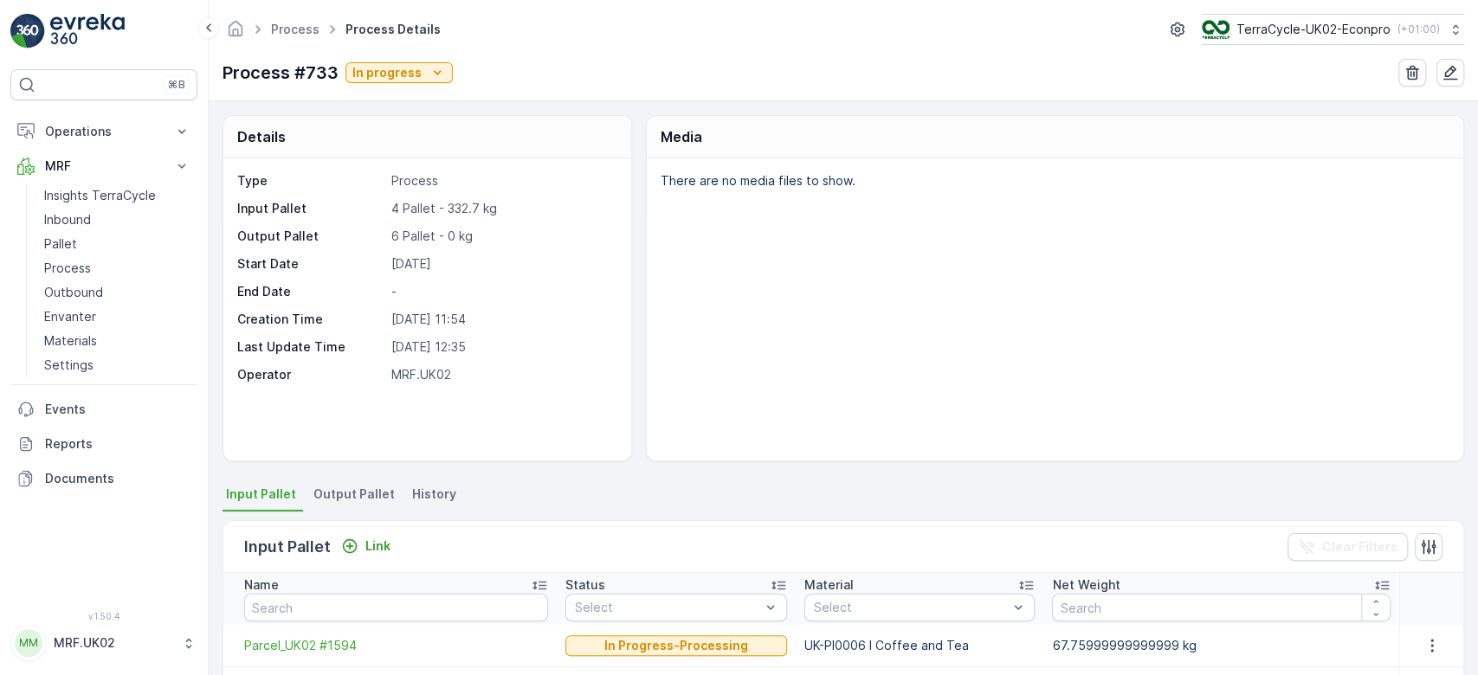
click at [647, 436] on div "There are no media files to show." at bounding box center [1055, 309] width 817 height 302
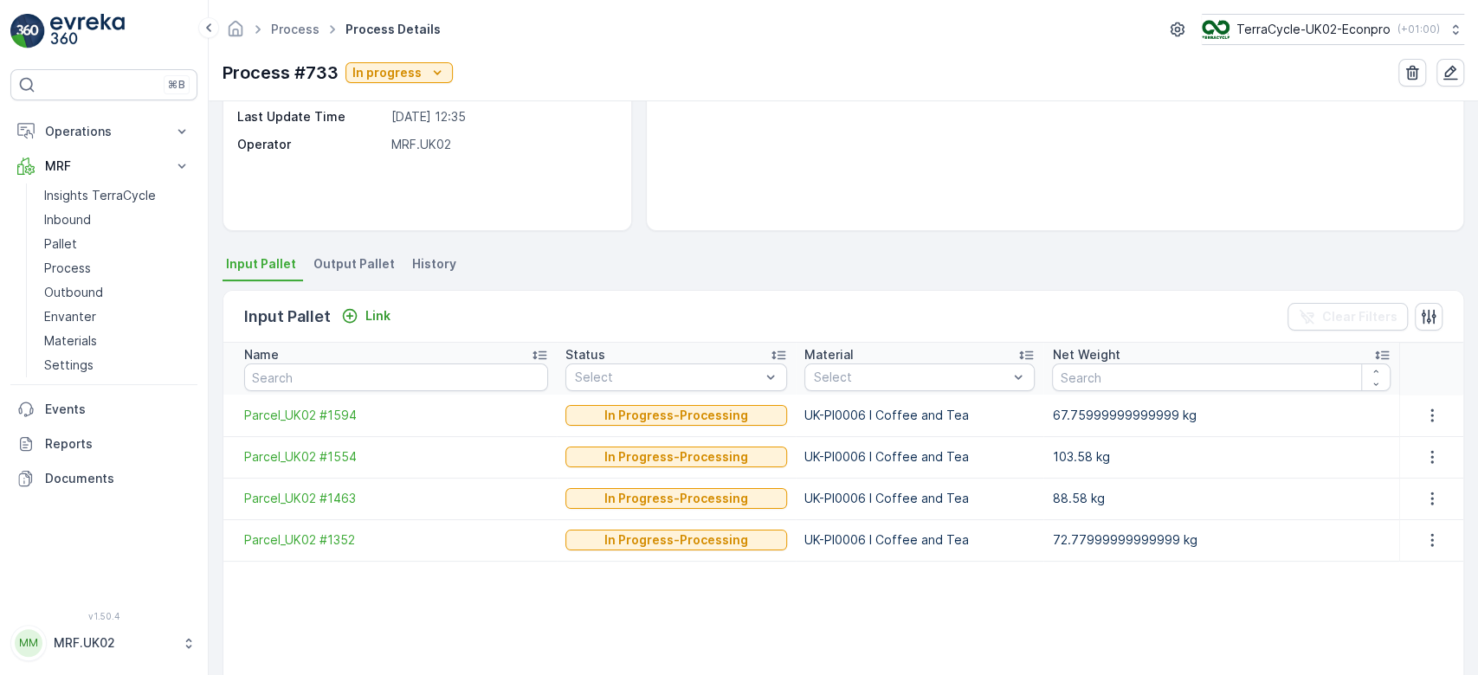
scroll to position [277, 0]
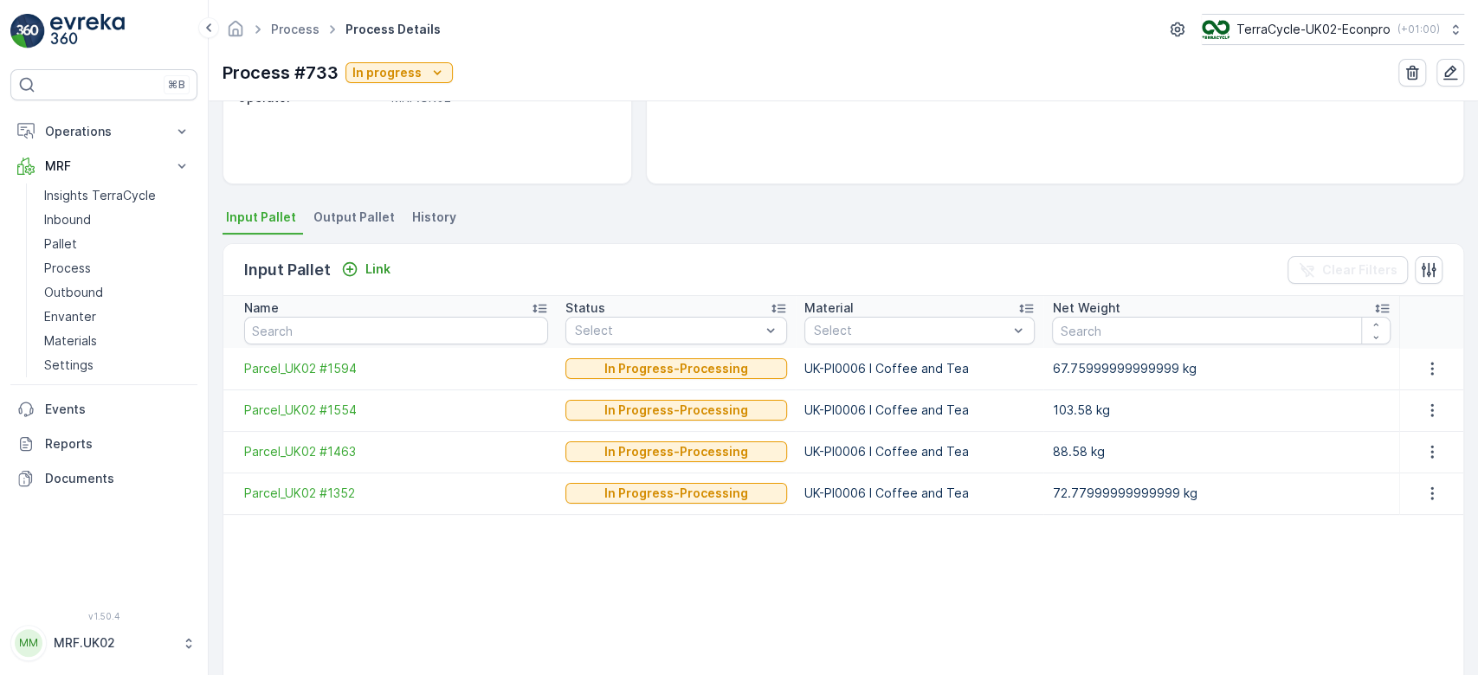
click at [355, 212] on span "Output Pallet" at bounding box center [353, 217] width 81 height 17
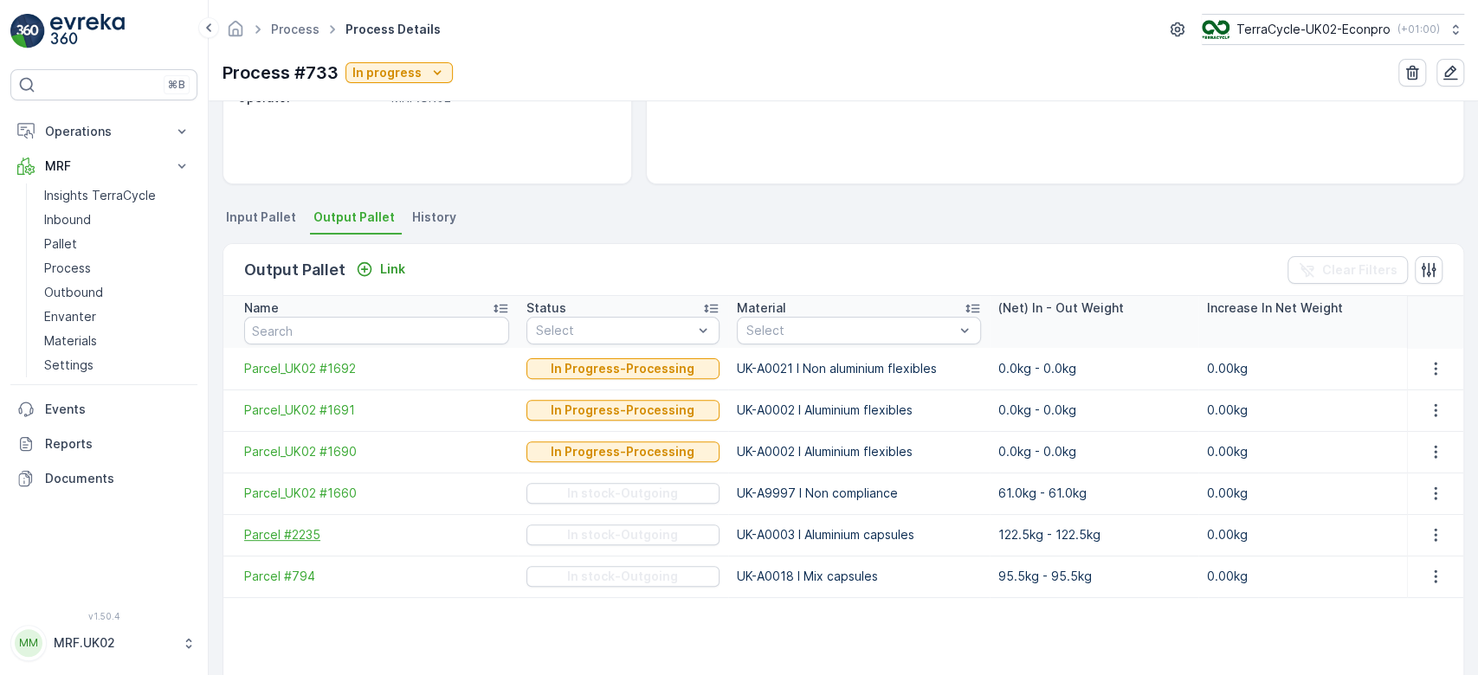
click at [281, 532] on span "Parcel #2235" at bounding box center [376, 535] width 265 height 17
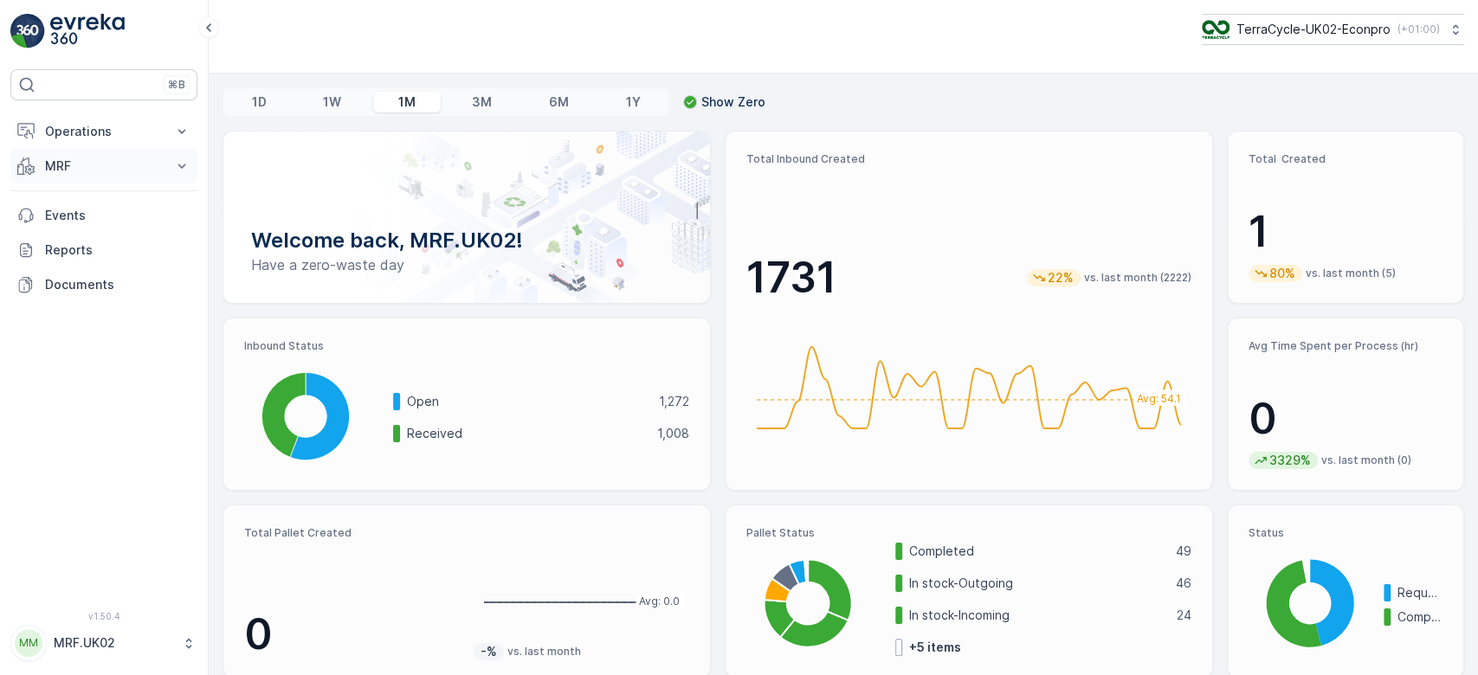
click at [152, 167] on p "MRF" at bounding box center [104, 166] width 118 height 17
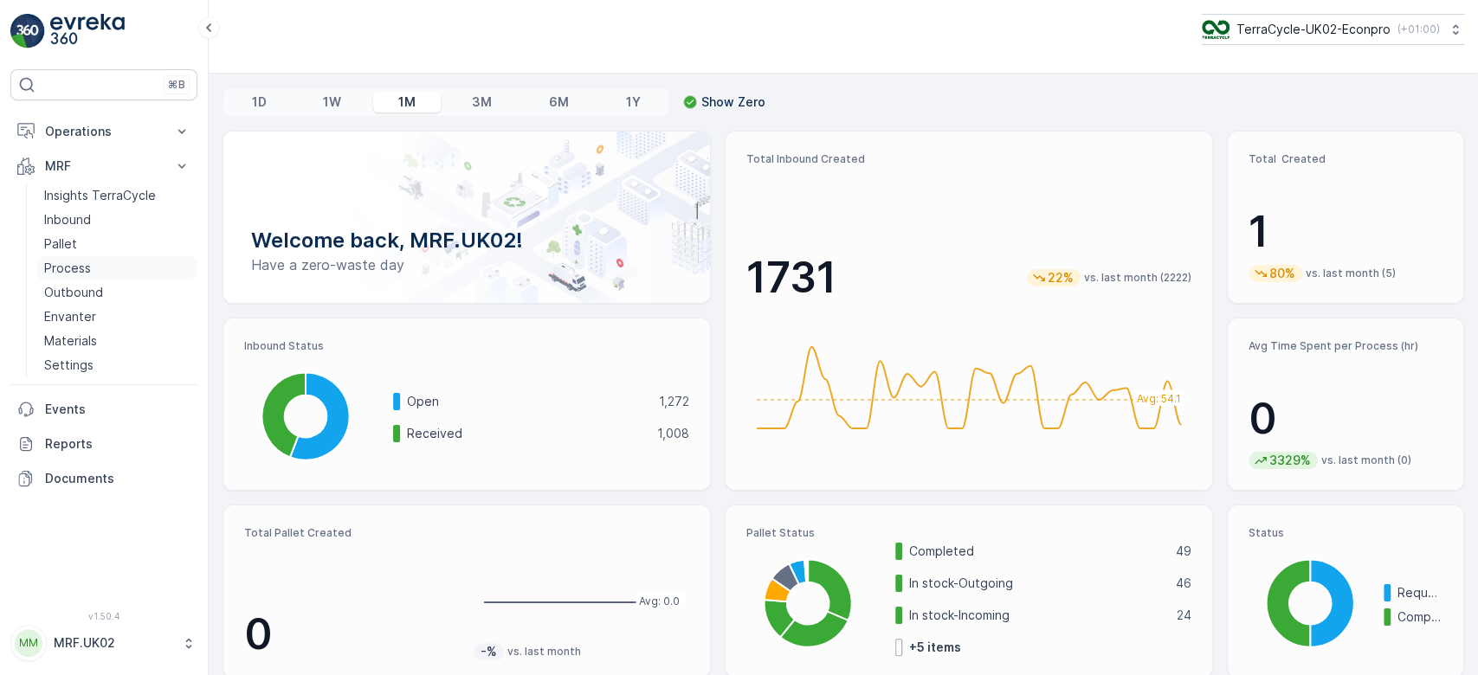
click at [109, 261] on link "Process" at bounding box center [117, 268] width 160 height 24
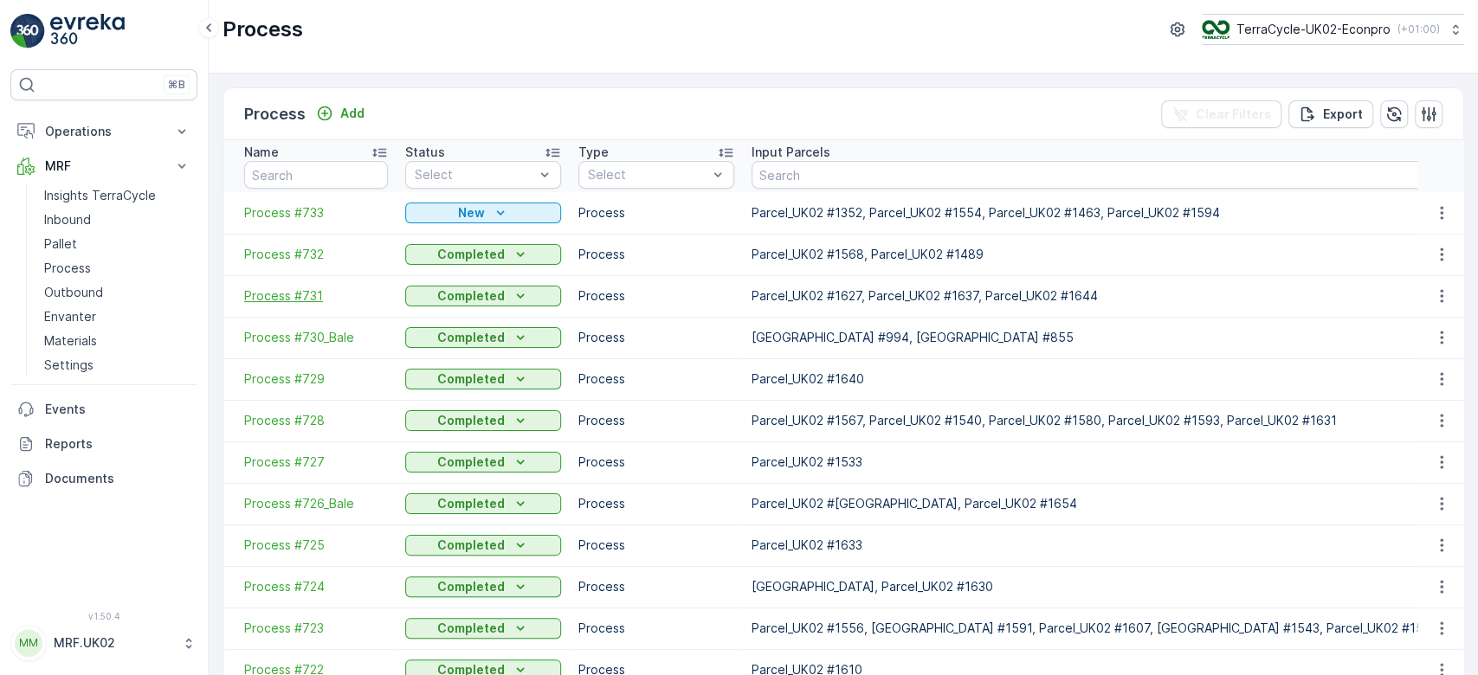
click at [309, 291] on span "Process #731" at bounding box center [316, 296] width 144 height 17
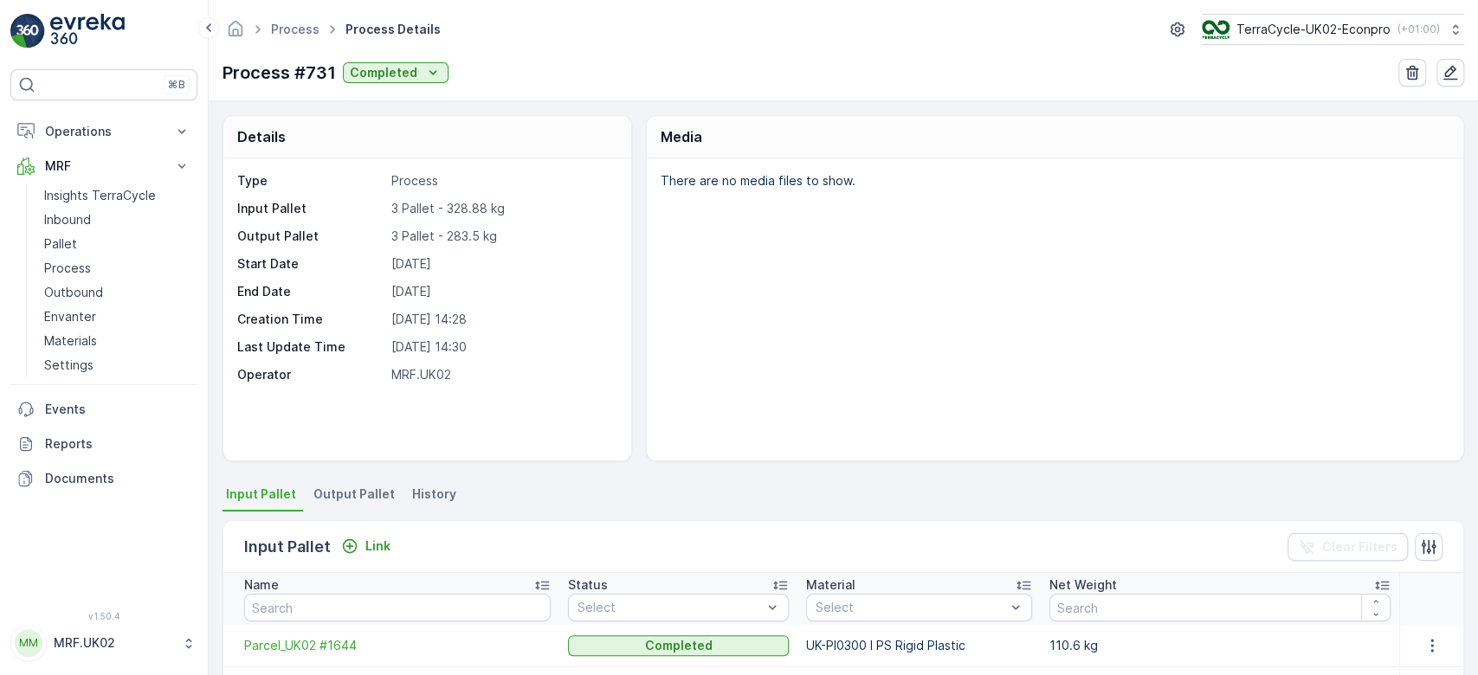
click at [594, 277] on div "Type Process Input Pallet 3 Pallet - 328.88 kg Output Pallet 3 Pallet - 283.5 k…" at bounding box center [425, 277] width 376 height 211
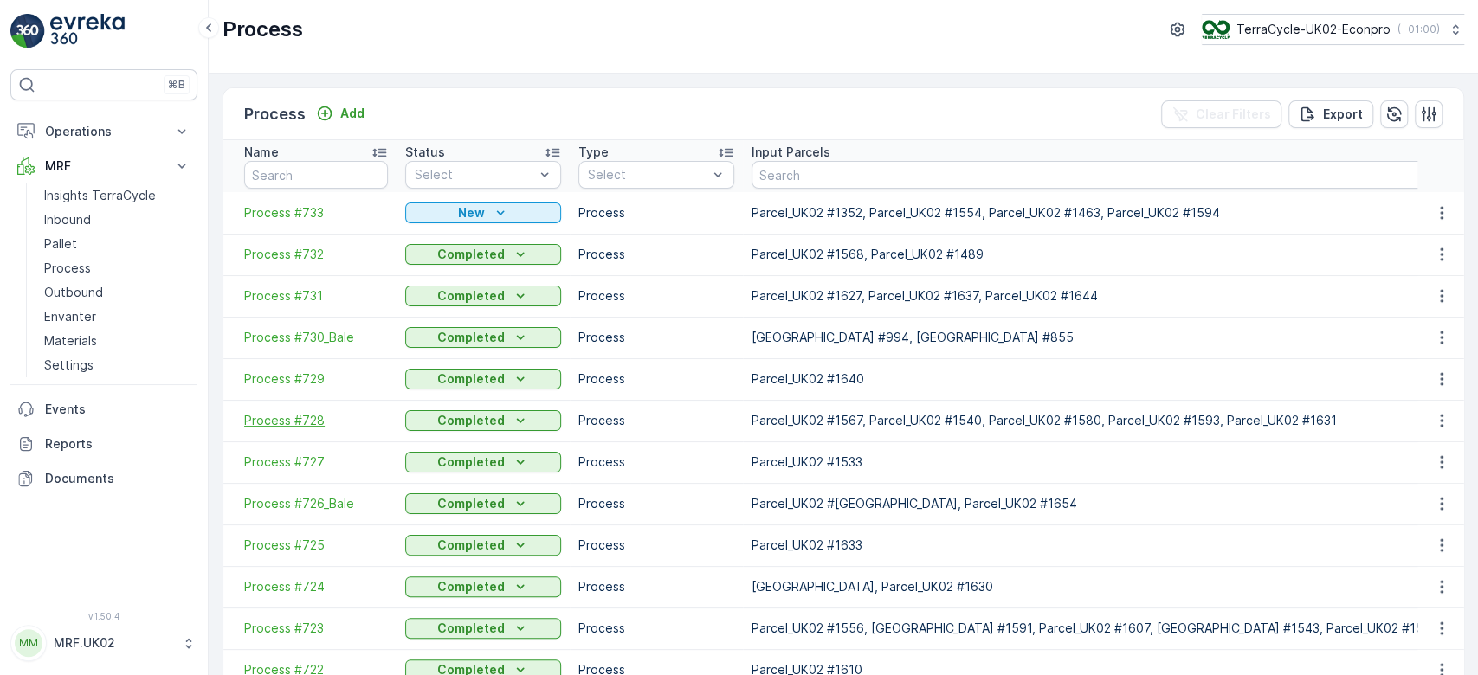
click at [293, 426] on span "Process #728" at bounding box center [316, 420] width 144 height 17
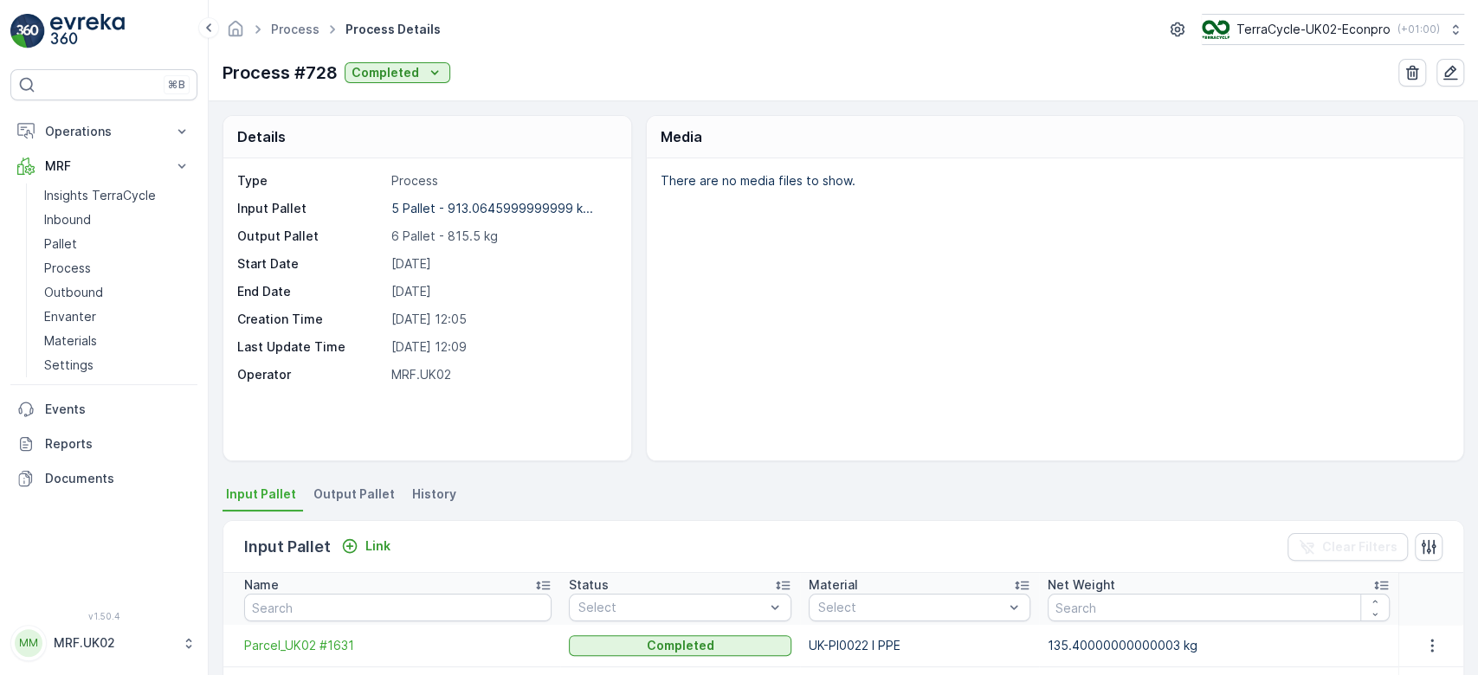
click at [709, 326] on div "There are no media files to show." at bounding box center [1055, 309] width 817 height 302
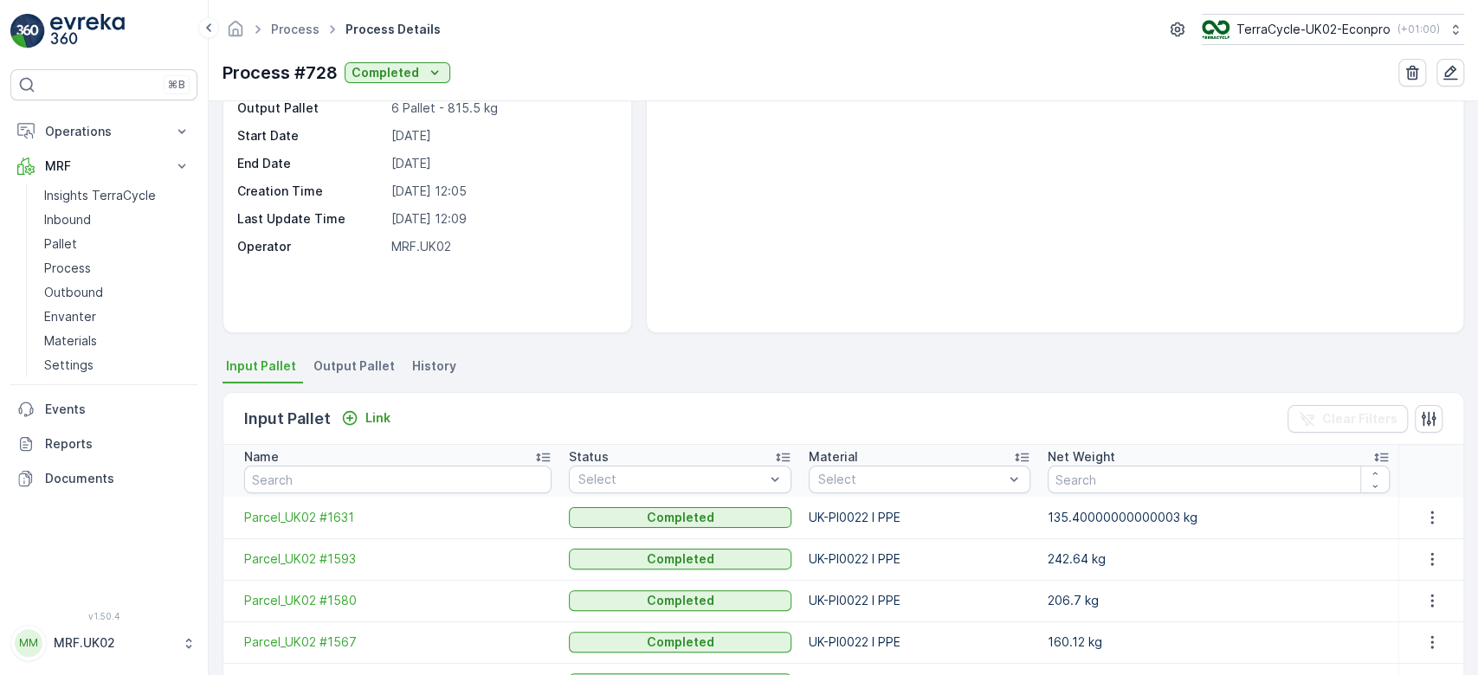
scroll to position [92, 0]
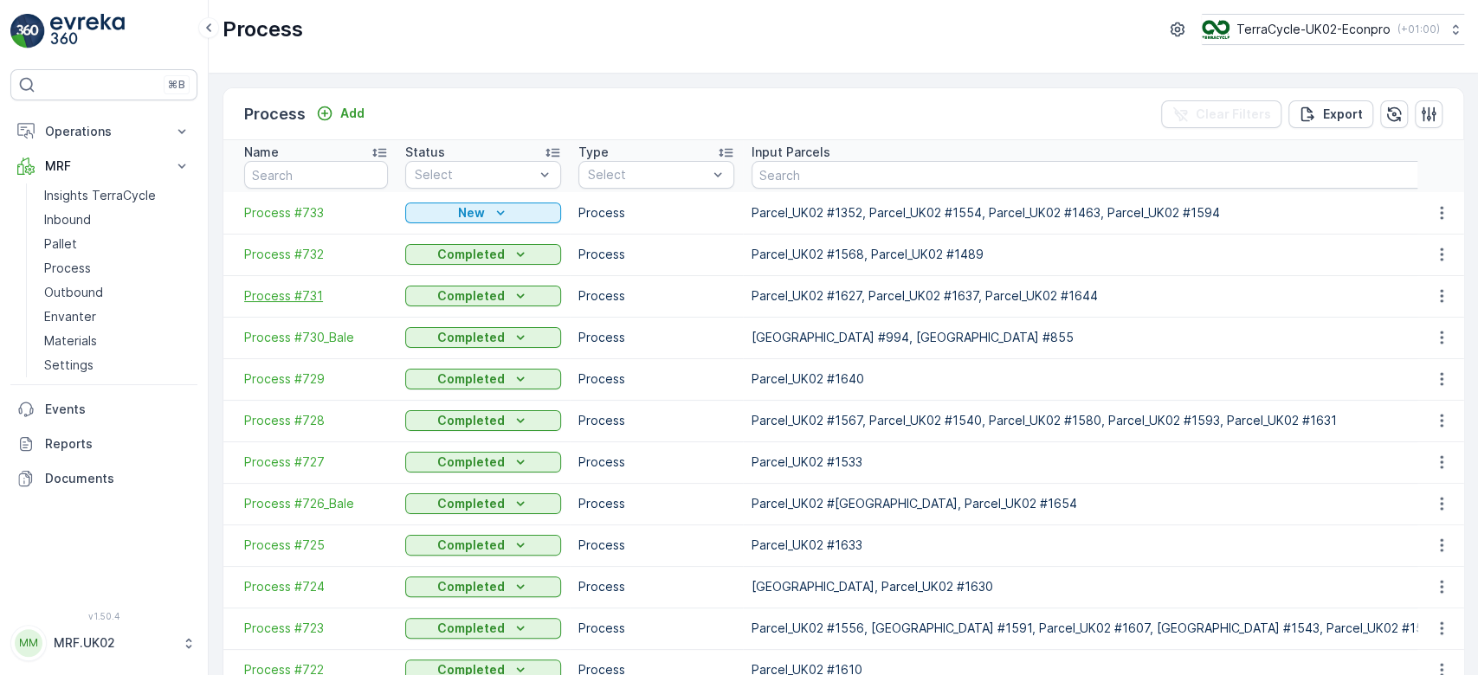
click at [312, 297] on span "Process #731" at bounding box center [316, 296] width 144 height 17
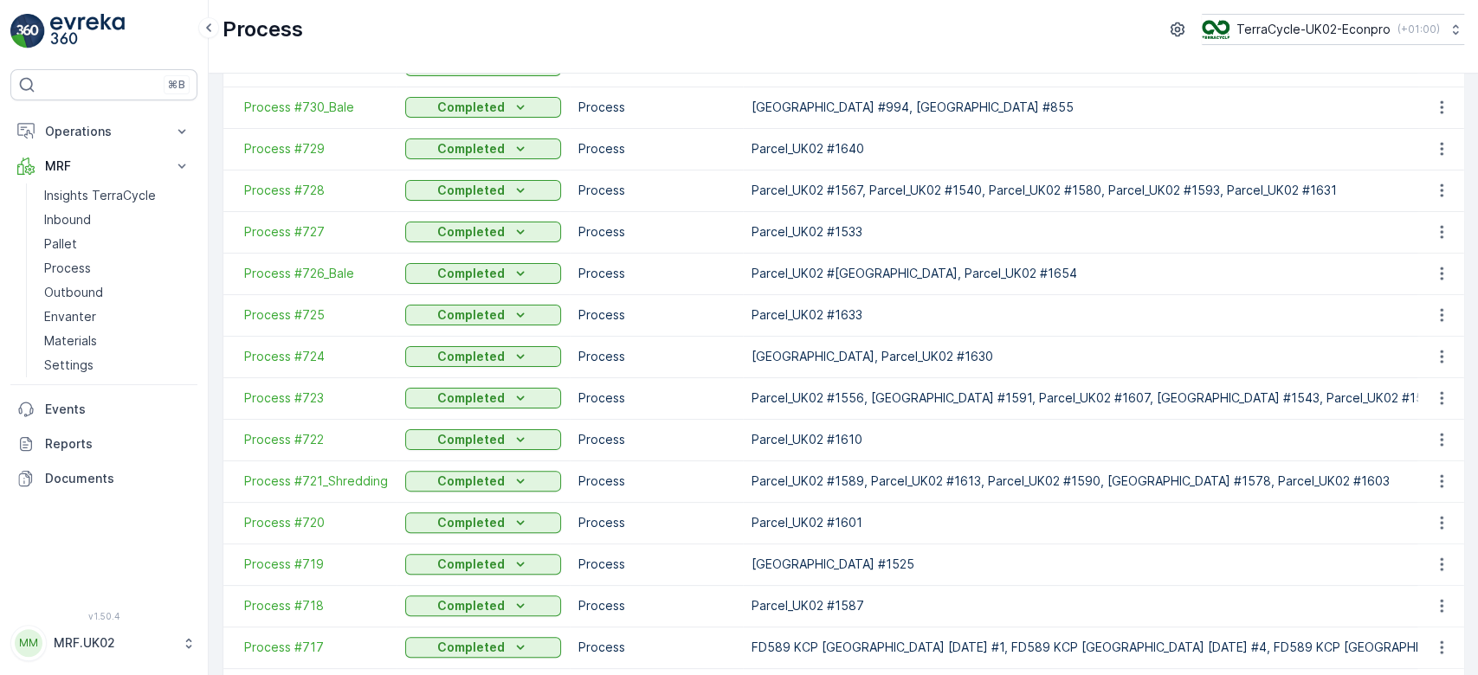
scroll to position [277, 0]
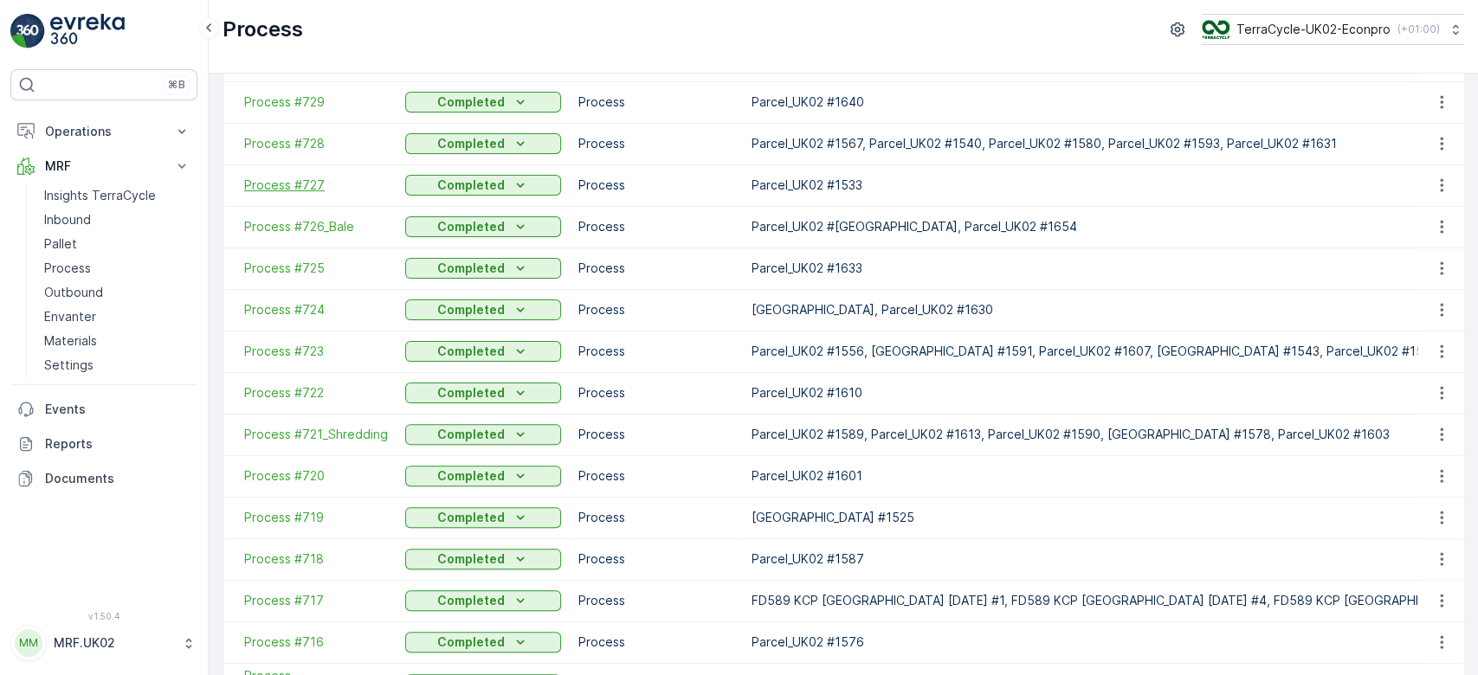
click at [318, 185] on span "Process #727" at bounding box center [316, 185] width 144 height 17
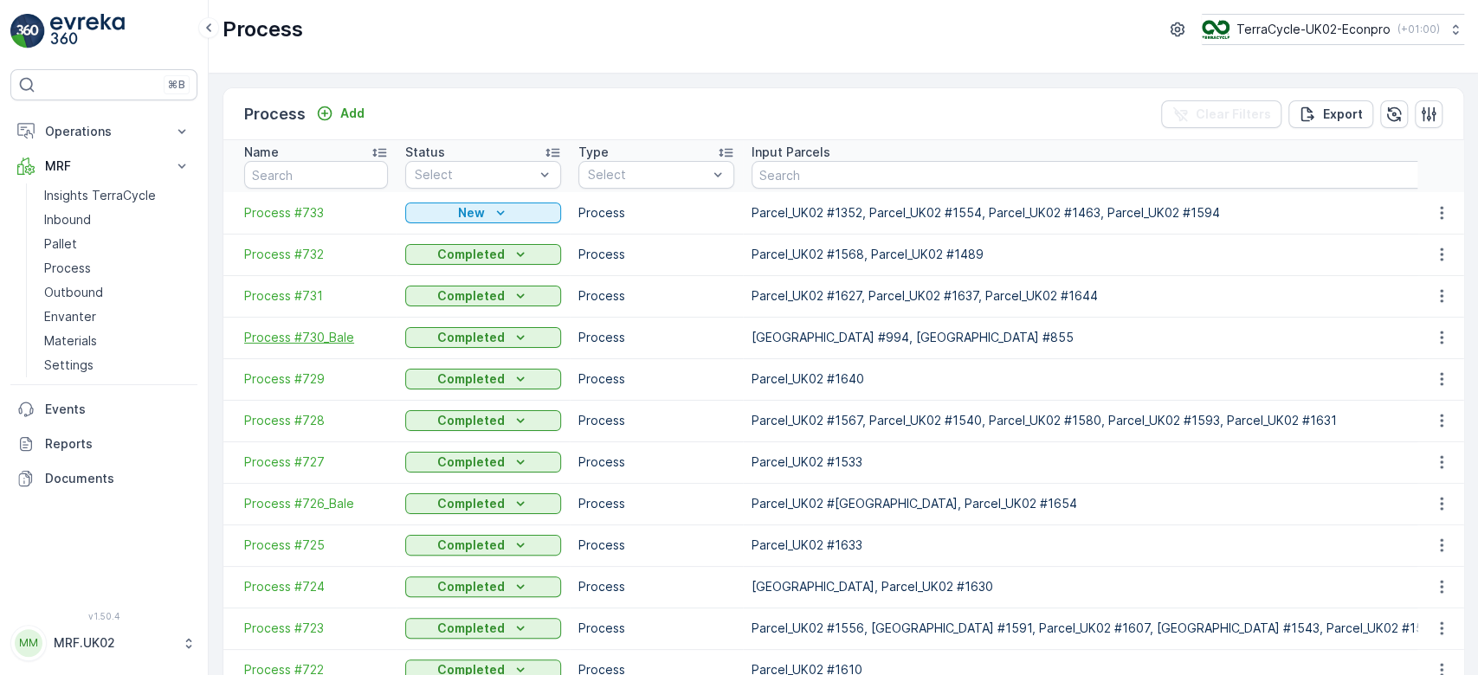
click at [339, 336] on span "Process #730_Bale" at bounding box center [316, 337] width 144 height 17
click at [319, 626] on span "Process #723" at bounding box center [316, 628] width 144 height 17
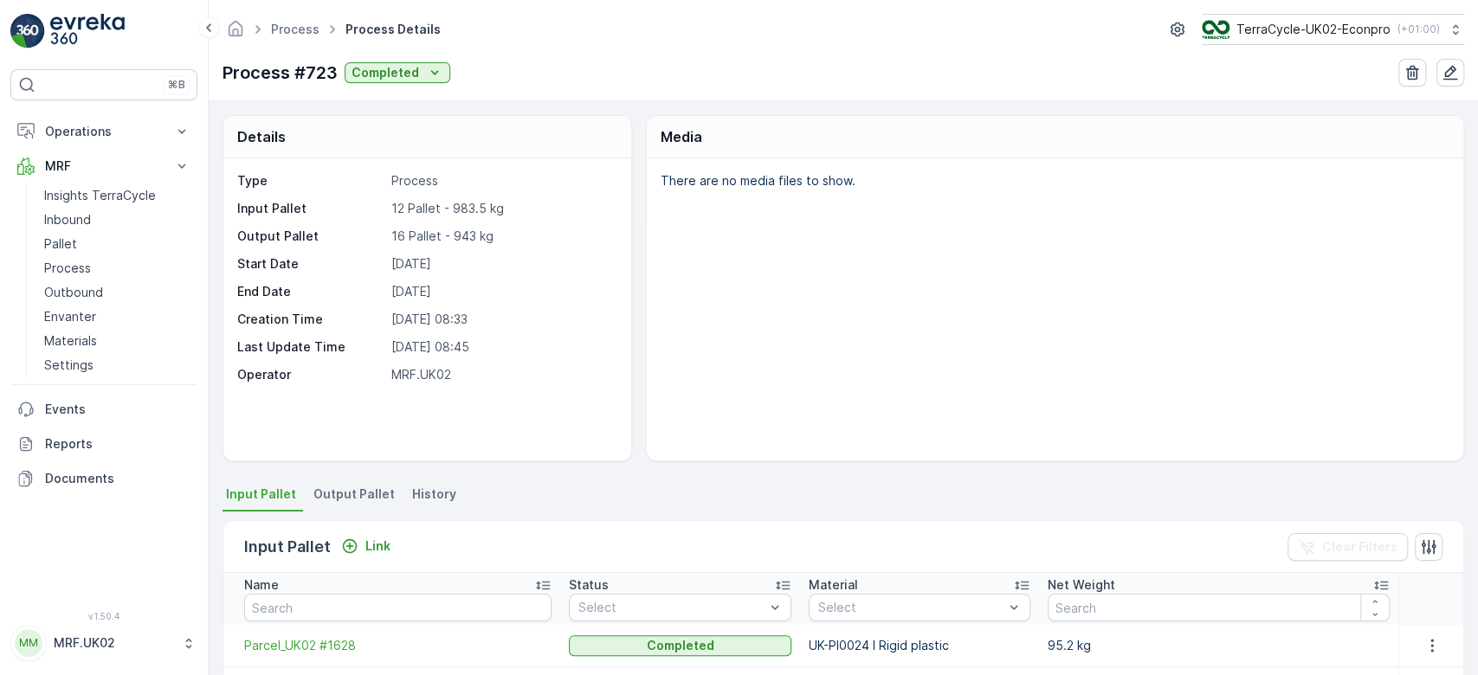
click at [627, 298] on div "Type Process Input Pallet 12 Pallet - 983.5 kg Output Pallet 16 Pallet - 943 kg…" at bounding box center [427, 309] width 408 height 302
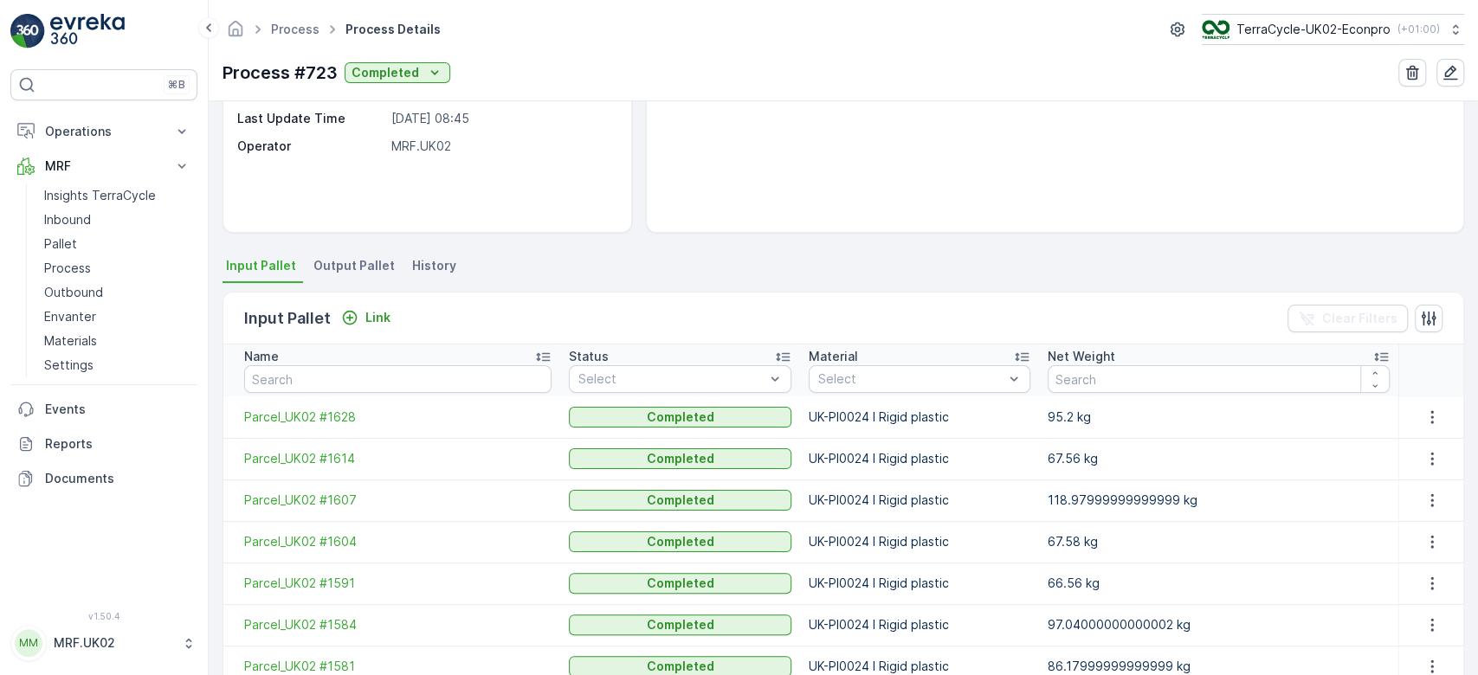
scroll to position [230, 0]
click at [357, 264] on span "Output Pallet" at bounding box center [353, 263] width 81 height 17
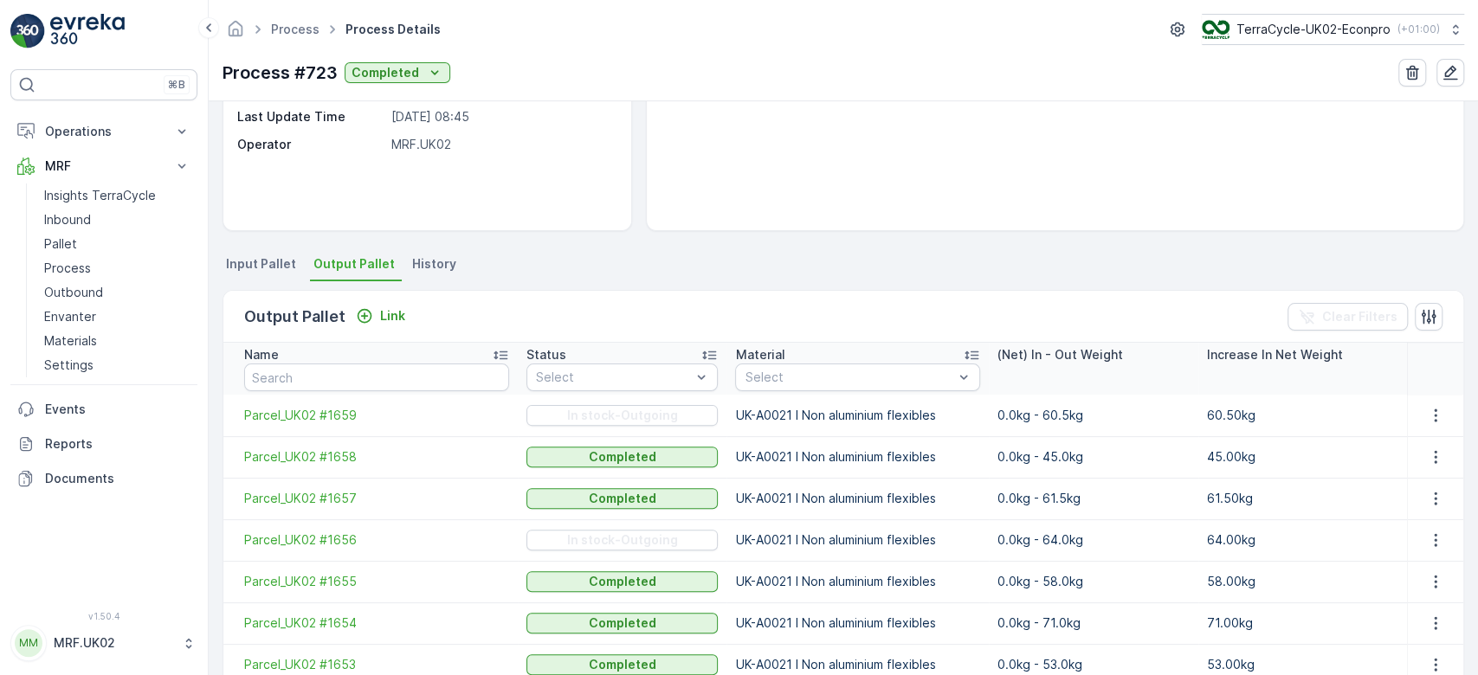
click at [1317, 409] on p "60.50kg" at bounding box center [1302, 415] width 191 height 17
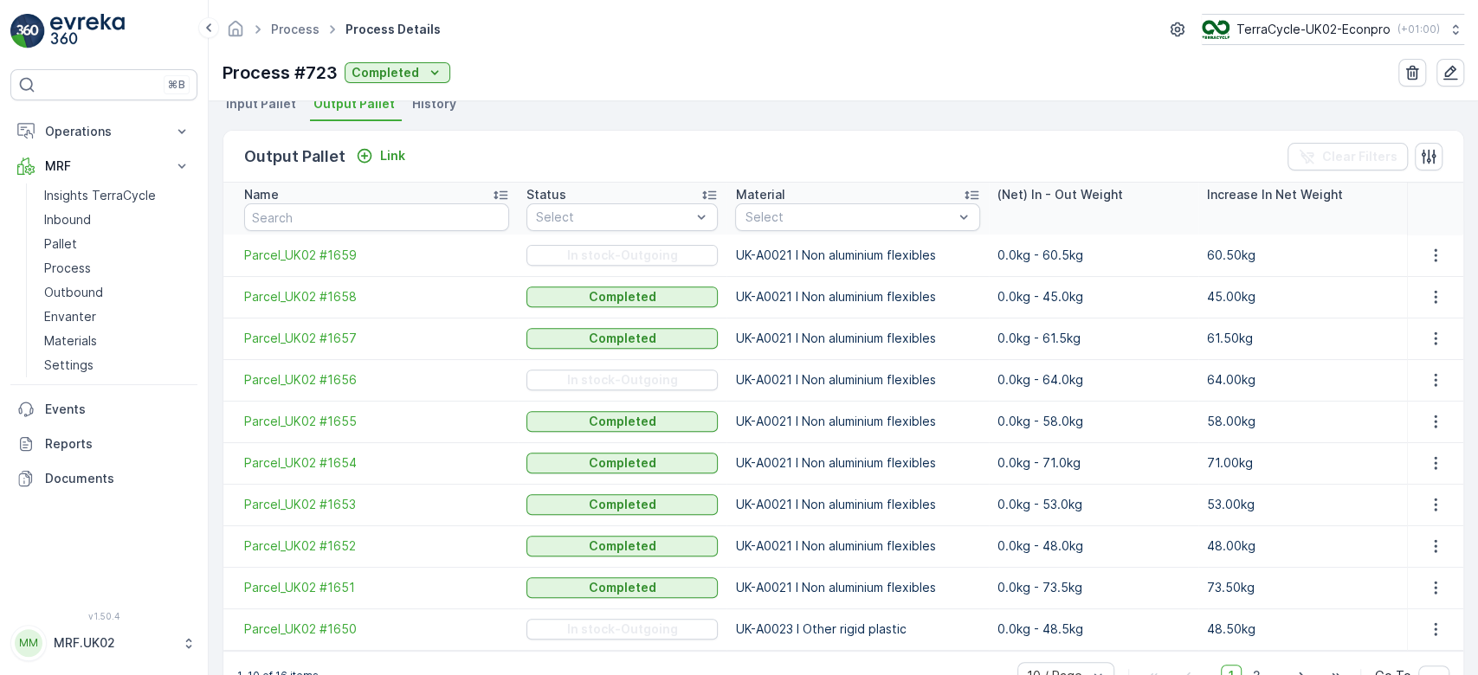
scroll to position [436, 0]
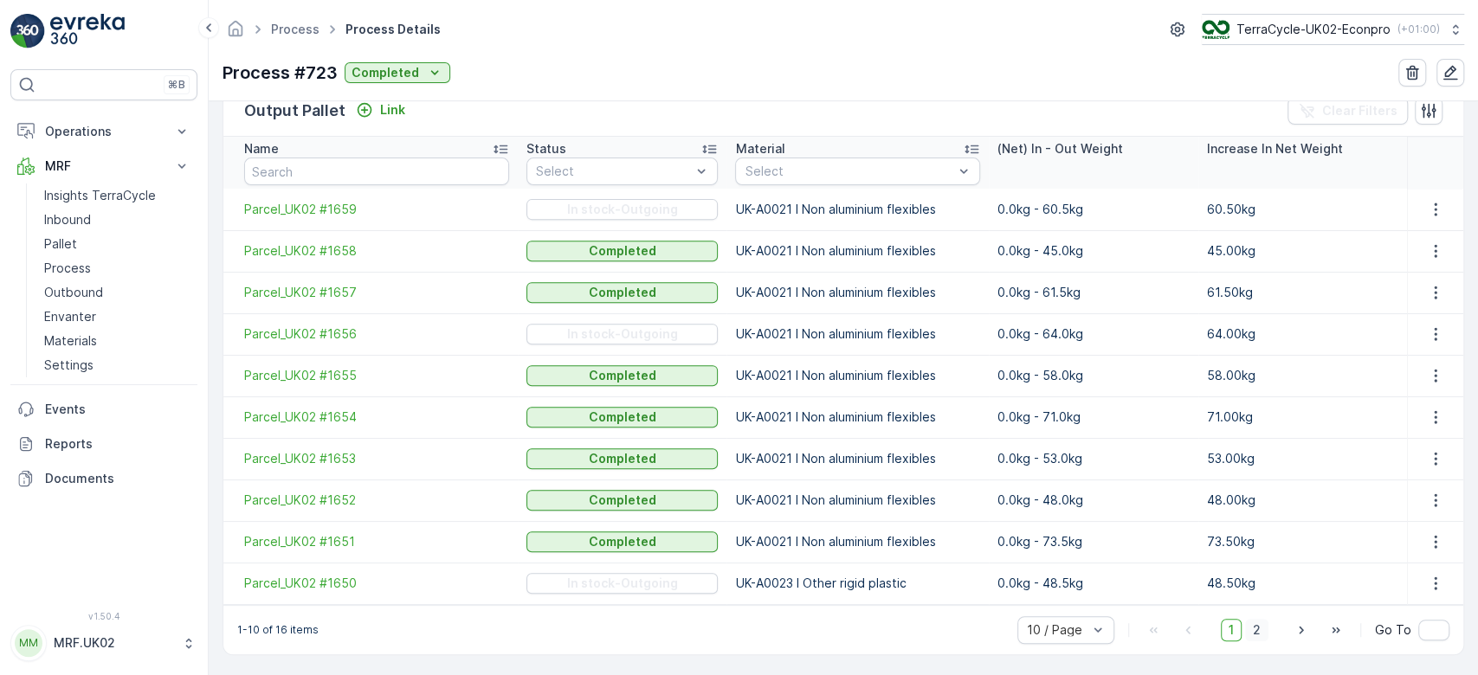
click at [1260, 623] on span "2" at bounding box center [1256, 630] width 23 height 23
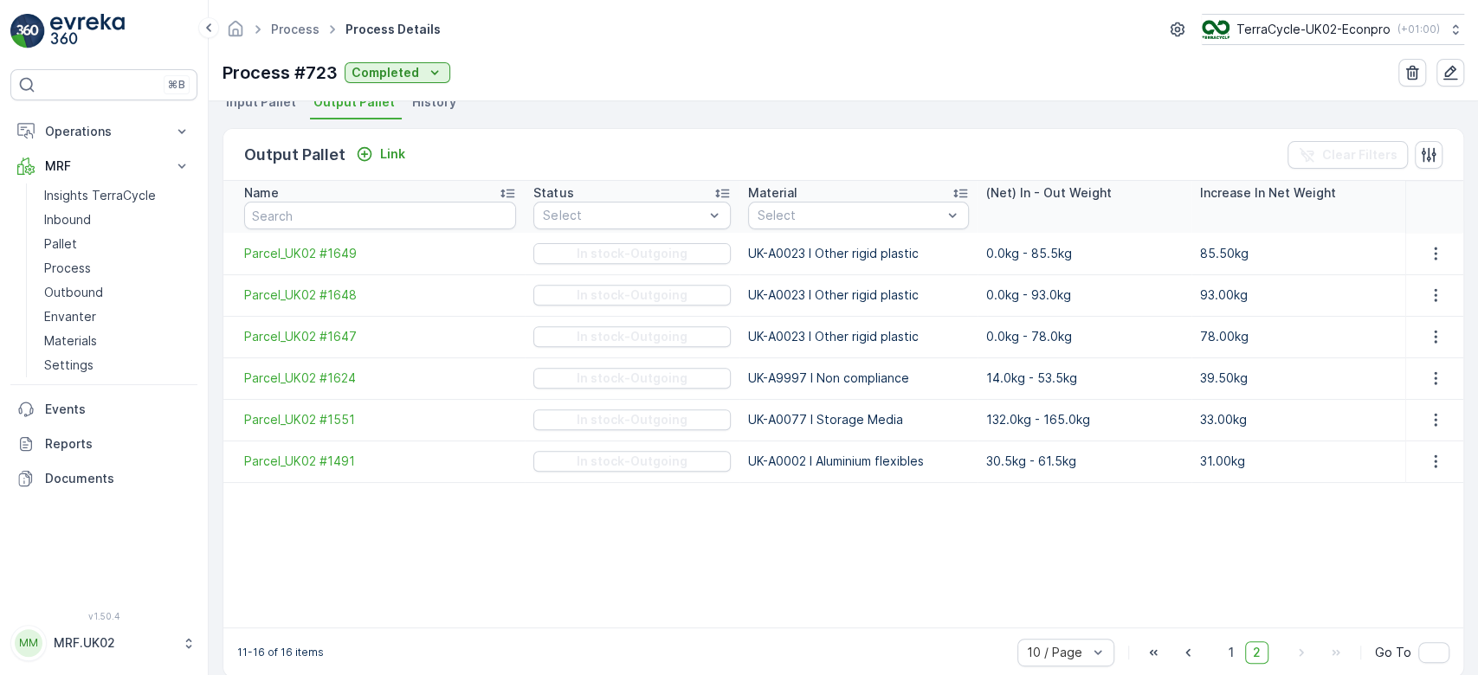
scroll to position [416, 0]
